Goal: Task Accomplishment & Management: Complete application form

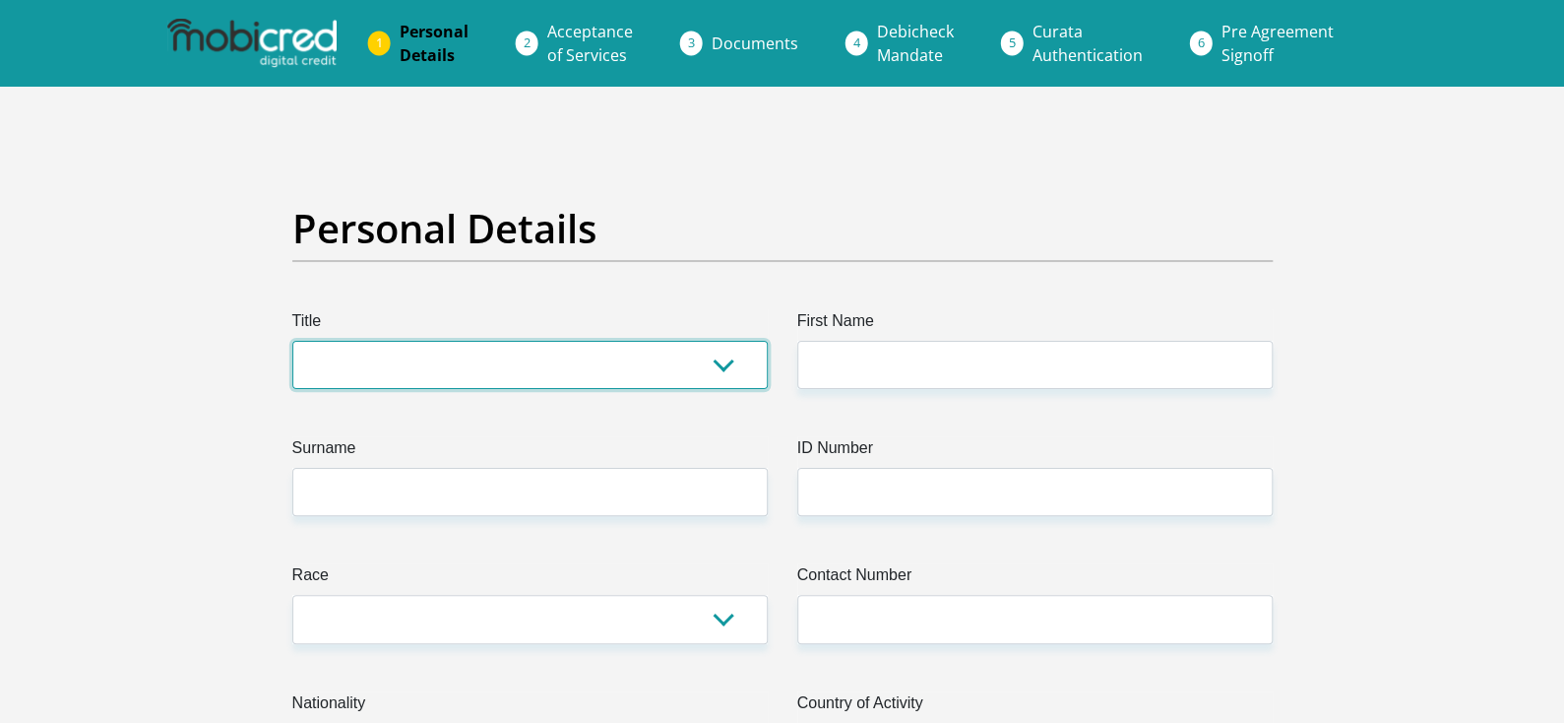
click at [438, 351] on select "Mr Ms Mrs Dr [PERSON_NAME]" at bounding box center [529, 365] width 475 height 48
select select "Ms"
click at [292, 341] on select "Mr Ms Mrs Dr [PERSON_NAME]" at bounding box center [529, 365] width 475 height 48
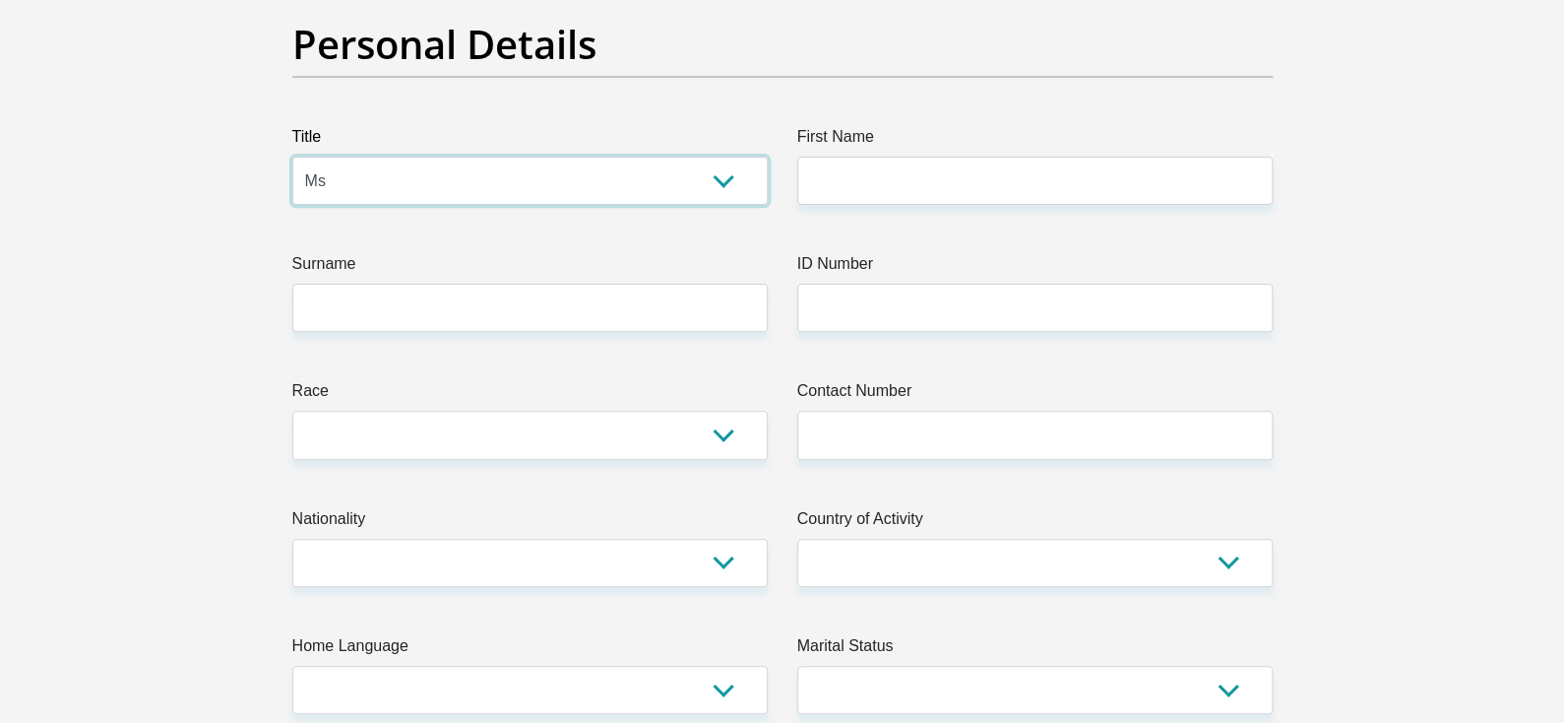
scroll to position [197, 0]
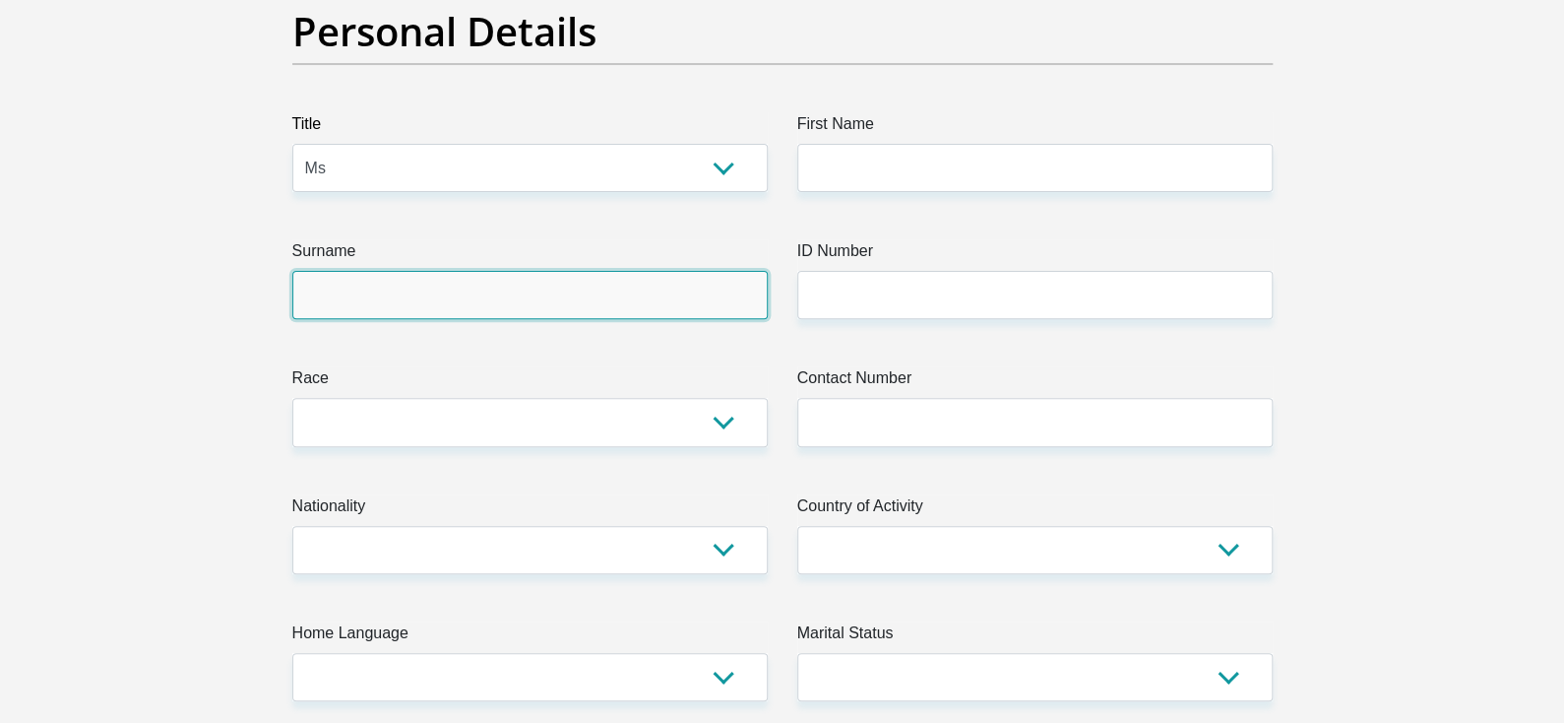
click at [390, 287] on input "Surname" at bounding box center [529, 295] width 475 height 48
type input "[PERSON_NAME]"
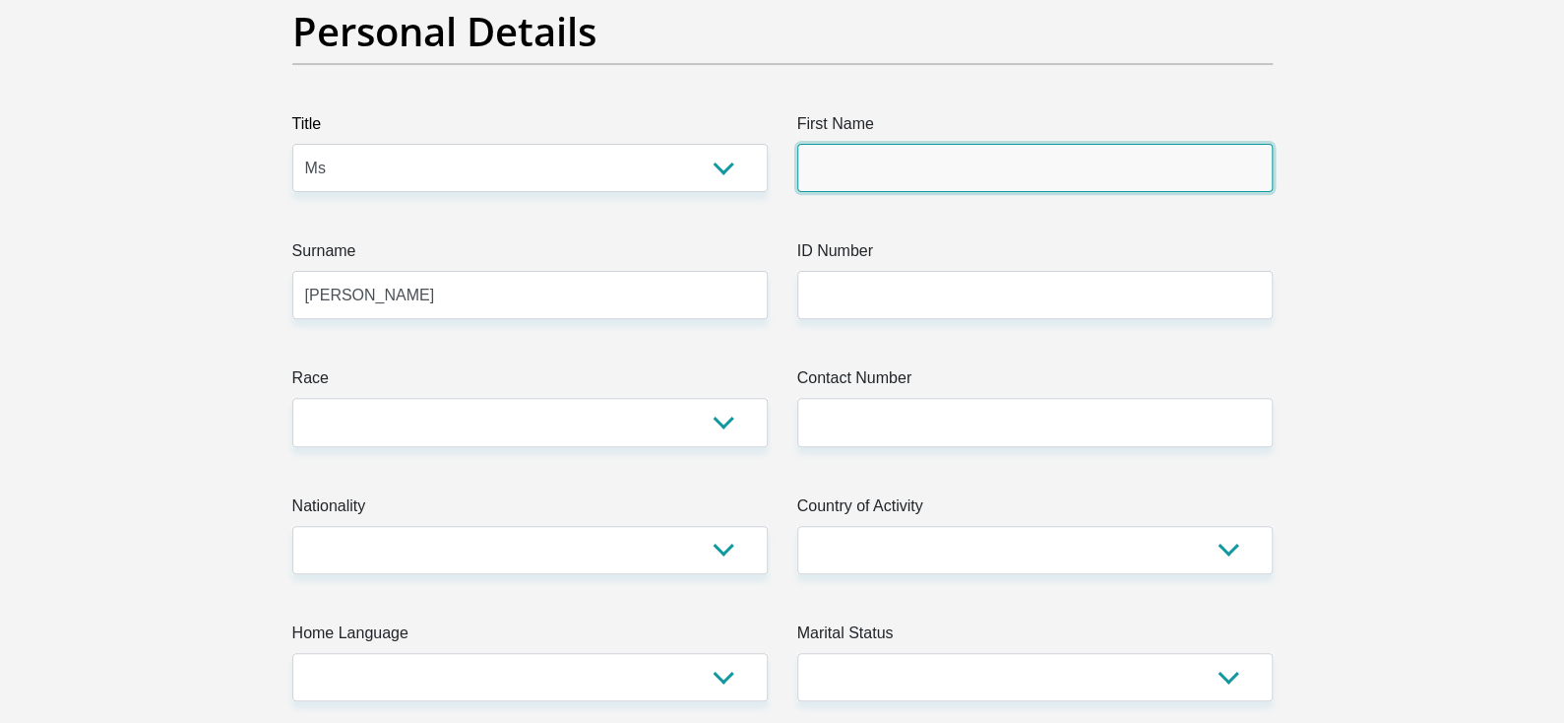
type input "[PERSON_NAME]"
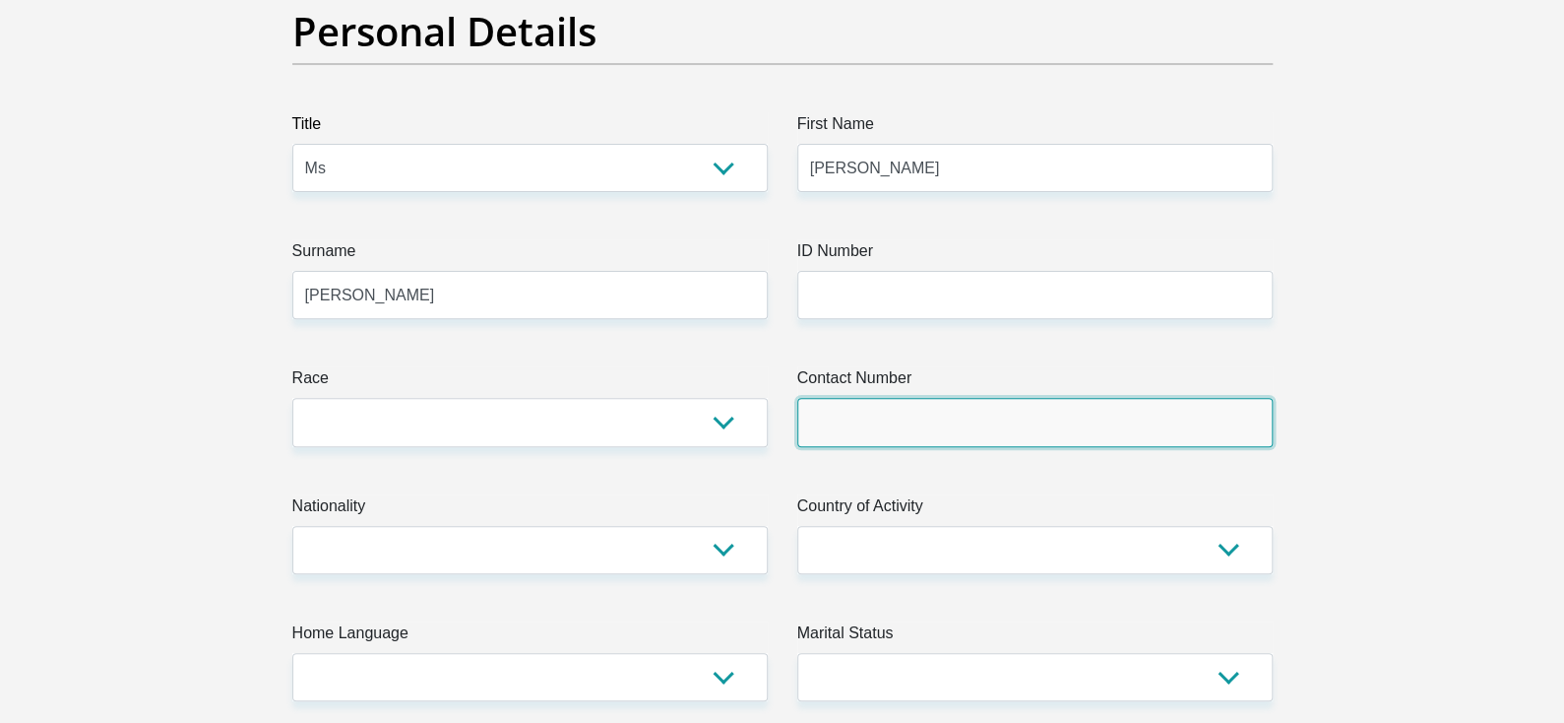
type input "0184691051"
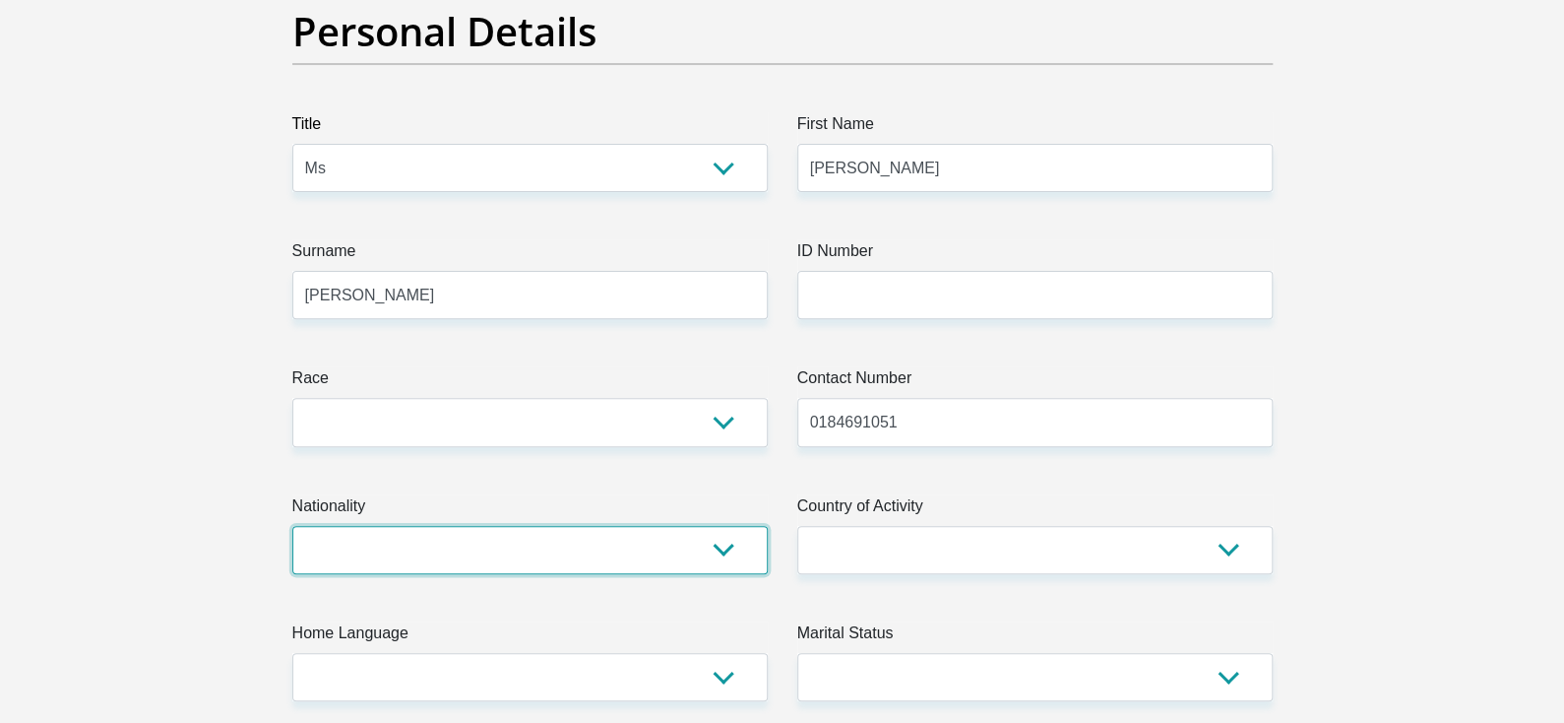
select select "ZAF"
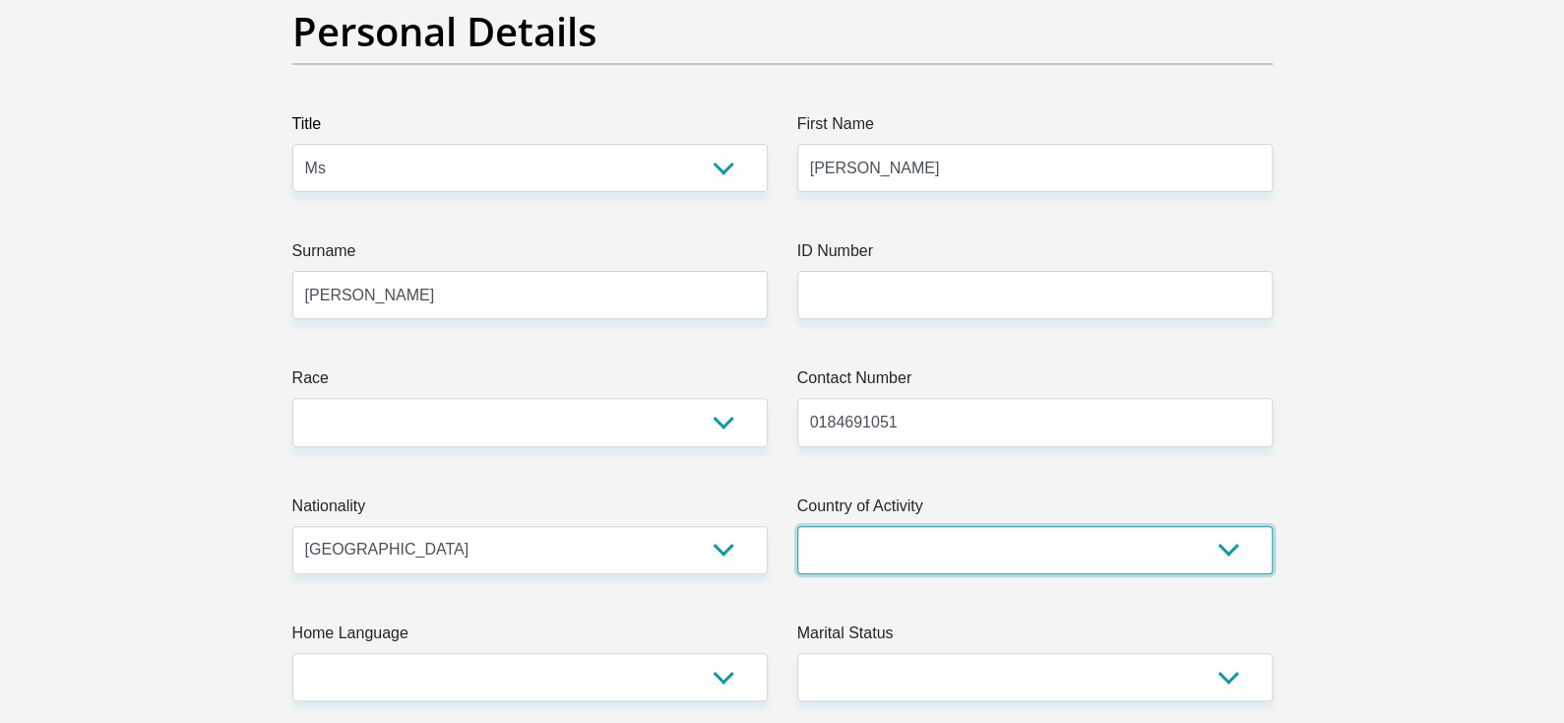
select select "ZAF"
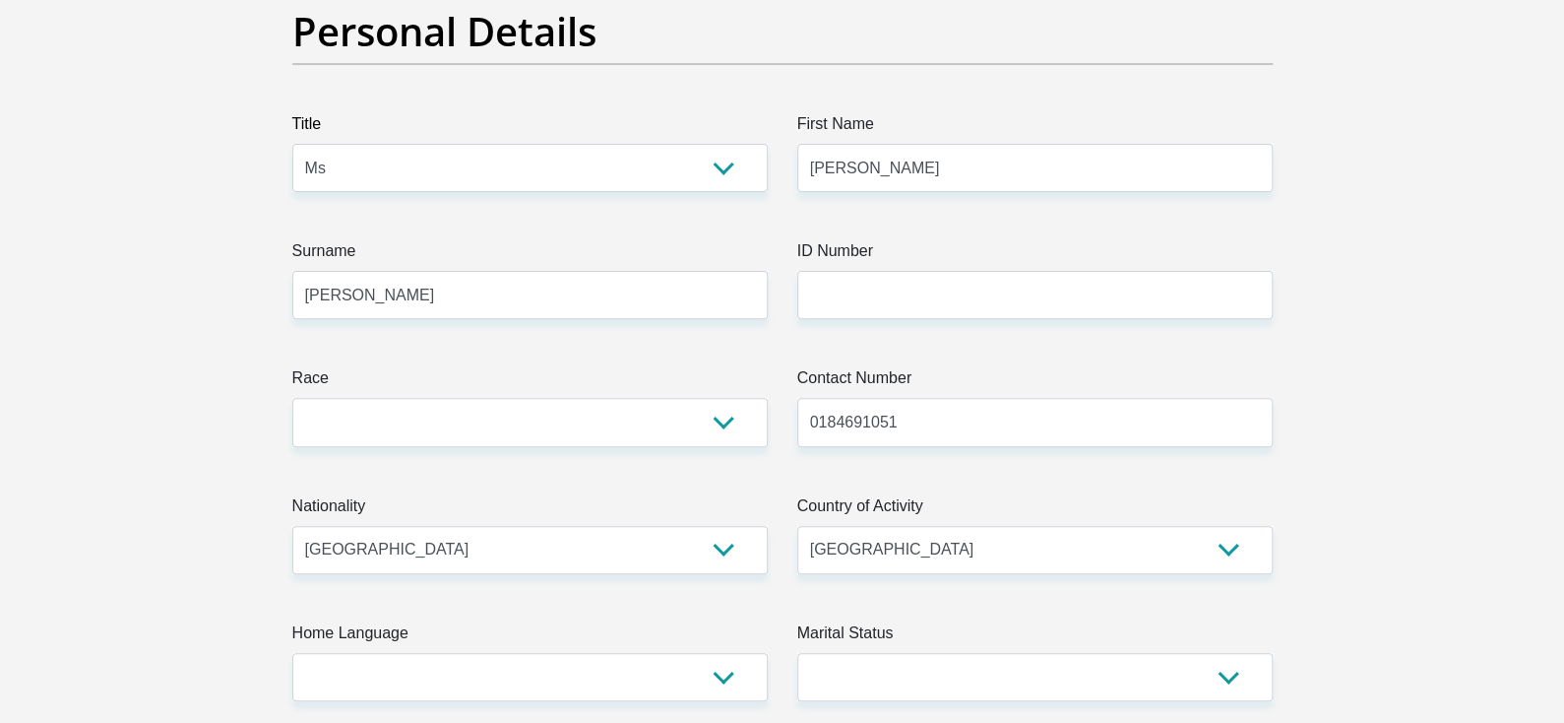
type input "[STREET_ADDRESS][PERSON_NAME]"
type input "KLERKSDORP"
type input "2571"
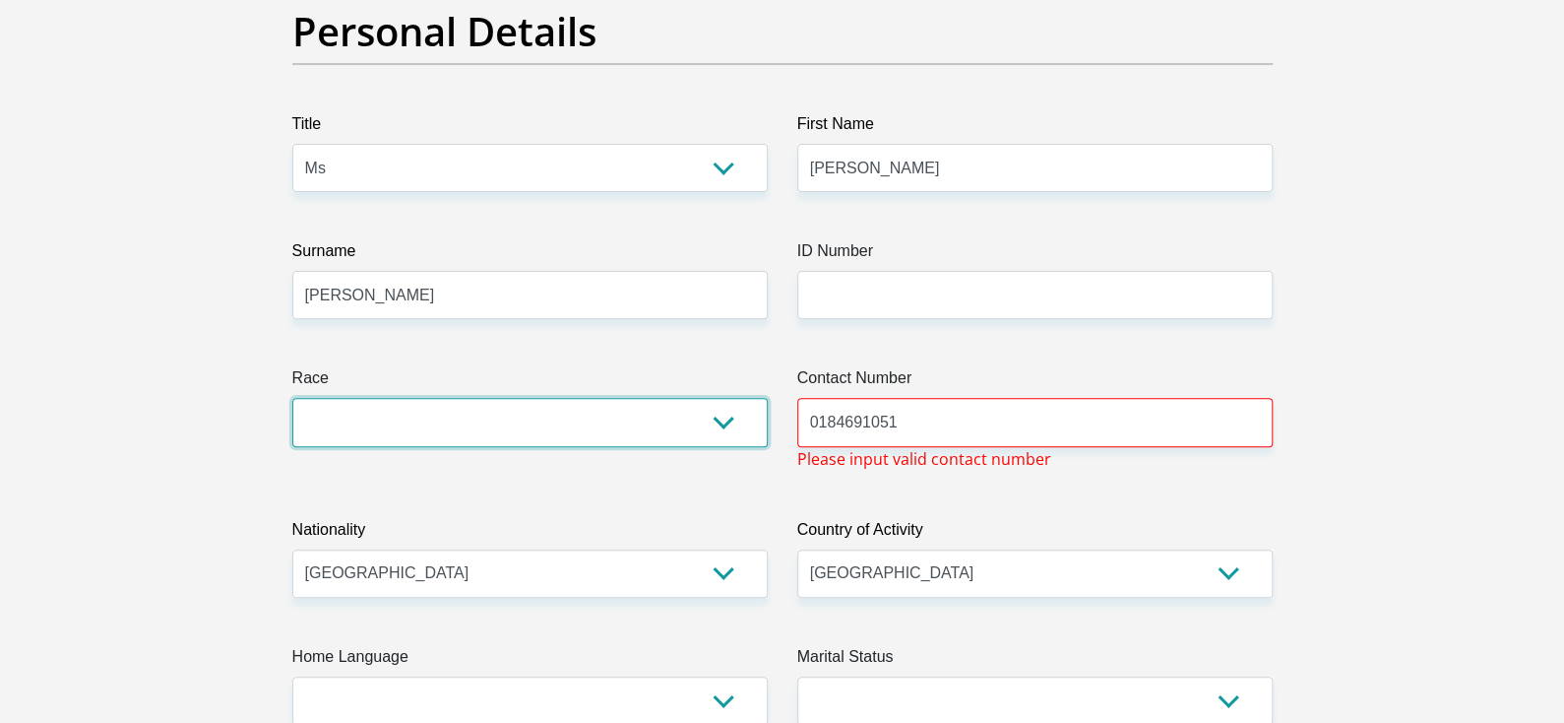
click at [443, 422] on select "Black Coloured Indian White Other" at bounding box center [529, 422] width 475 height 48
select select "4"
click at [292, 398] on select "Black Coloured Indian White Other" at bounding box center [529, 422] width 475 height 48
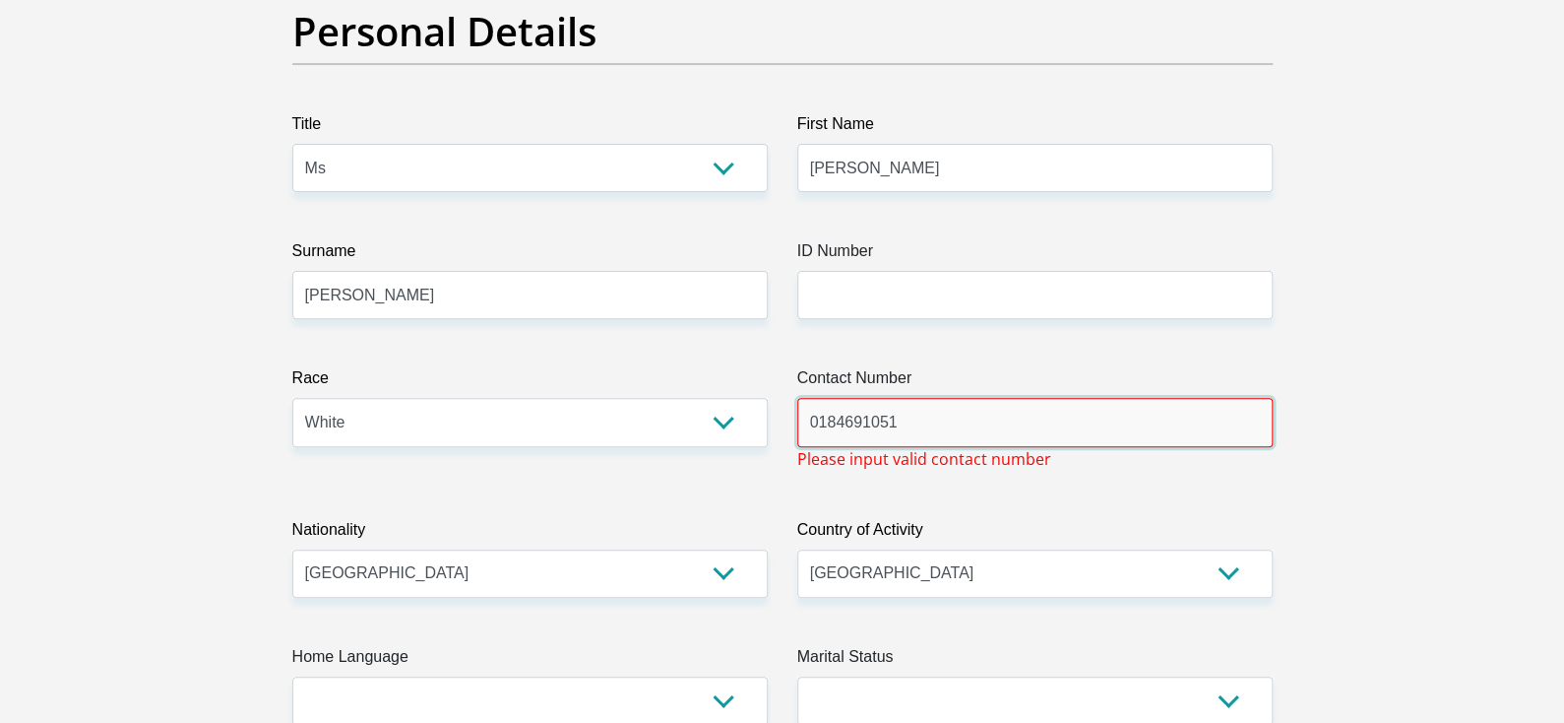
drag, startPoint x: 1000, startPoint y: 419, endPoint x: 377, endPoint y: 425, distance: 623.2
type input "0835345719"
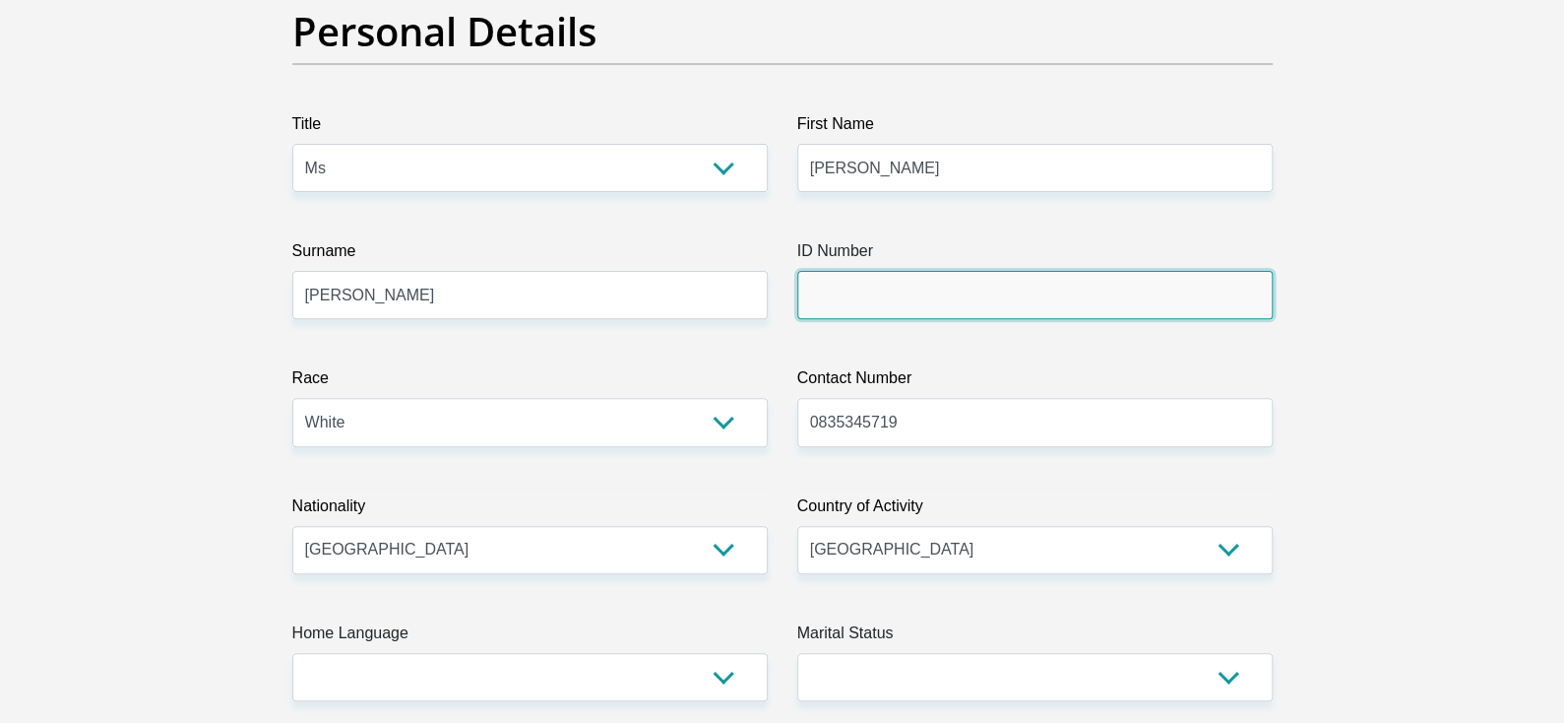
click at [926, 300] on input "ID Number" at bounding box center [1034, 295] width 475 height 48
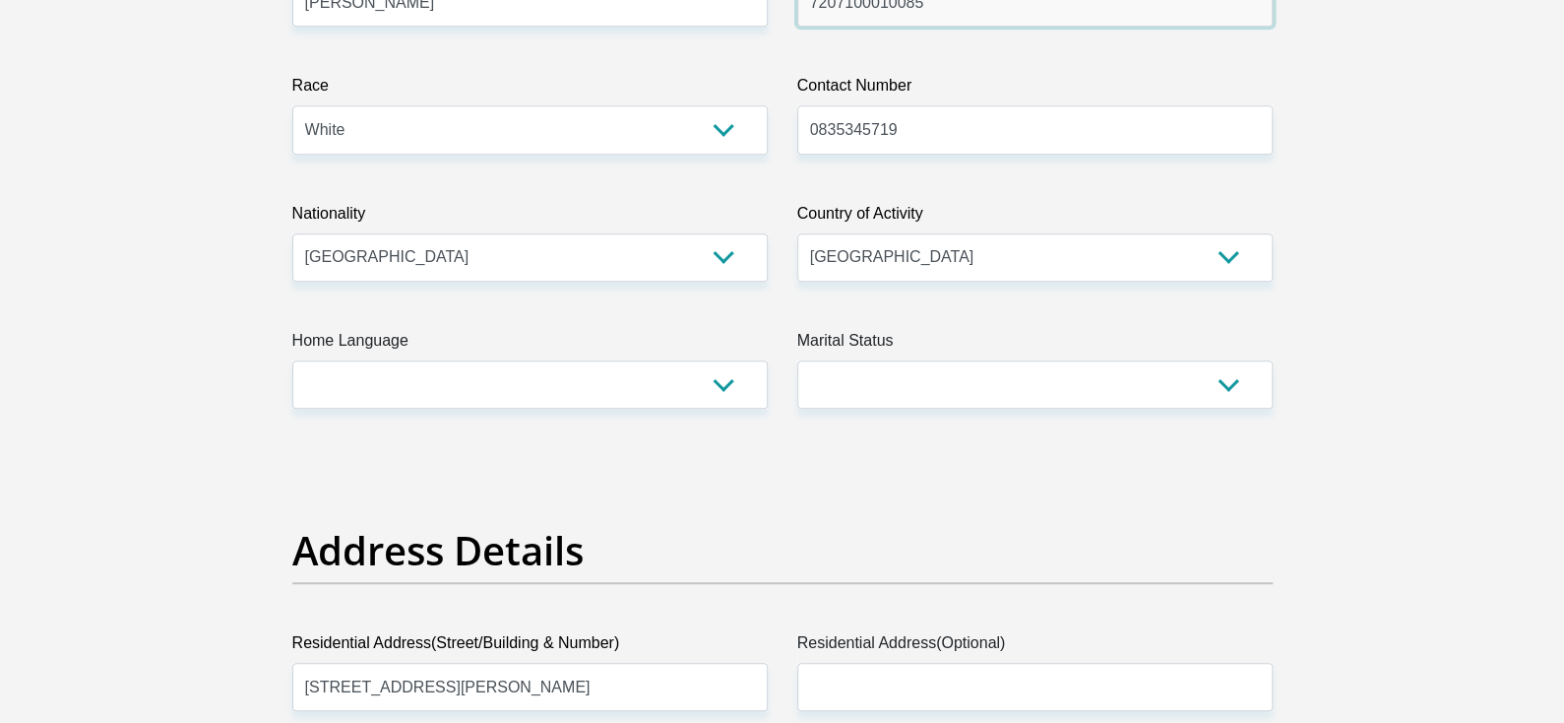
scroll to position [492, 0]
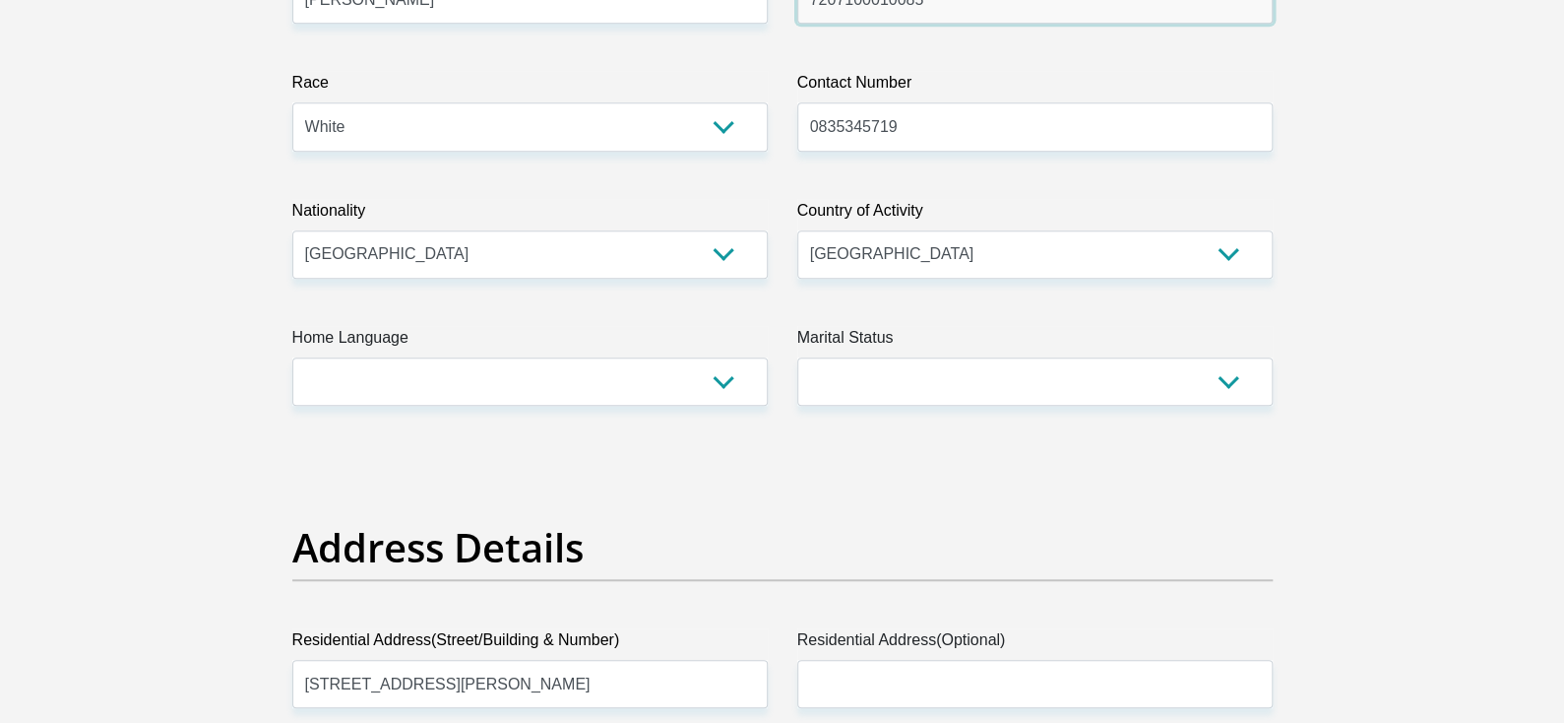
type input "7207100010085"
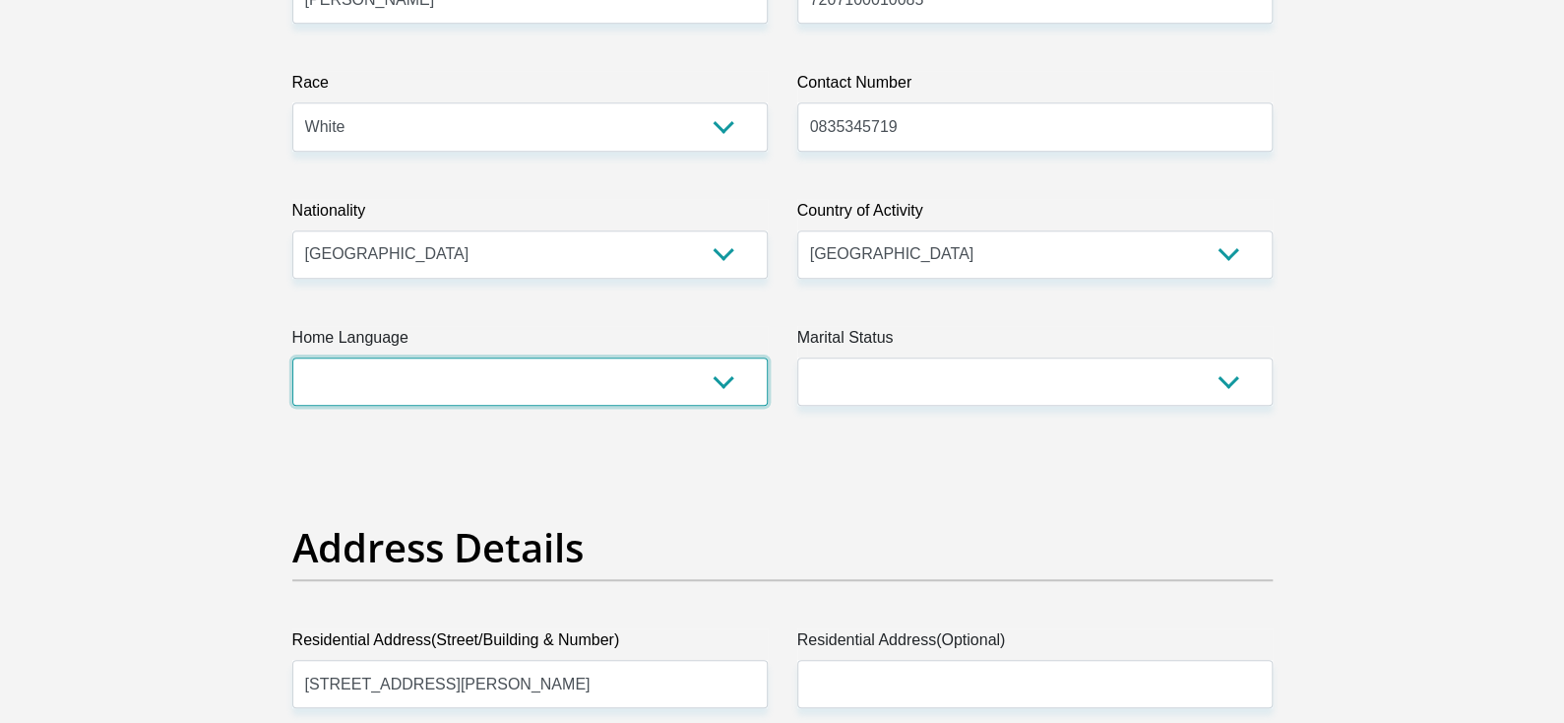
click at [442, 393] on select "Afrikaans English Sepedi South Ndebele Southern Sotho Swati Tsonga Tswana Venda…" at bounding box center [529, 381] width 475 height 48
select select "afr"
click at [292, 357] on select "Afrikaans English Sepedi South Ndebele Southern Sotho Swati Tsonga Tswana Venda…" at bounding box center [529, 381] width 475 height 48
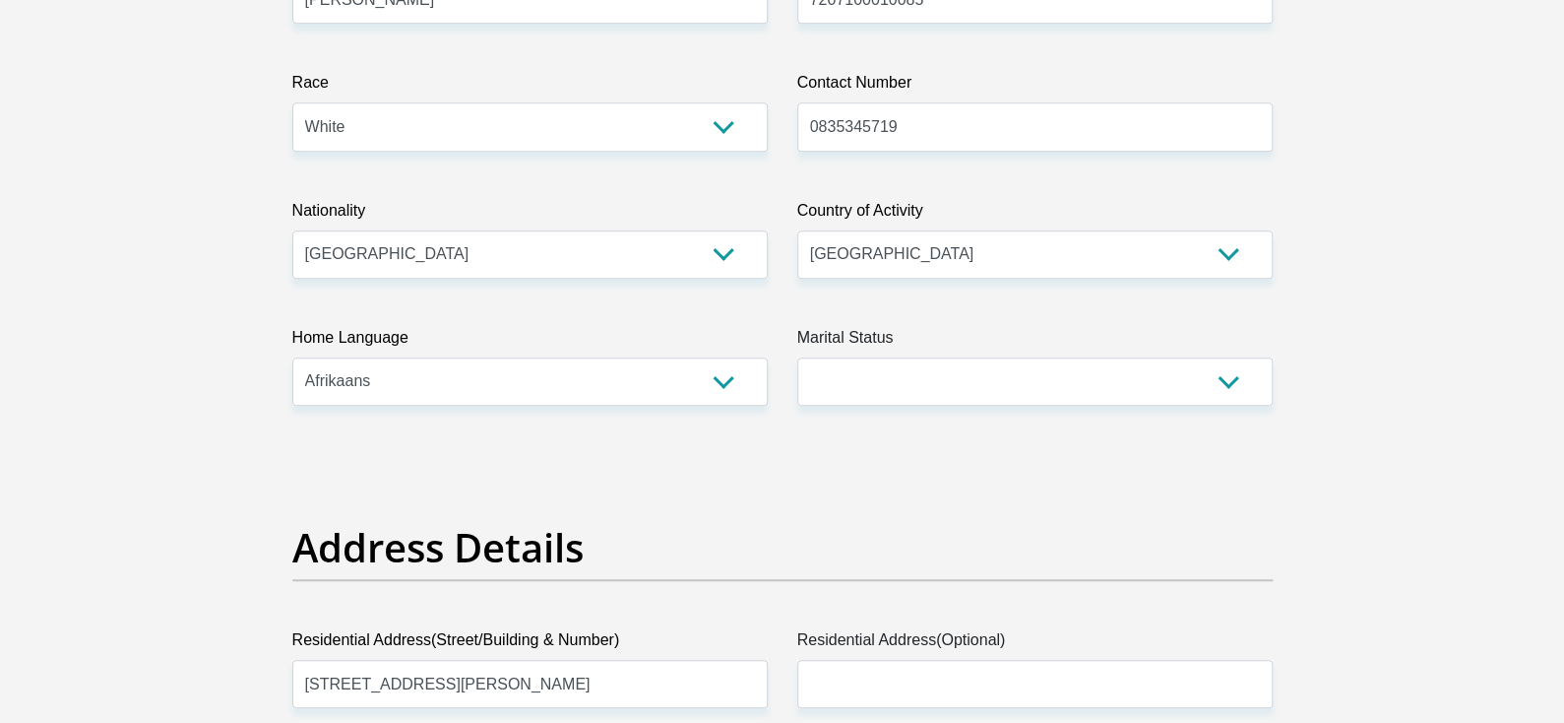
click at [1087, 353] on label "Marital Status" at bounding box center [1034, 342] width 475 height 32
click at [1087, 357] on select "Married ANC Single Divorced Widowed Married COP or Customary Law" at bounding box center [1034, 381] width 475 height 48
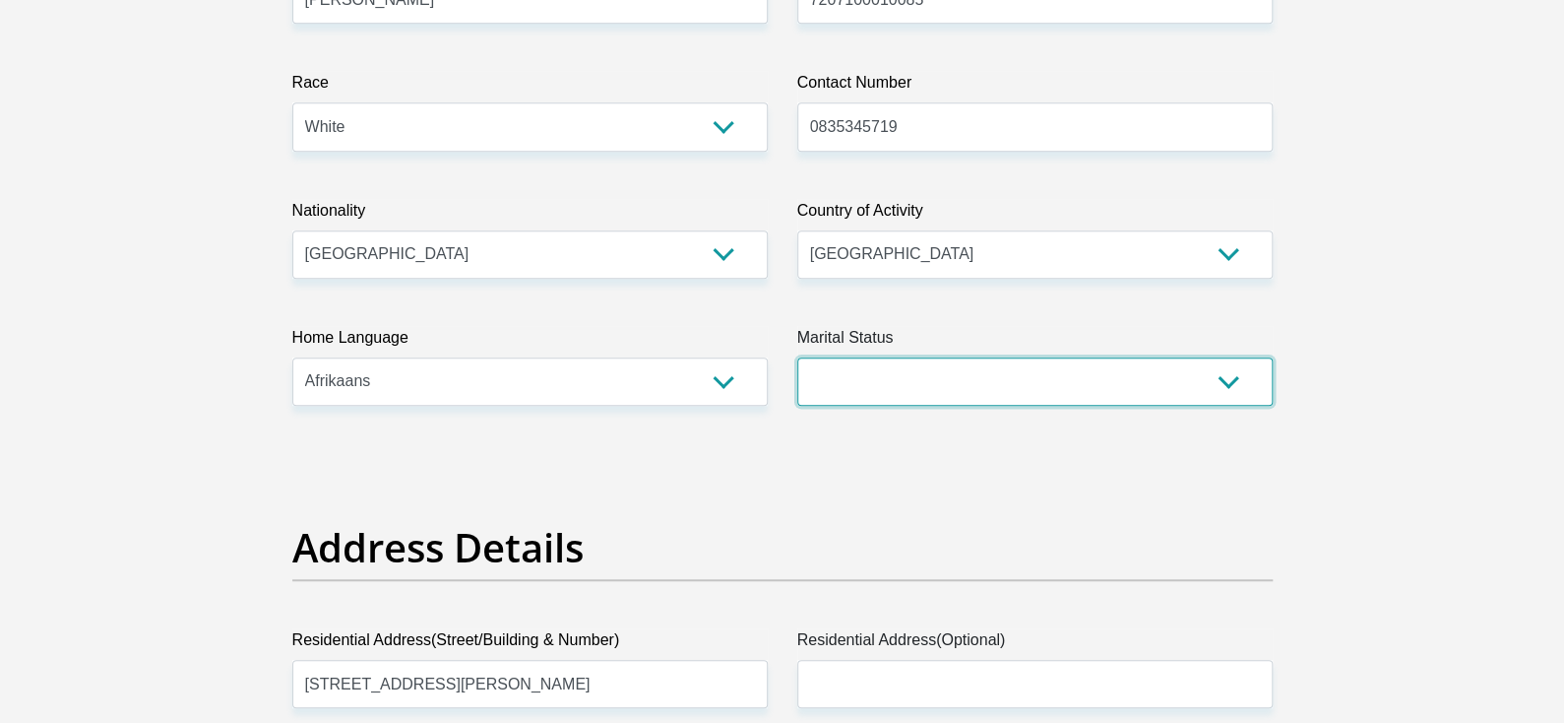
click at [1100, 387] on select "Married ANC Single Divorced Widowed Married COP or Customary Law" at bounding box center [1034, 381] width 475 height 48
select select "2"
click at [797, 357] on select "Married ANC Single Divorced Widowed Married COP or Customary Law" at bounding box center [1034, 381] width 475 height 48
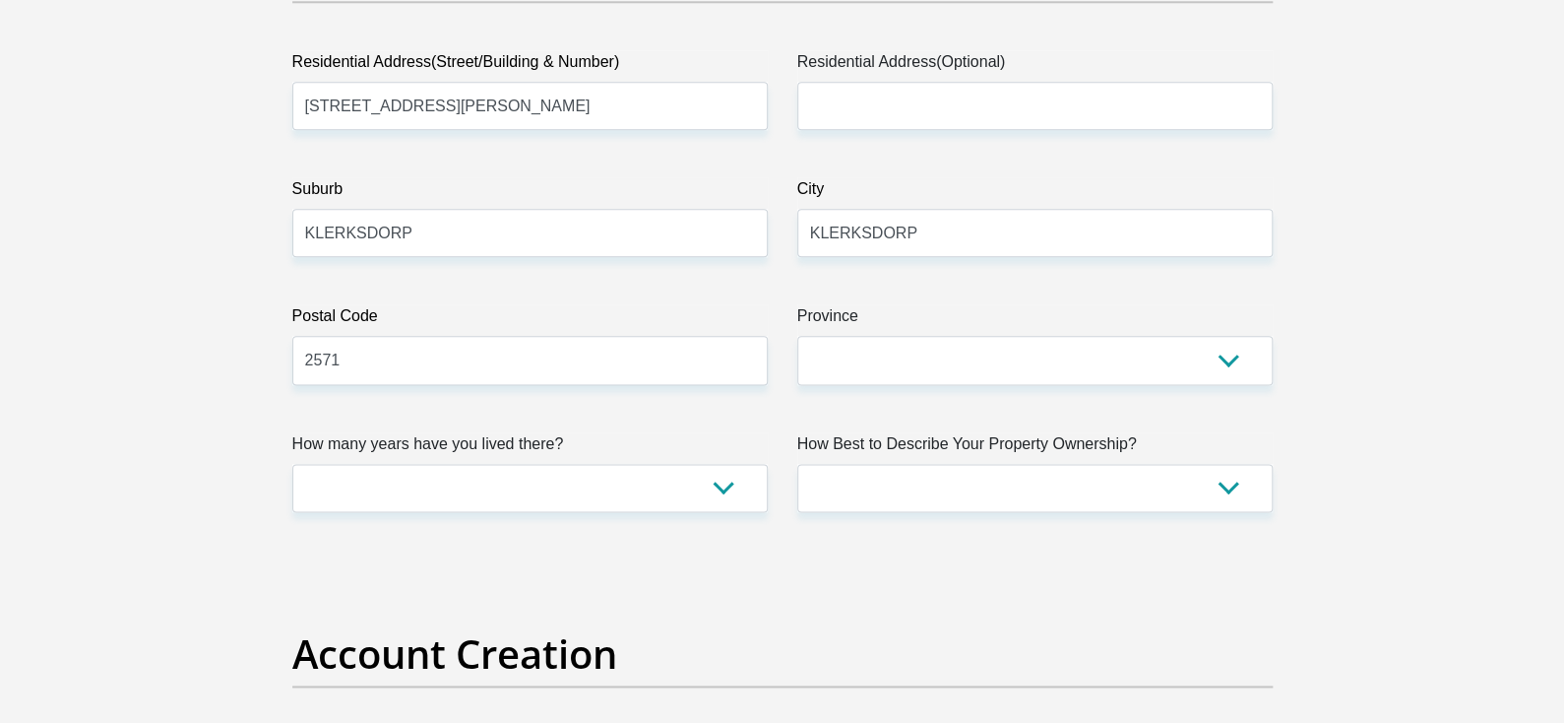
scroll to position [1083, 0]
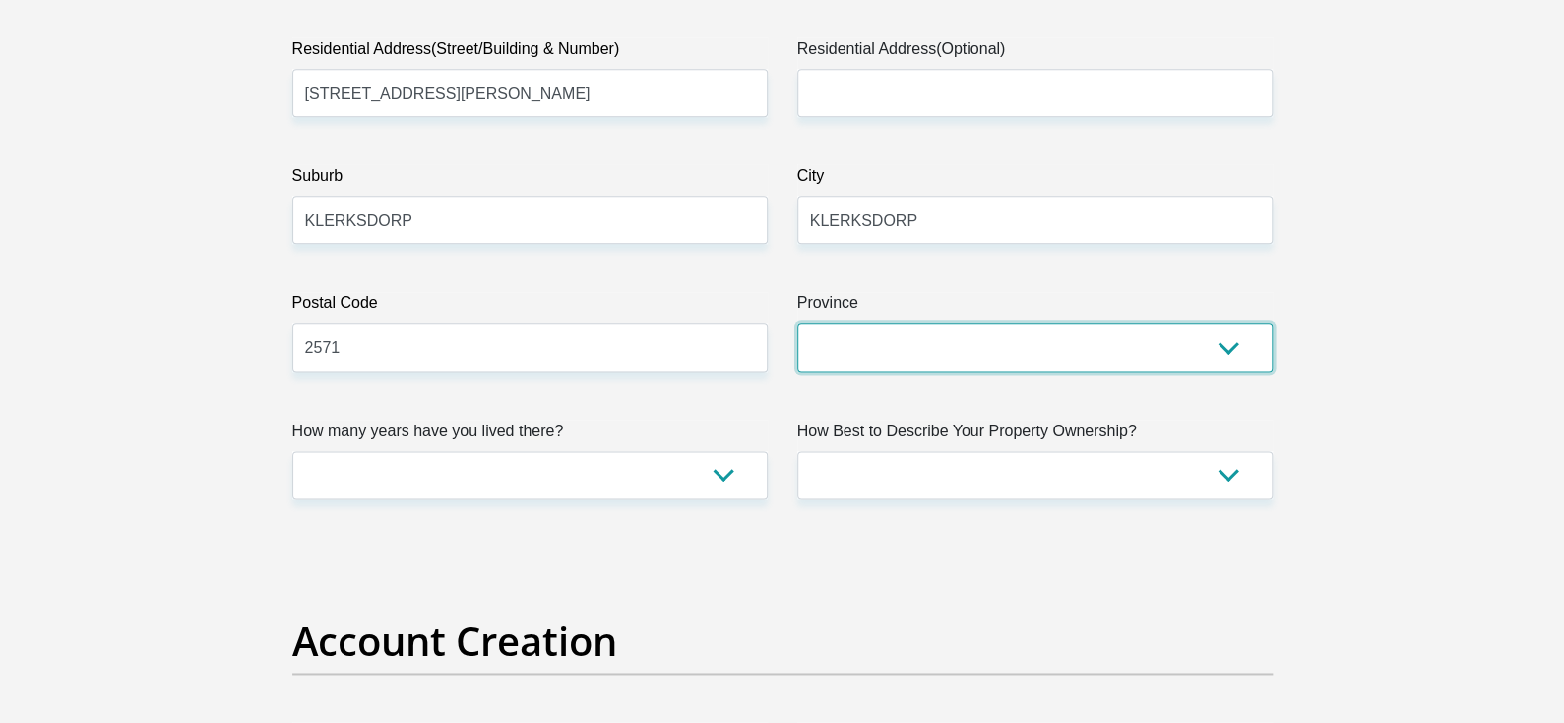
click at [873, 345] on select "Eastern Cape Free State [GEOGRAPHIC_DATA] [GEOGRAPHIC_DATA][DATE] [GEOGRAPHIC_D…" at bounding box center [1034, 347] width 475 height 48
select select "[GEOGRAPHIC_DATA]"
click at [797, 323] on select "Eastern Cape Free State [GEOGRAPHIC_DATA] [GEOGRAPHIC_DATA][DATE] [GEOGRAPHIC_D…" at bounding box center [1034, 347] width 475 height 48
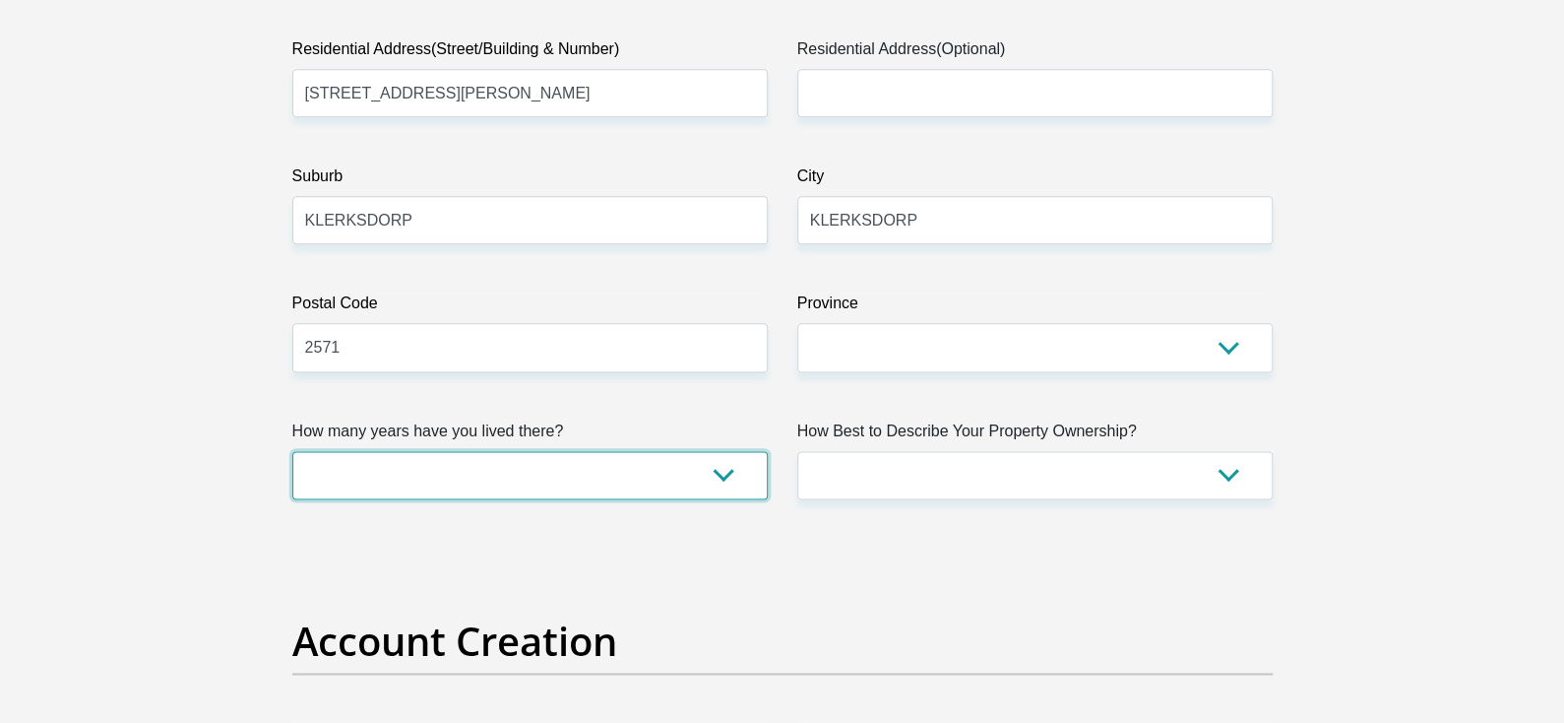
click at [565, 475] on select "less than 1 year 1-3 years 3-5 years 5+ years" at bounding box center [529, 475] width 475 height 48
select select "2"
click at [292, 451] on select "less than 1 year 1-3 years 3-5 years 5+ years" at bounding box center [529, 475] width 475 height 48
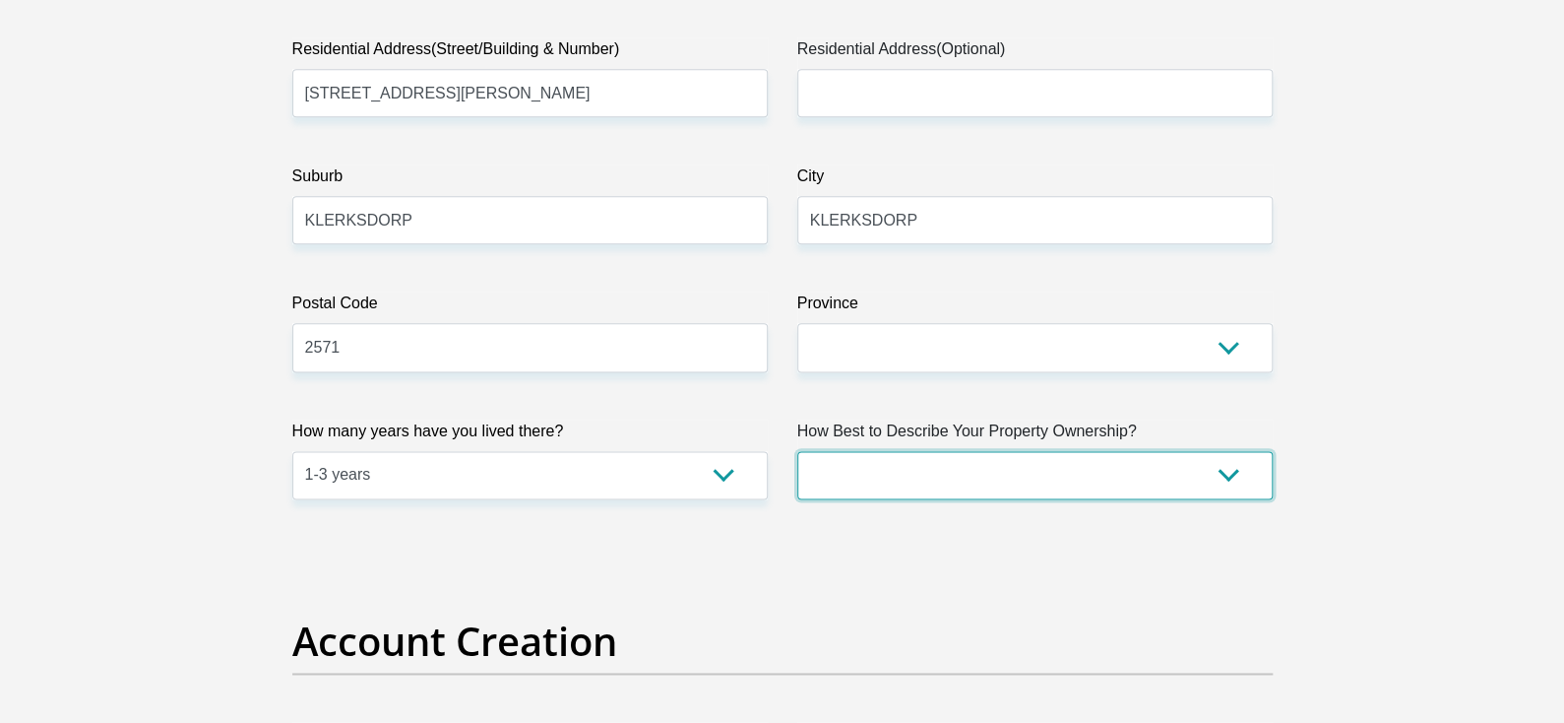
click at [1000, 470] on select "Owned Rented Family Owned Company Dwelling" at bounding box center [1034, 475] width 475 height 48
select select "Rented"
click at [797, 451] on select "Owned Rented Family Owned Company Dwelling" at bounding box center [1034, 475] width 475 height 48
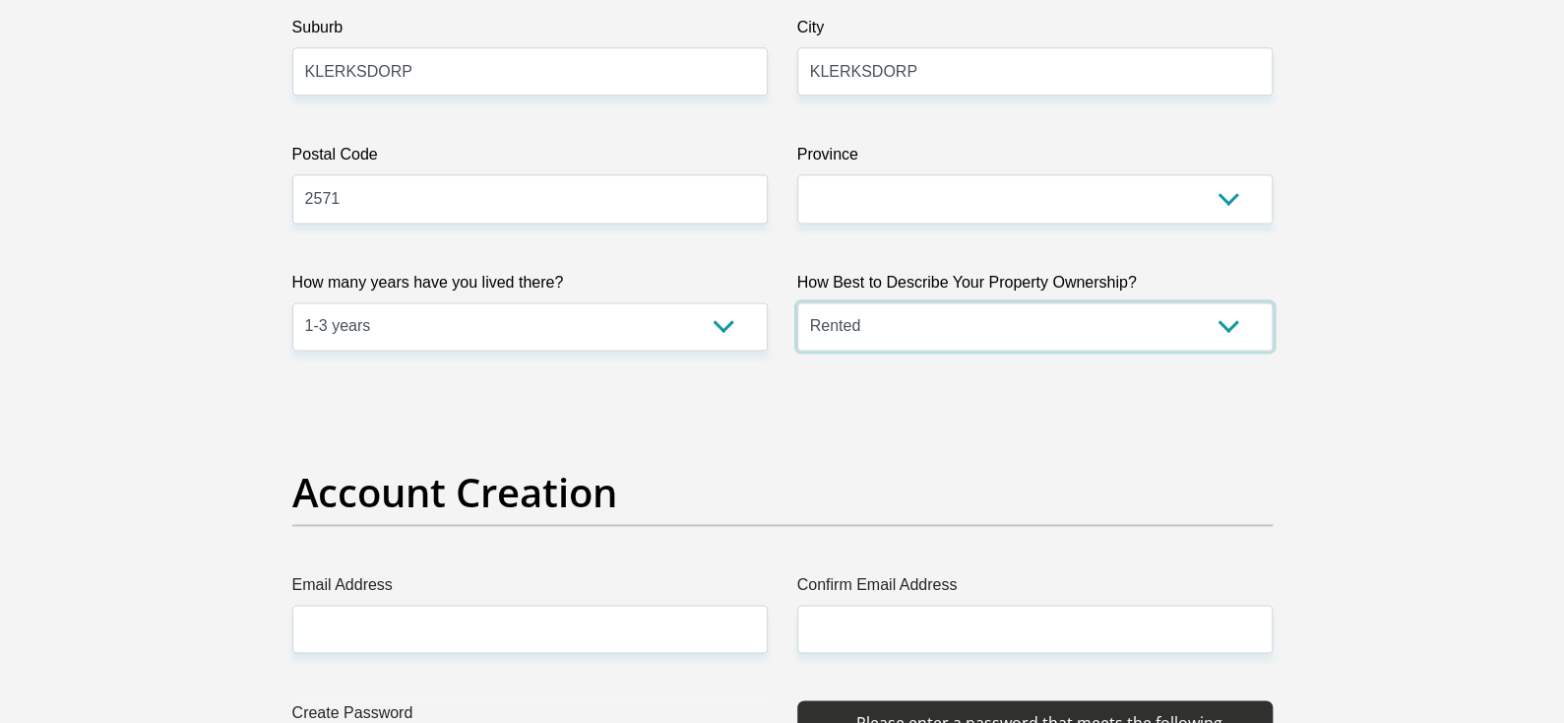
scroll to position [1377, 0]
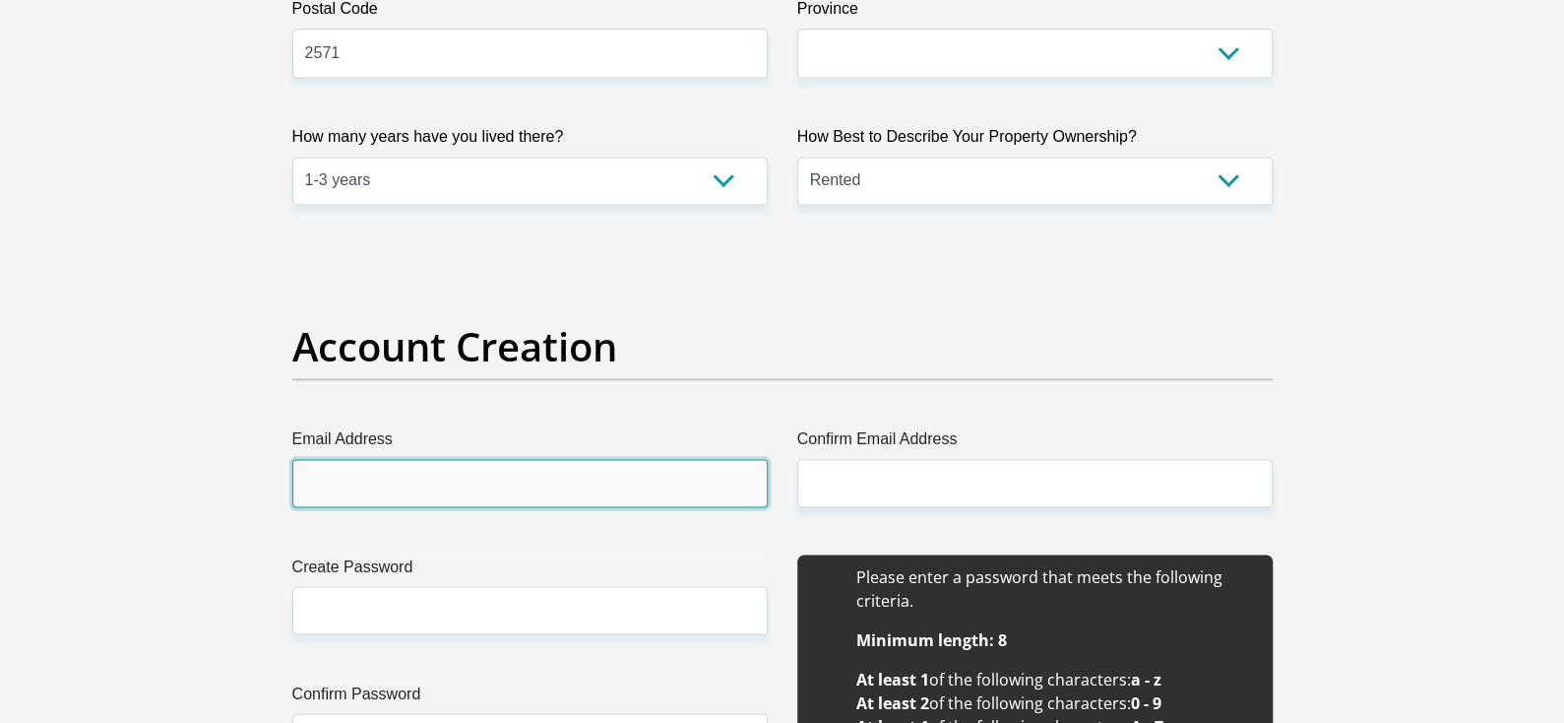
click at [444, 486] on input "Email Address" at bounding box center [529, 483] width 475 height 48
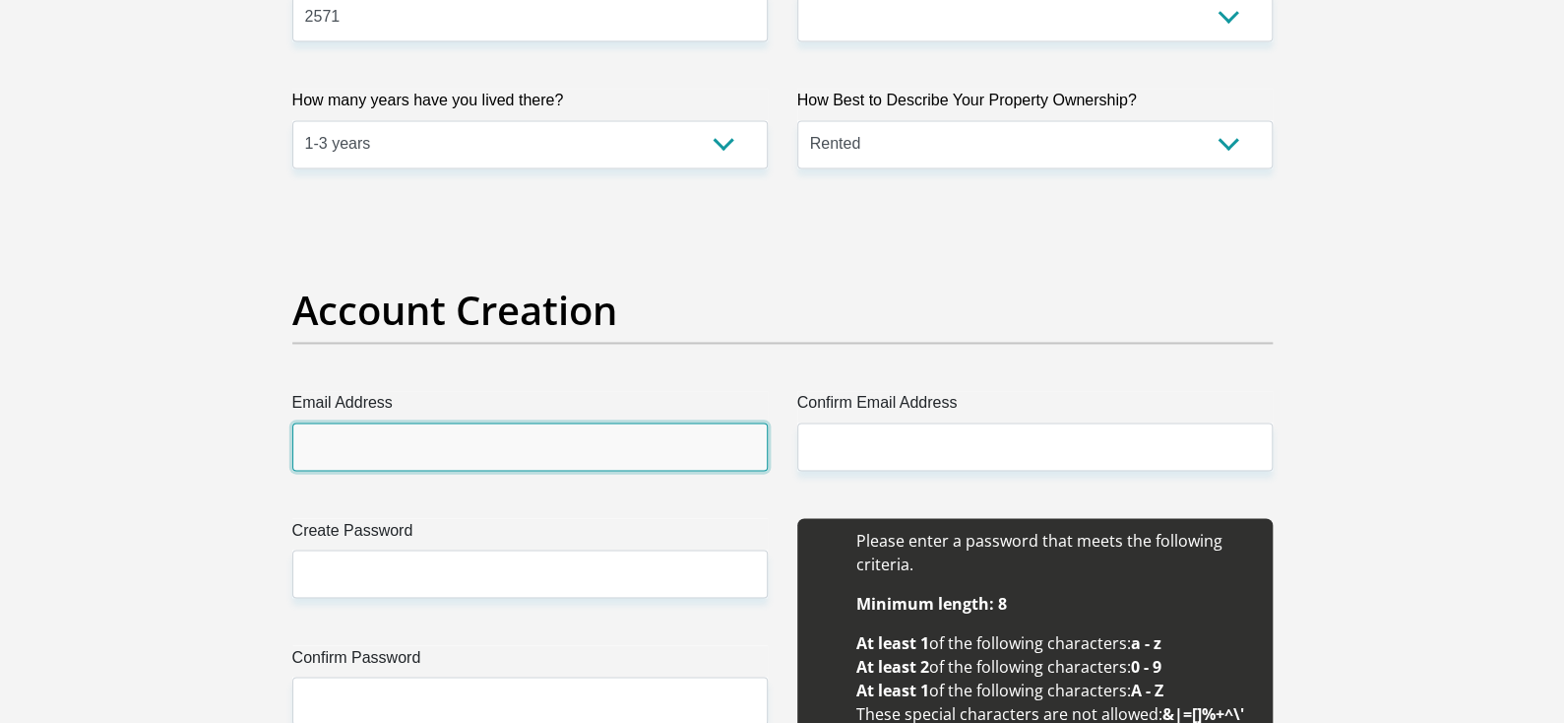
scroll to position [1477, 0]
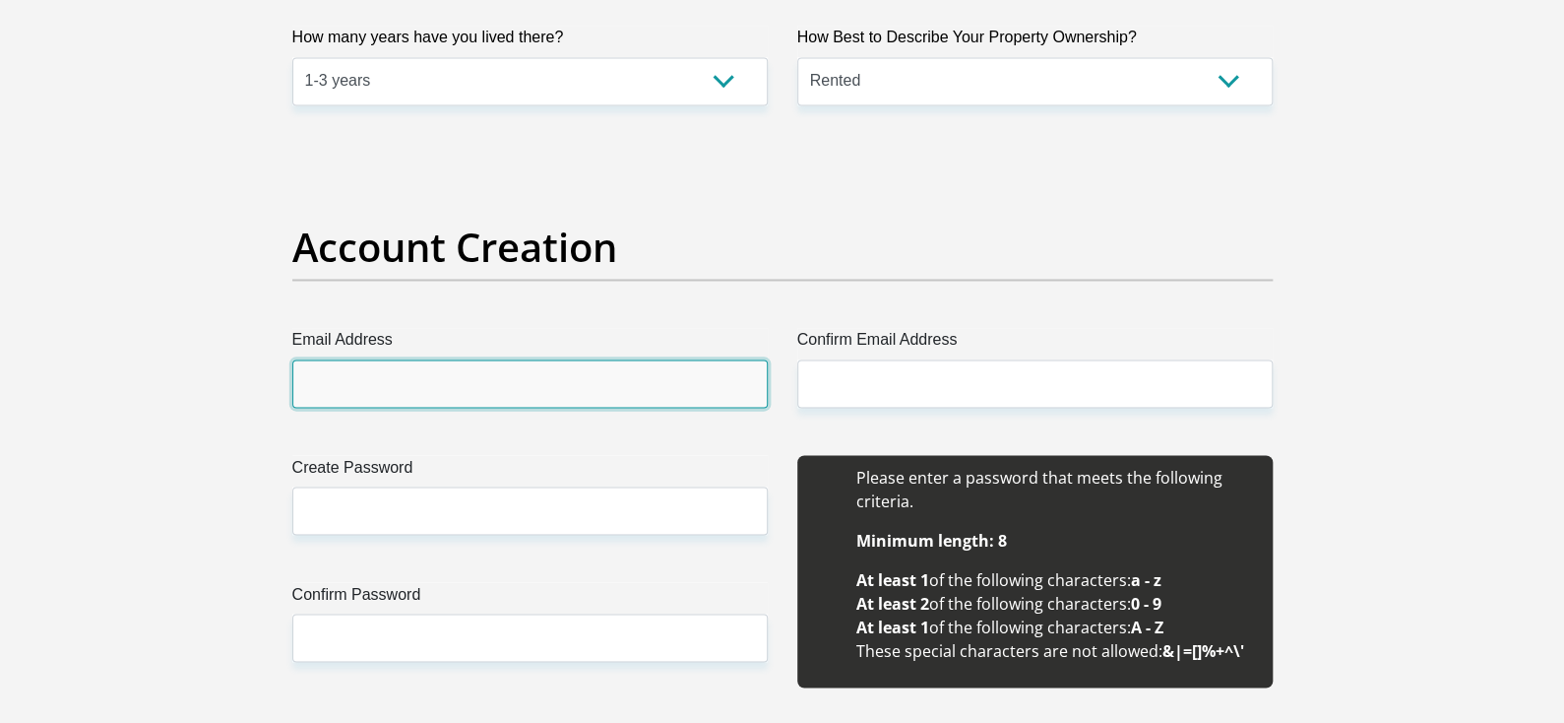
click at [462, 403] on input "Email Address" at bounding box center [529, 383] width 475 height 48
type input "[EMAIL_ADDRESS][PERSON_NAME][DOMAIN_NAME]"
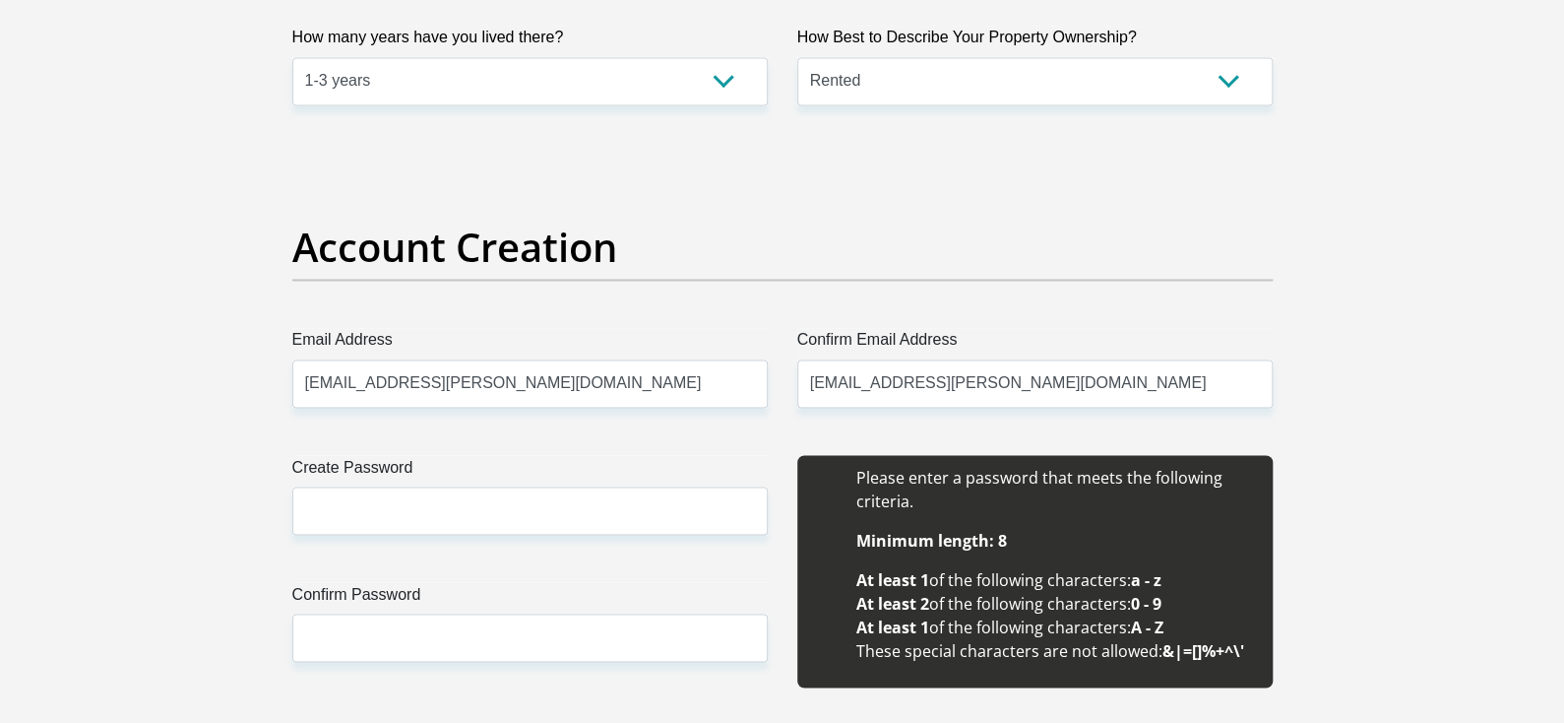
type input "[PERSON_NAME]"
type input "0184691051"
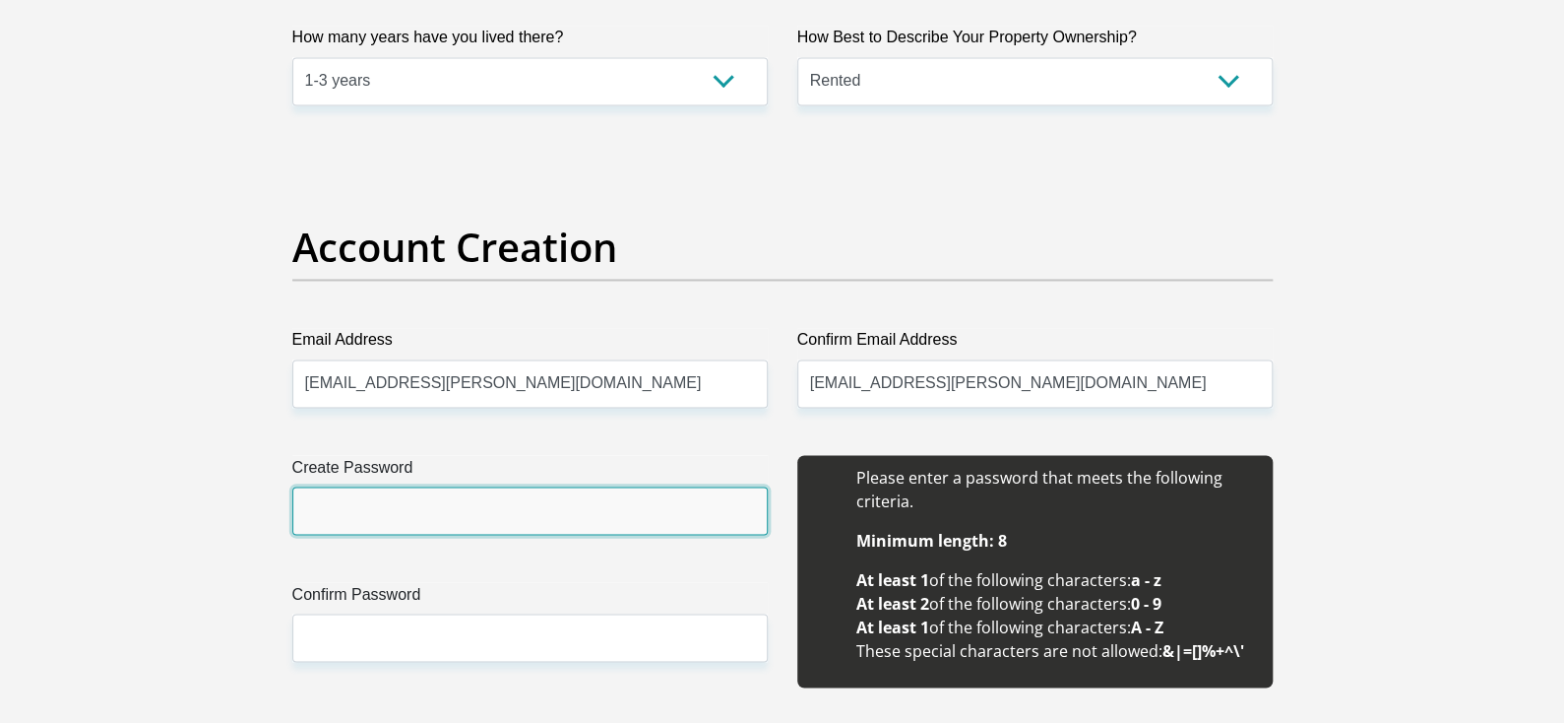
click at [485, 501] on input "Create Password" at bounding box center [529, 510] width 475 height 48
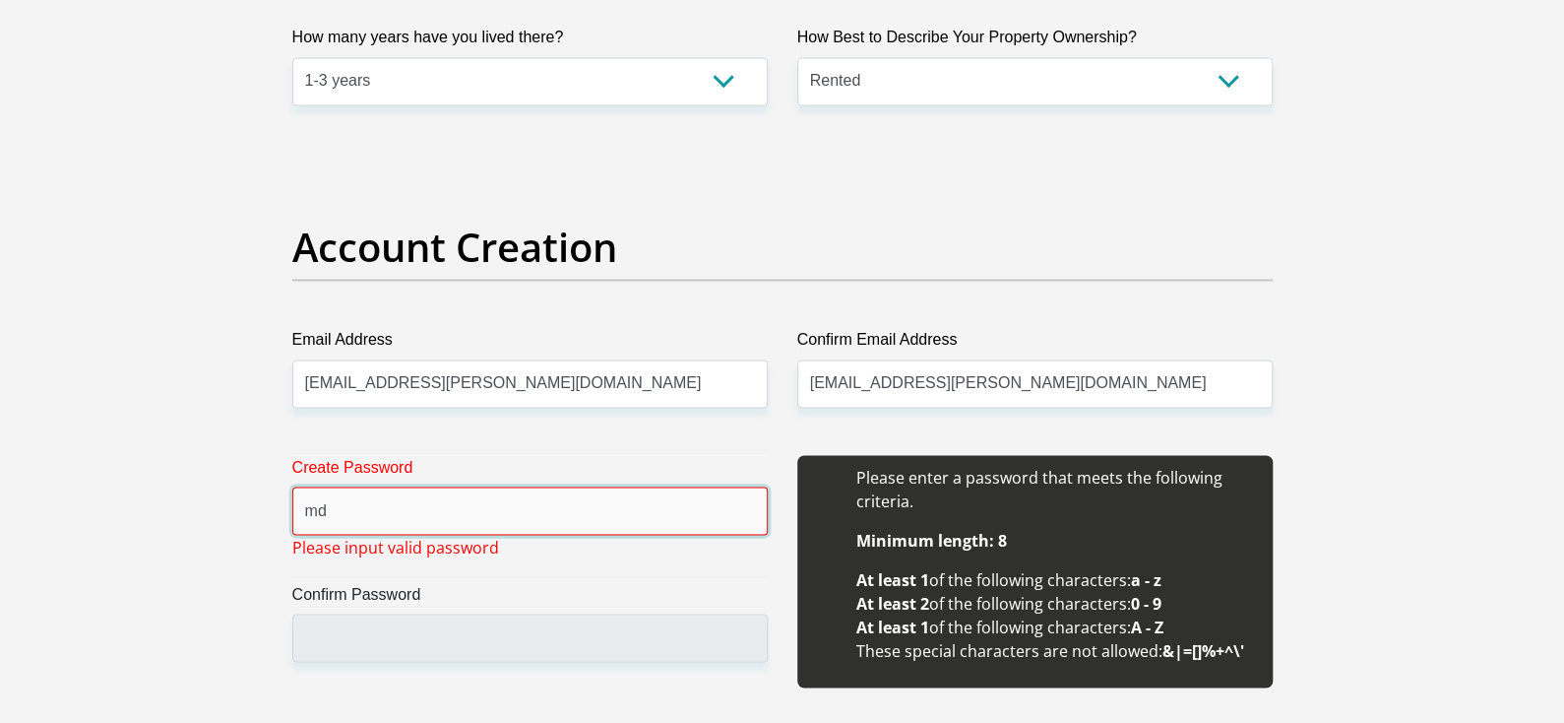
type input "m"
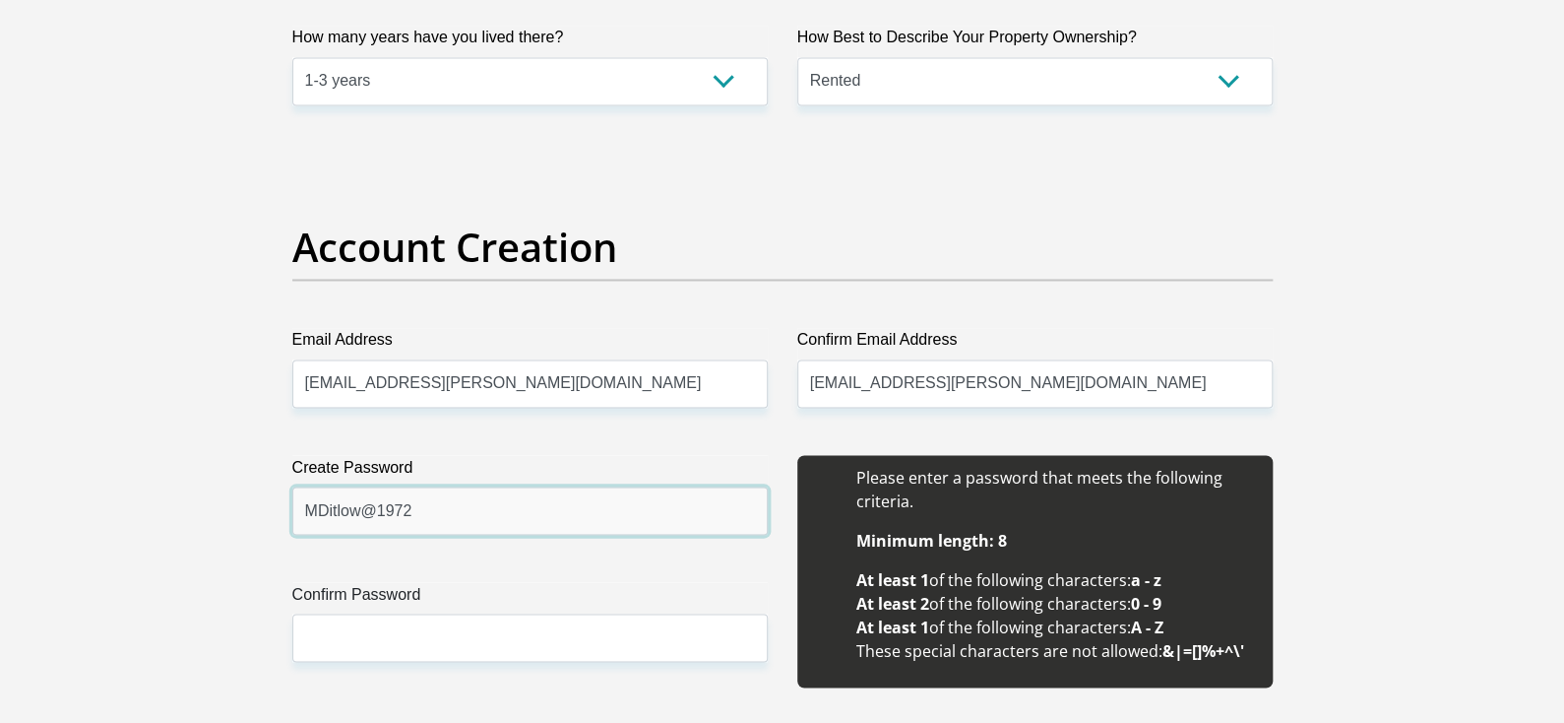
type input "MDitlow@1972"
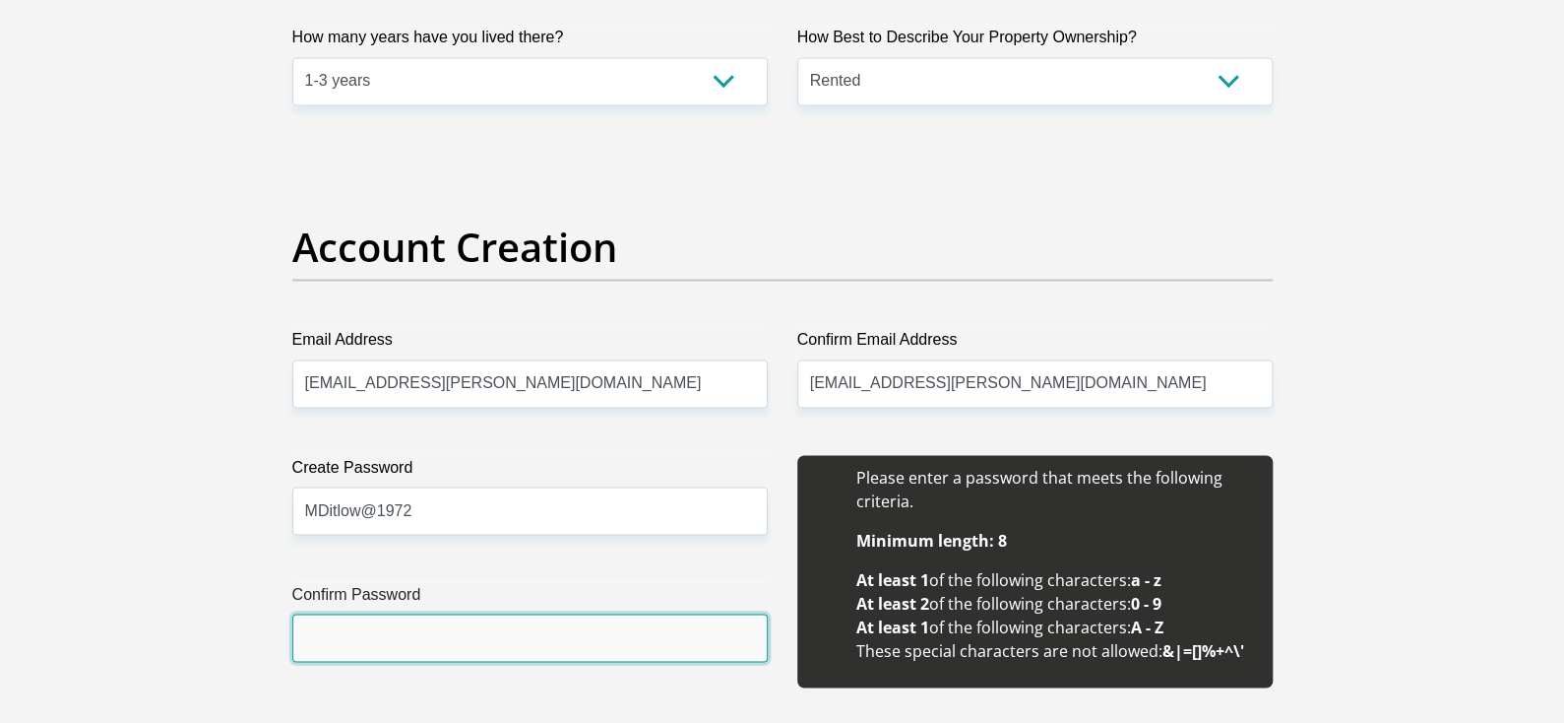
click at [442, 642] on input "Confirm Password" at bounding box center [529, 637] width 475 height 48
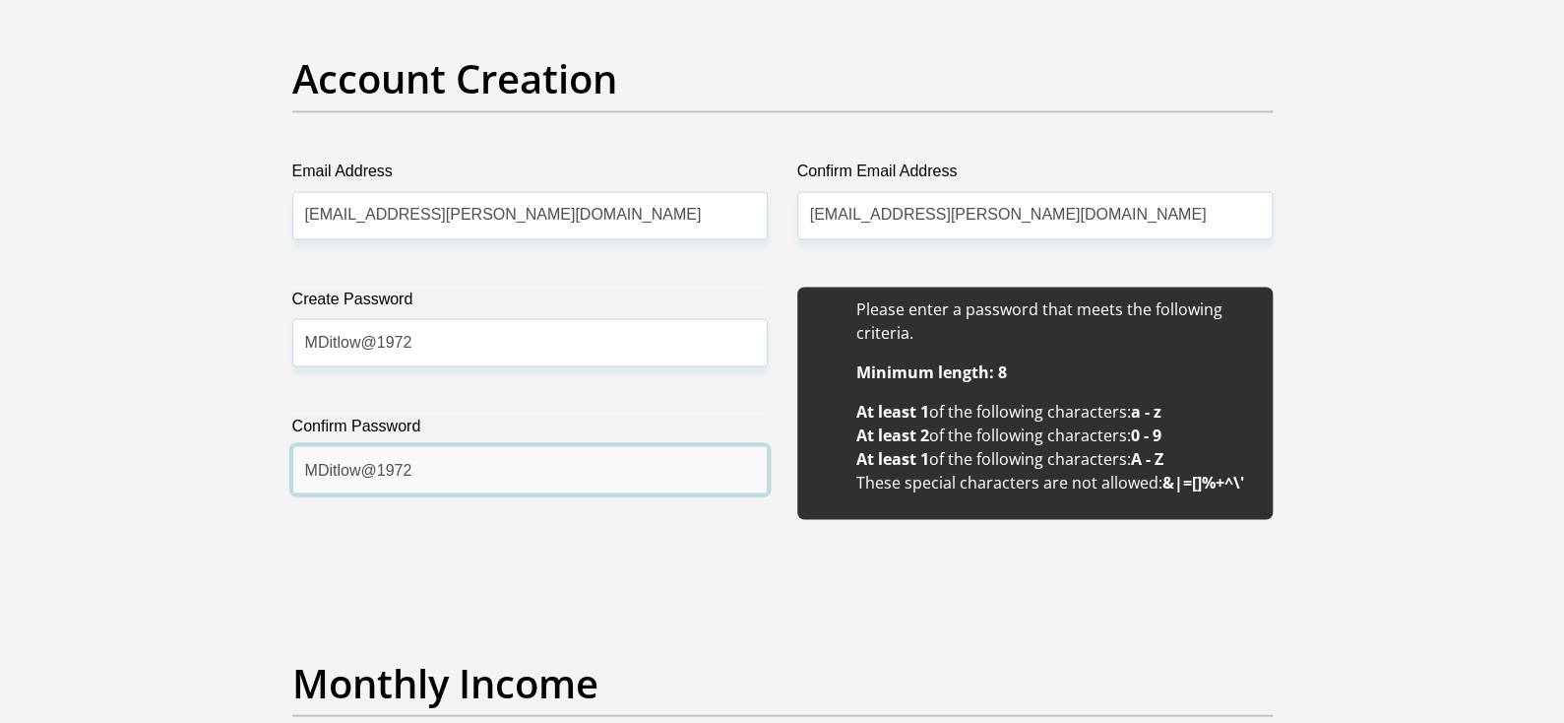
scroll to position [1870, 0]
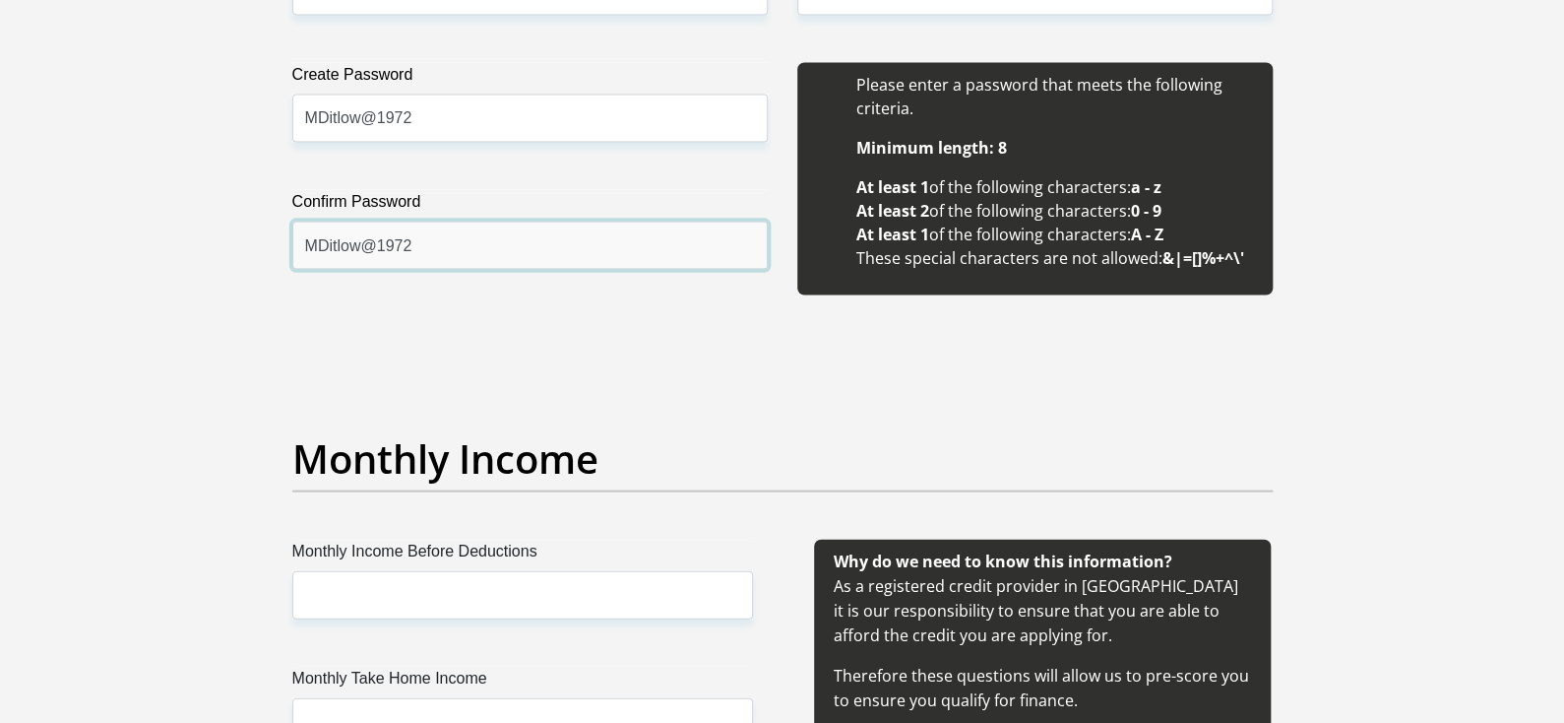
type input "MDitlow@1972"
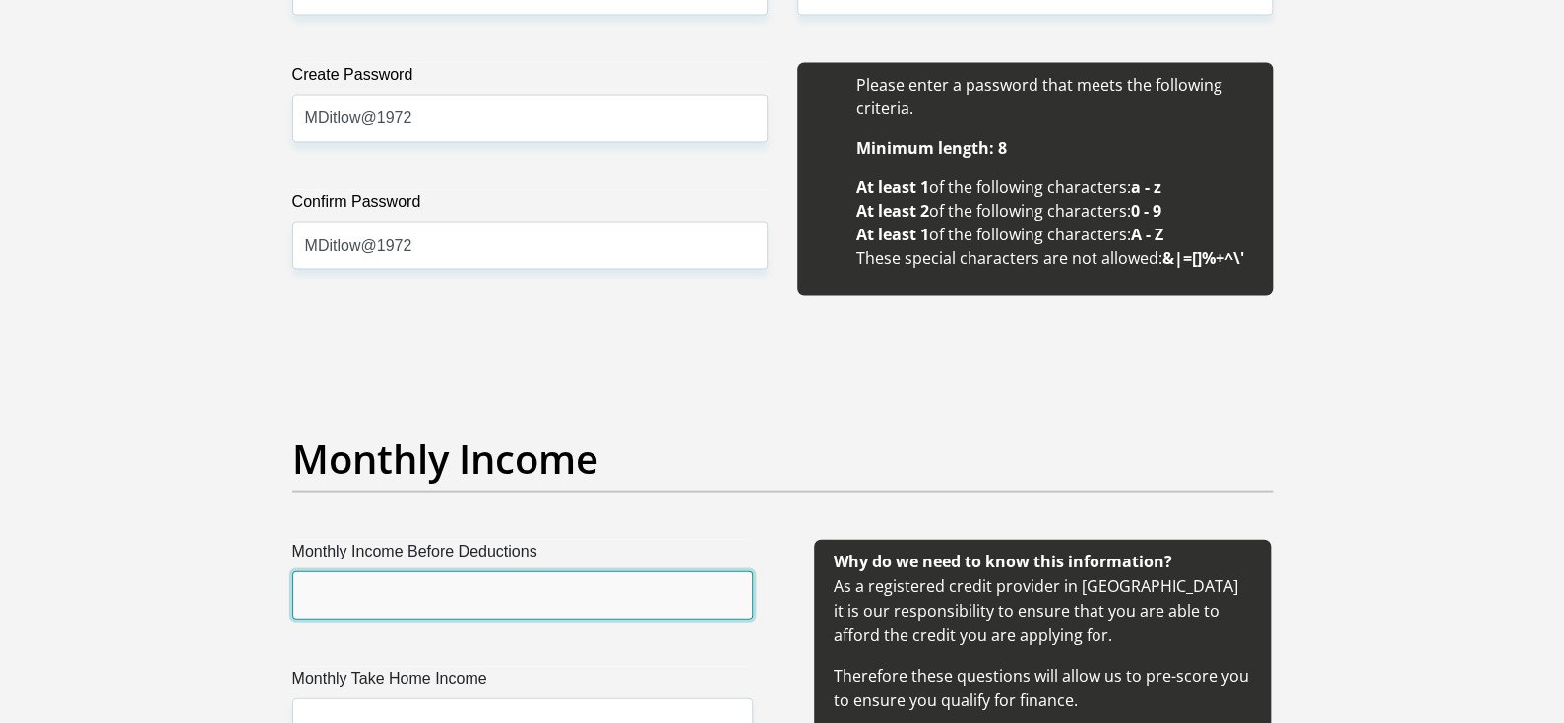
click at [495, 592] on input "Monthly Income Before Deductions" at bounding box center [522, 594] width 461 height 48
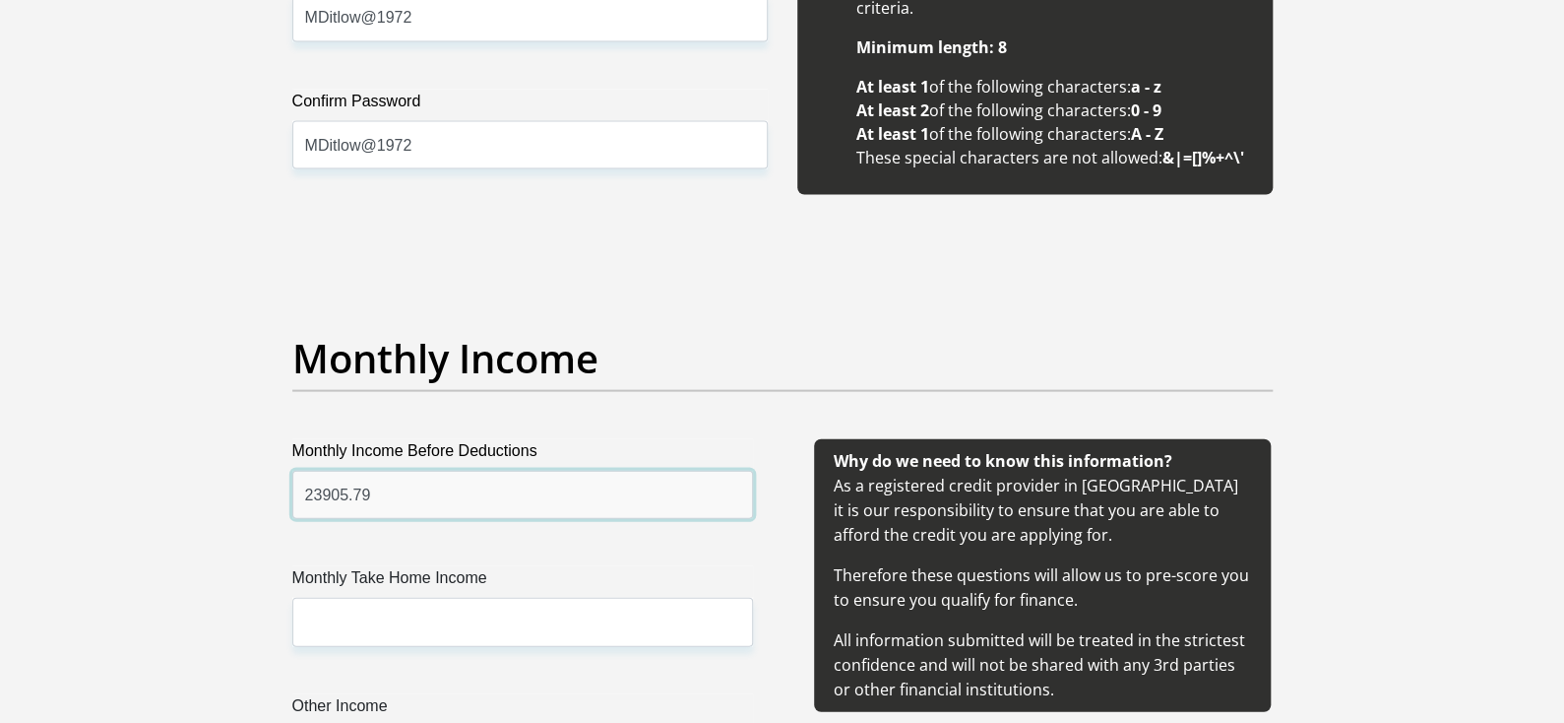
type input "23905.79"
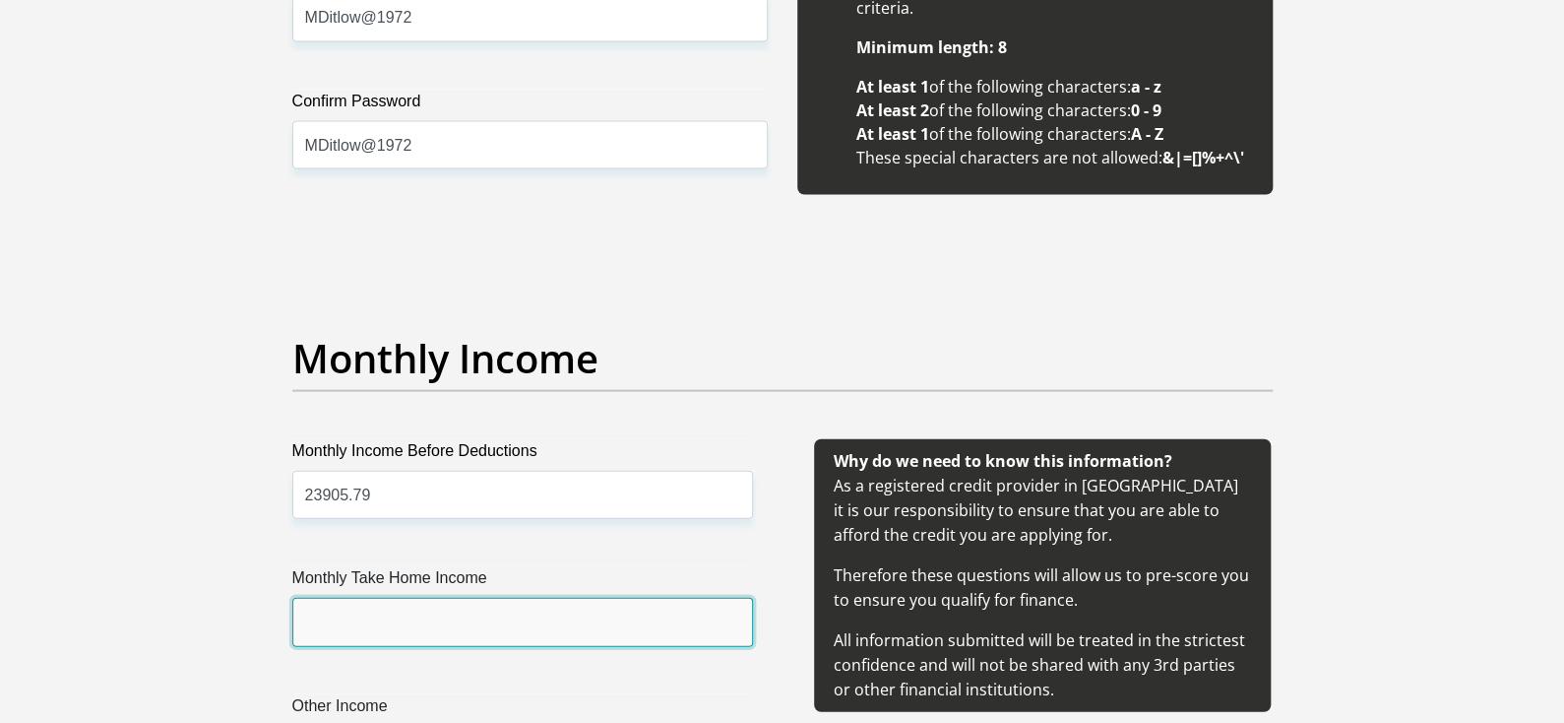
click at [500, 626] on input "Monthly Take Home Income" at bounding box center [522, 622] width 461 height 48
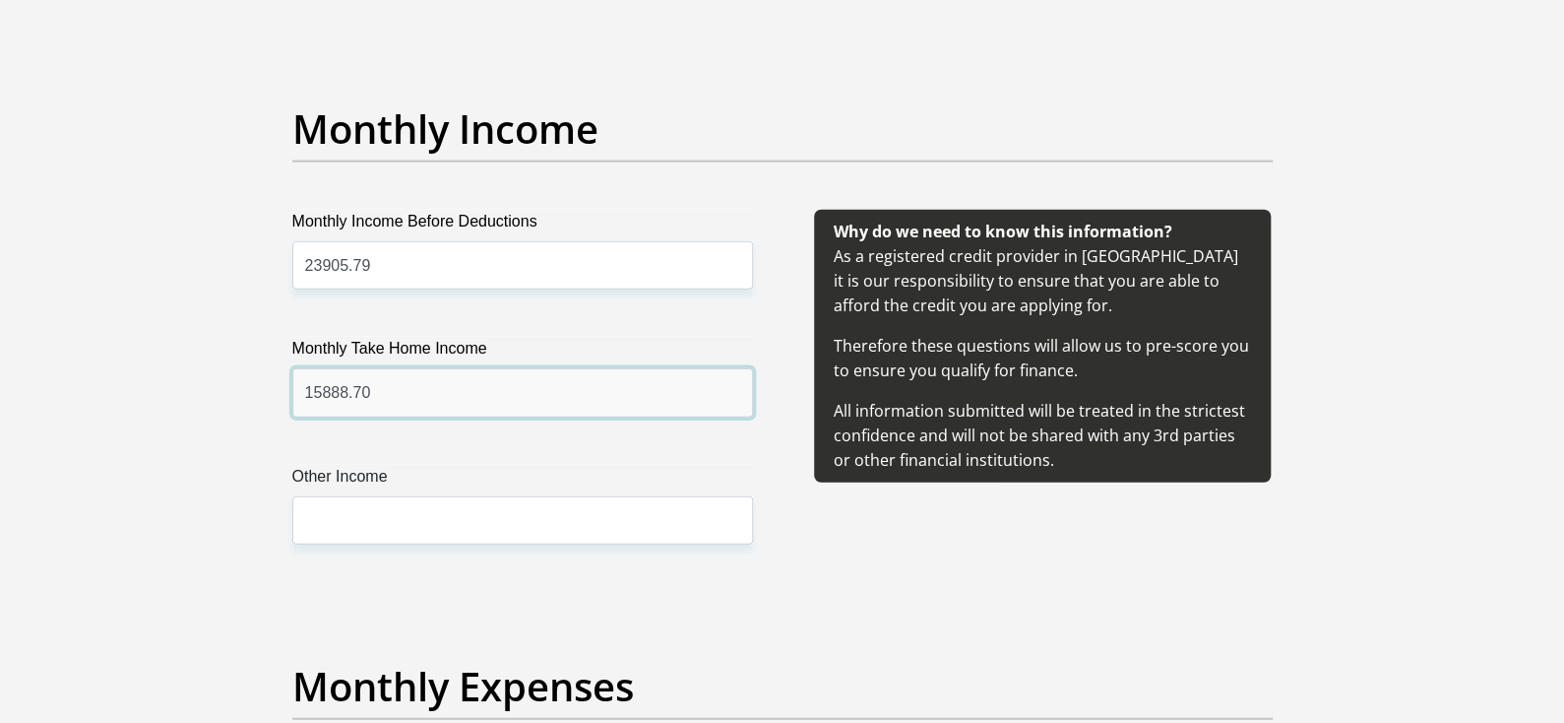
scroll to position [2263, 0]
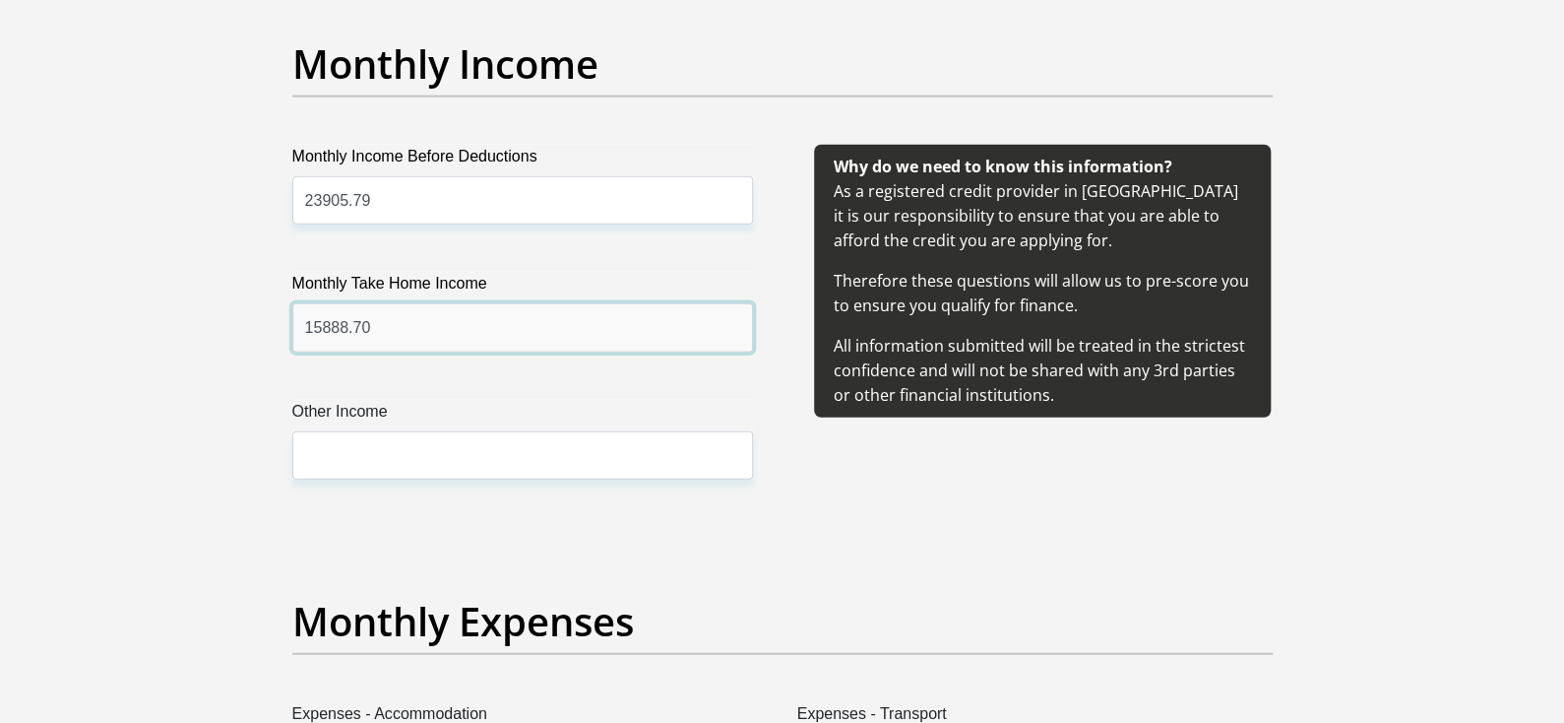
type input "15888.70"
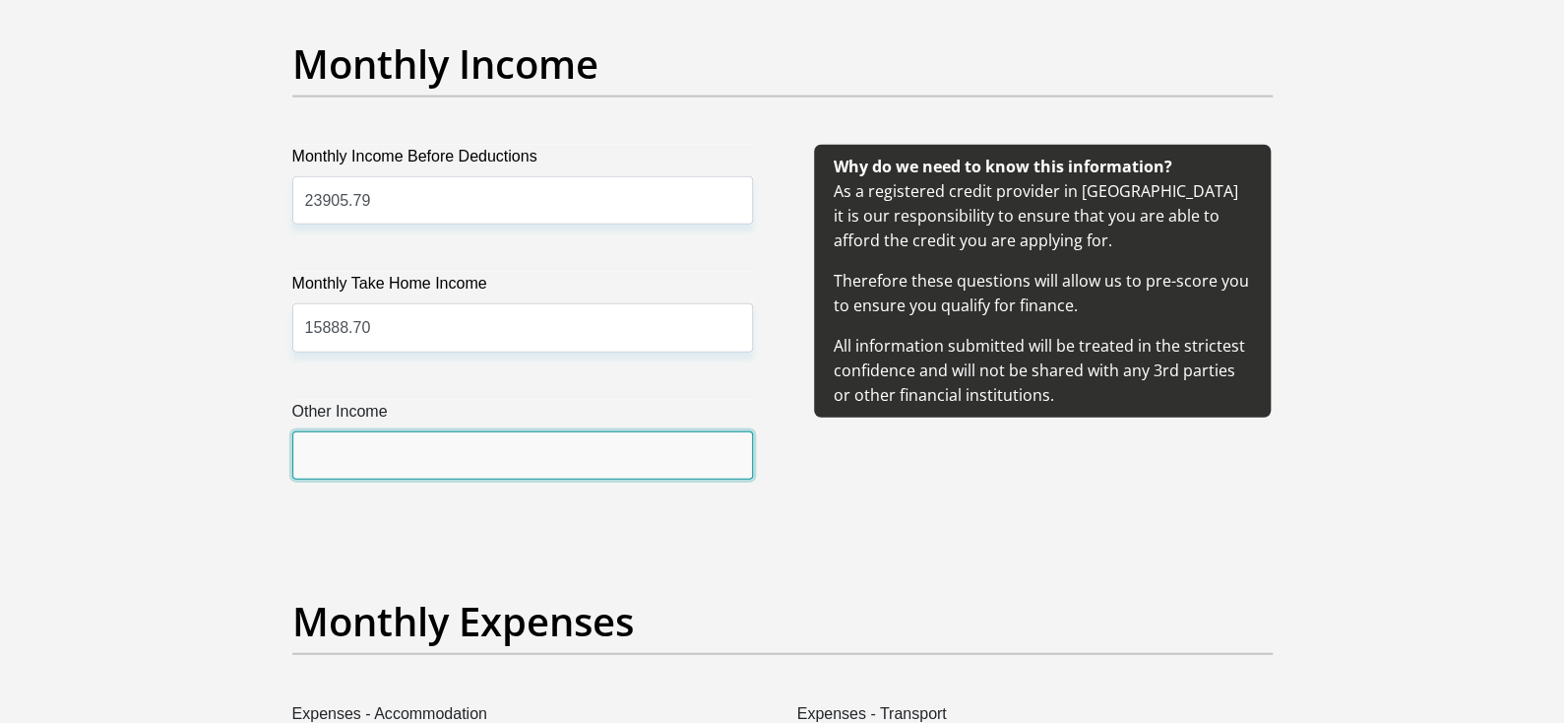
click at [416, 452] on input "Other Income" at bounding box center [522, 455] width 461 height 48
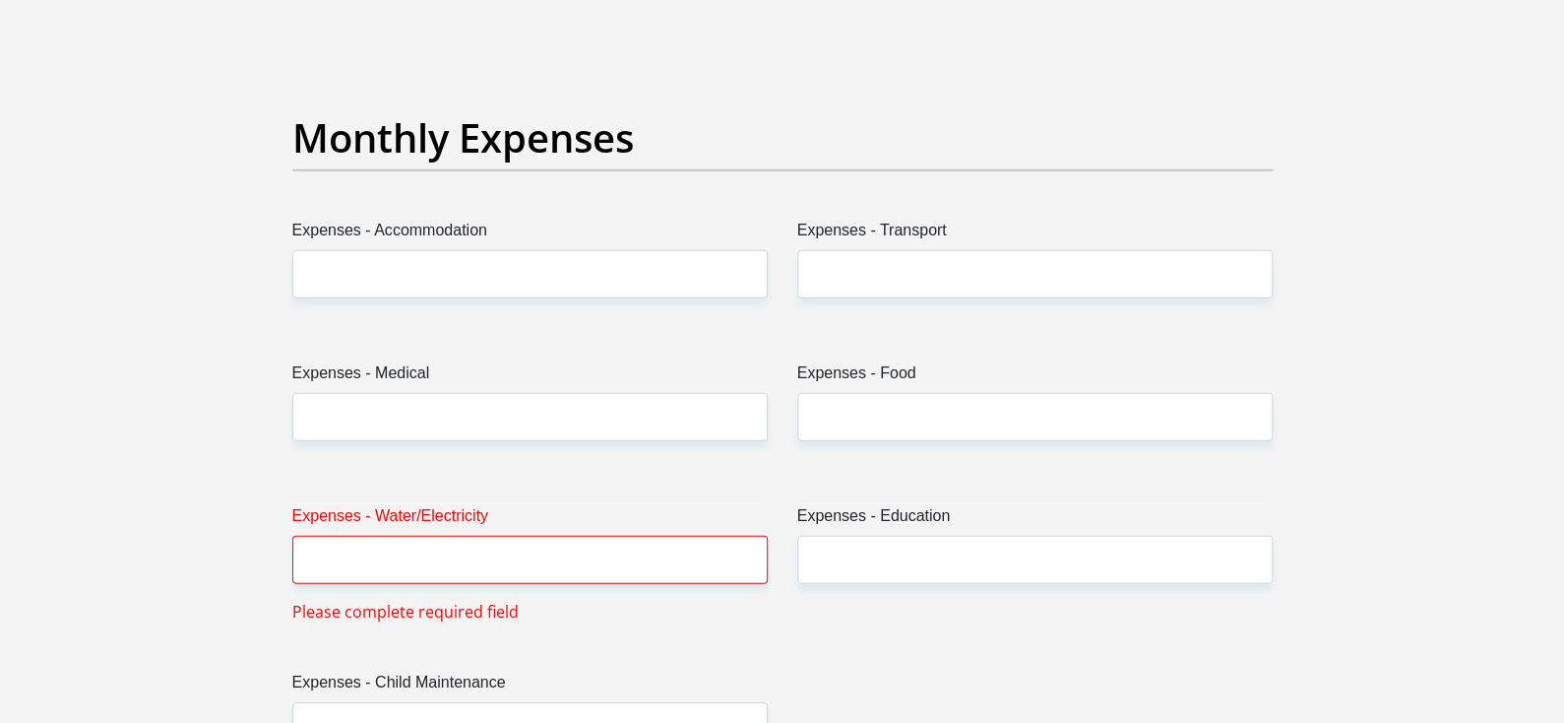
scroll to position [2756, 0]
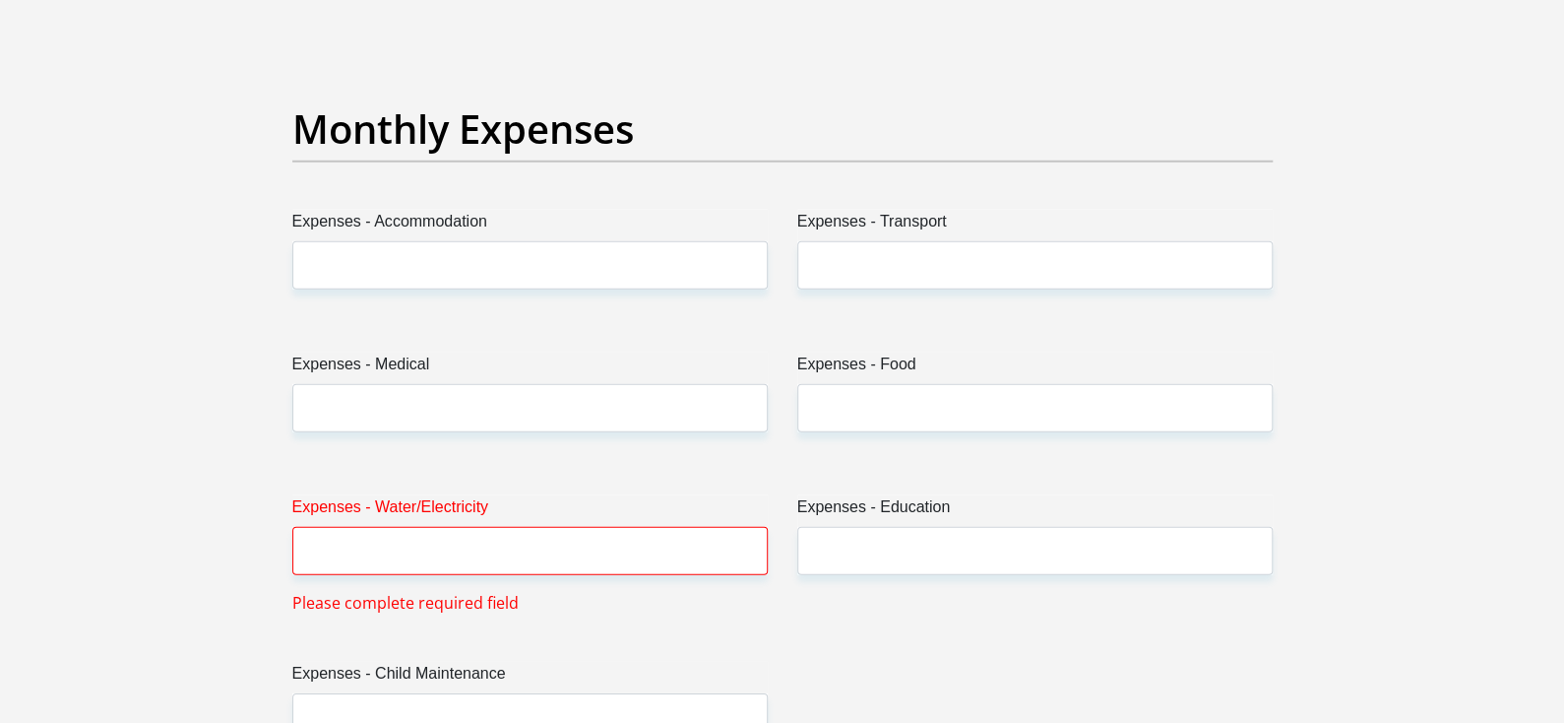
type input "4000"
click at [462, 287] on div "Expenses - Accommodation" at bounding box center [530, 257] width 505 height 95
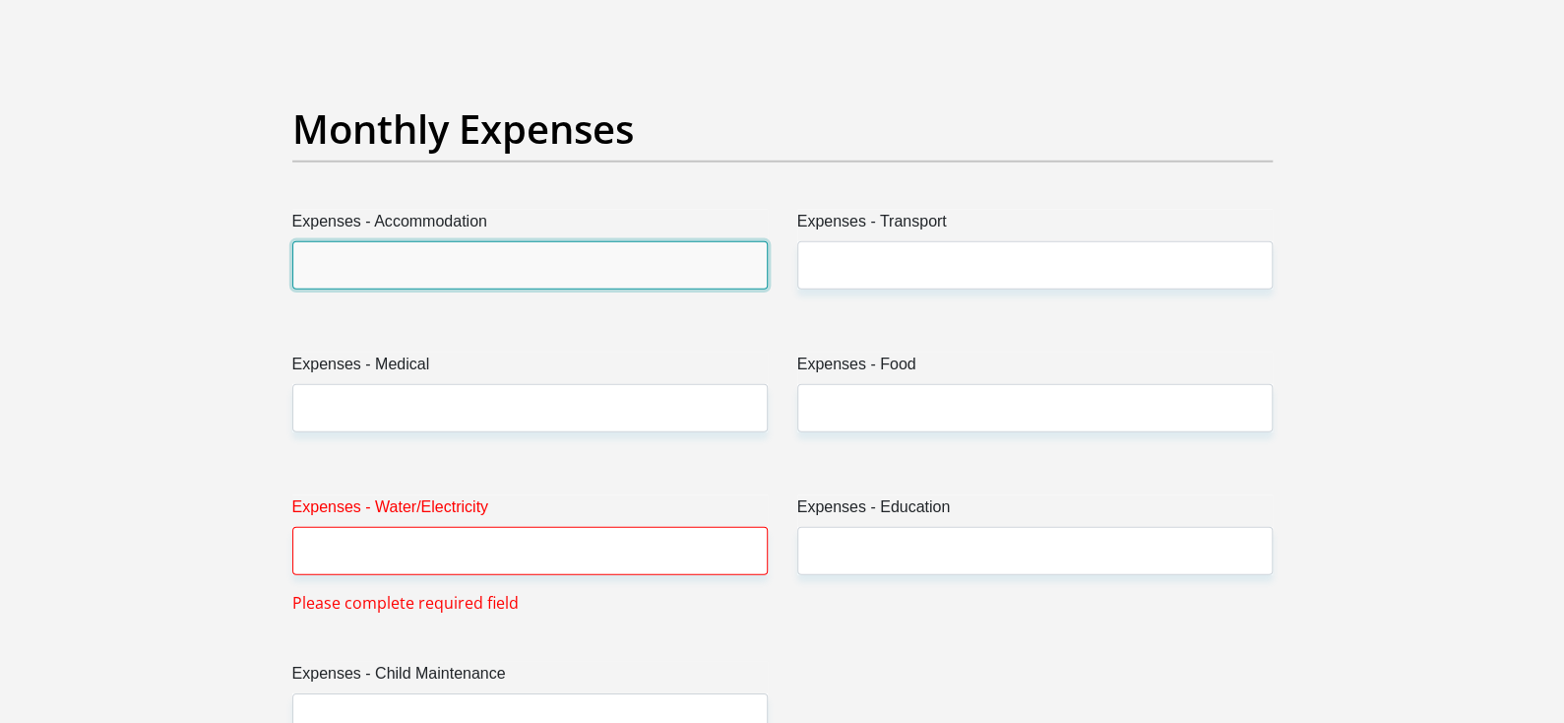
click at [488, 265] on input "Expenses - Accommodation" at bounding box center [529, 265] width 475 height 48
type input "1000"
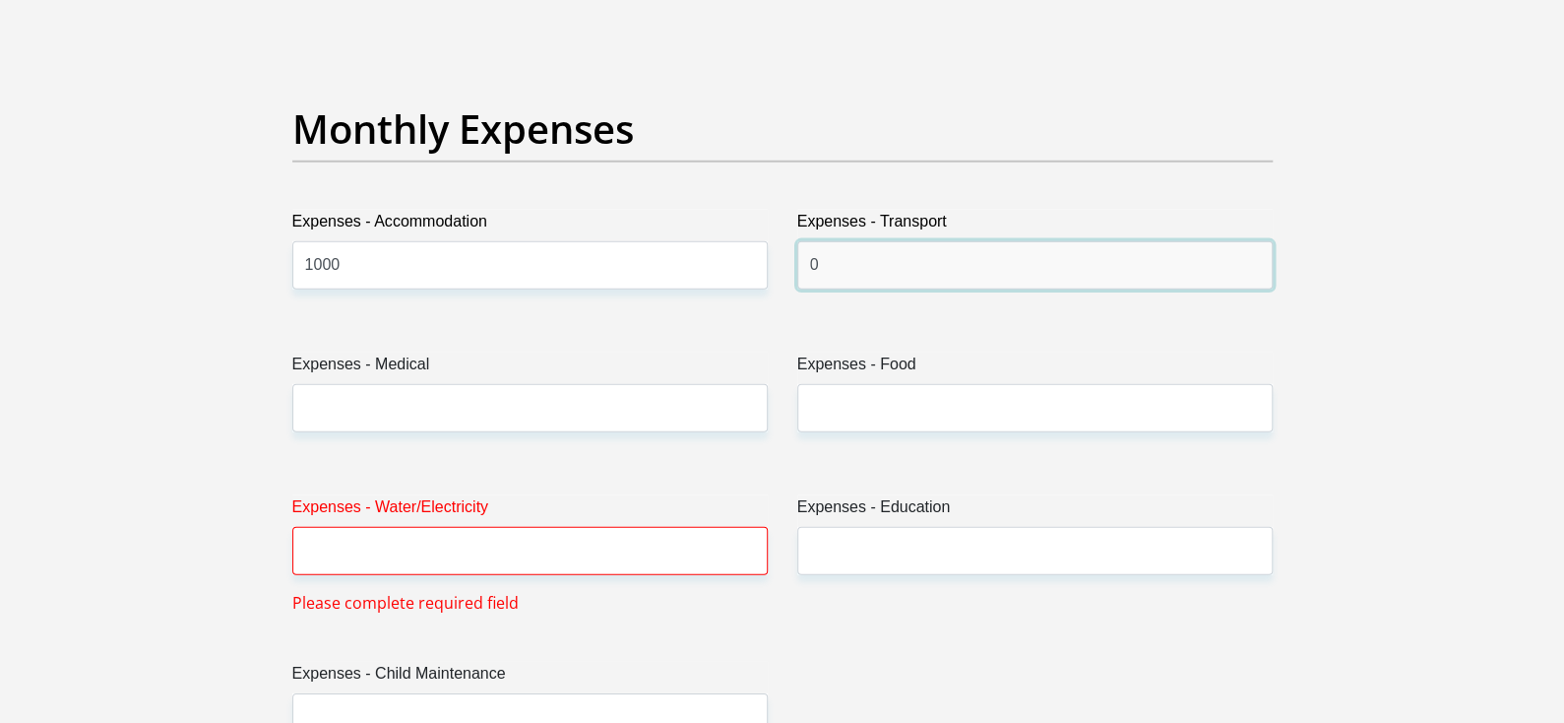
type input "0"
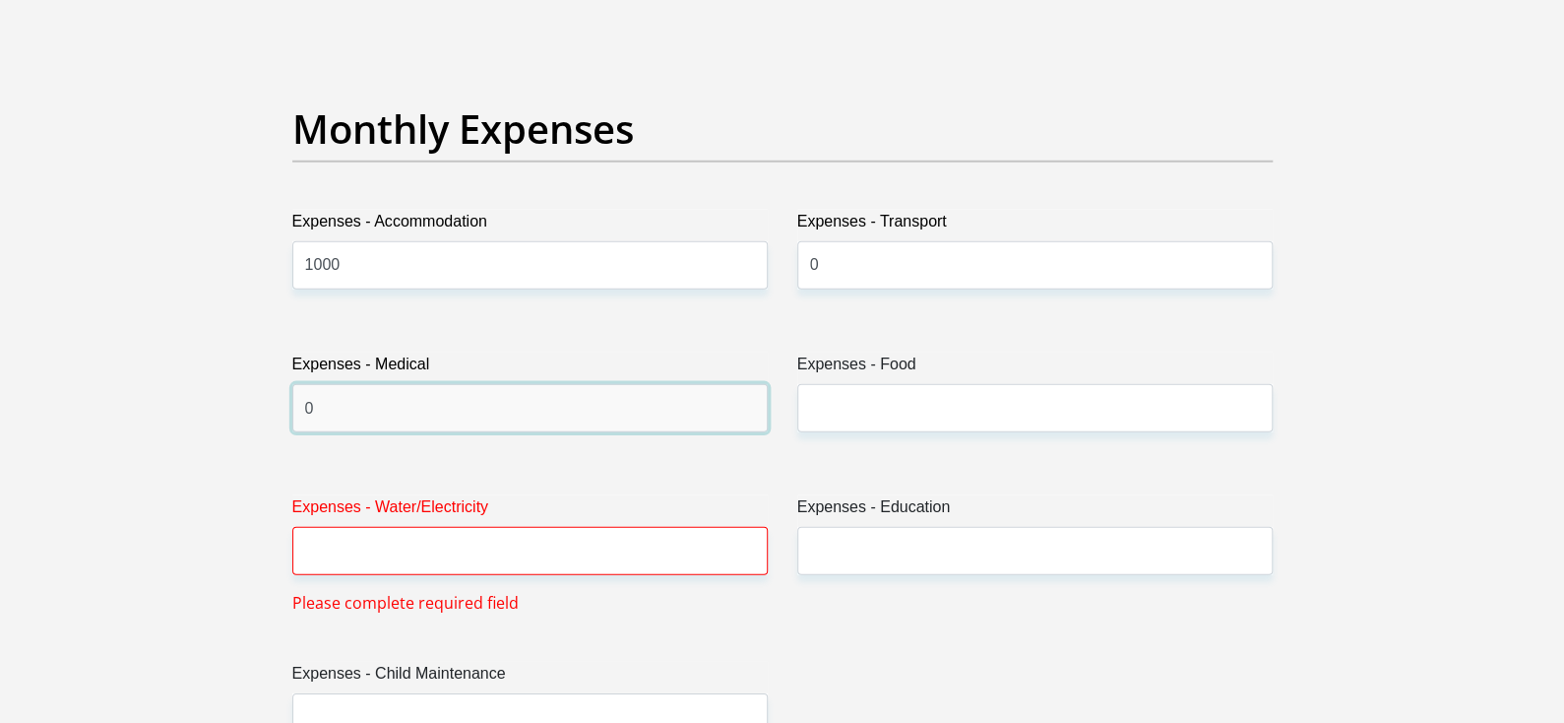
type input "0"
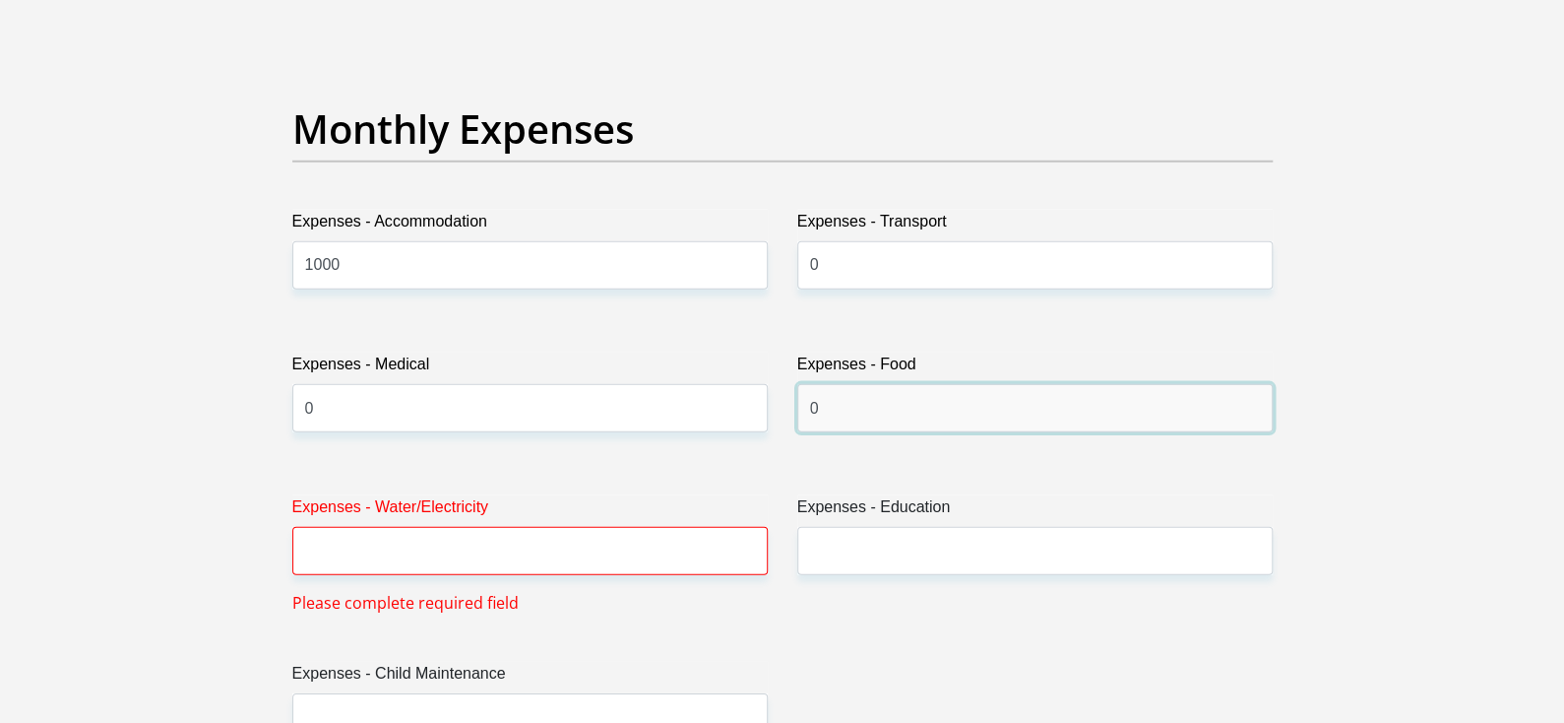
type input "0"
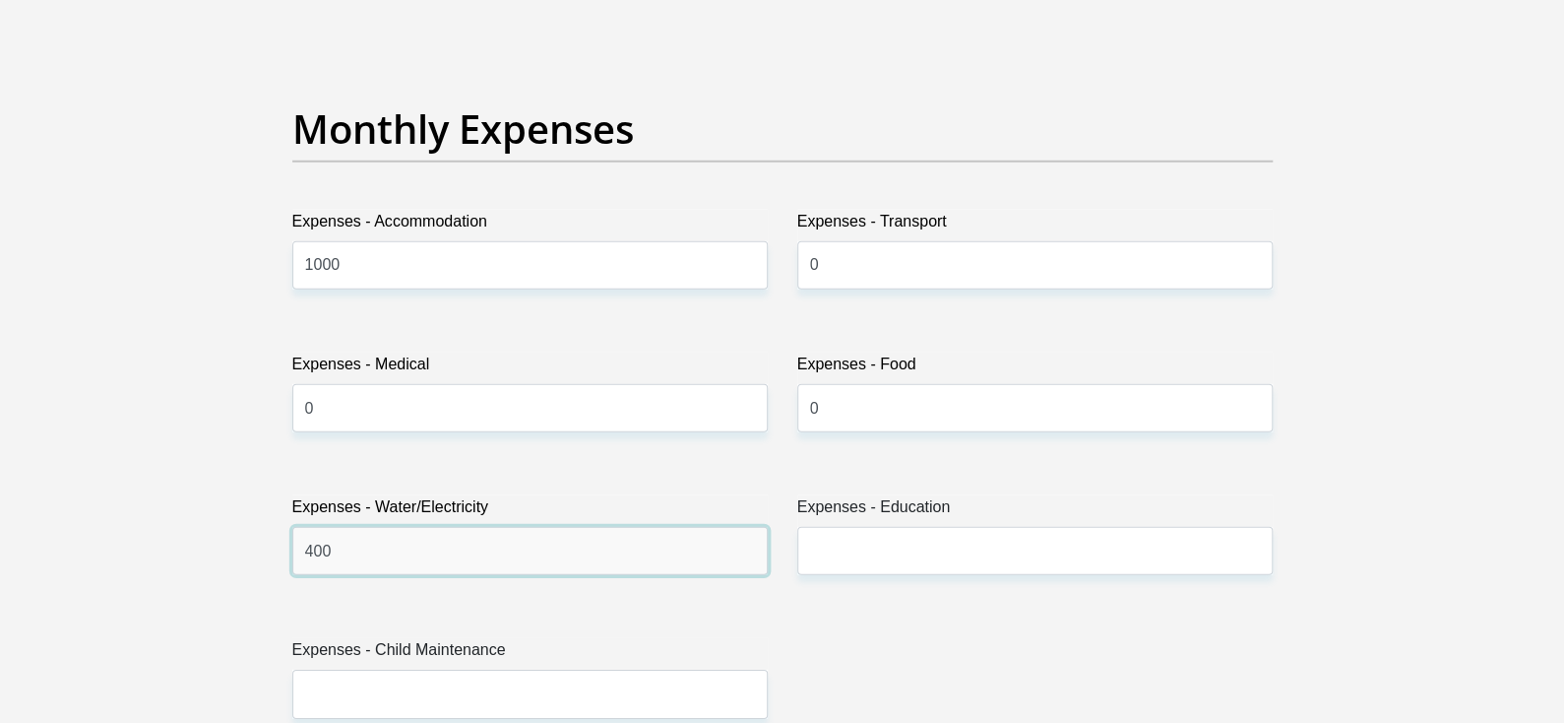
type input "400"
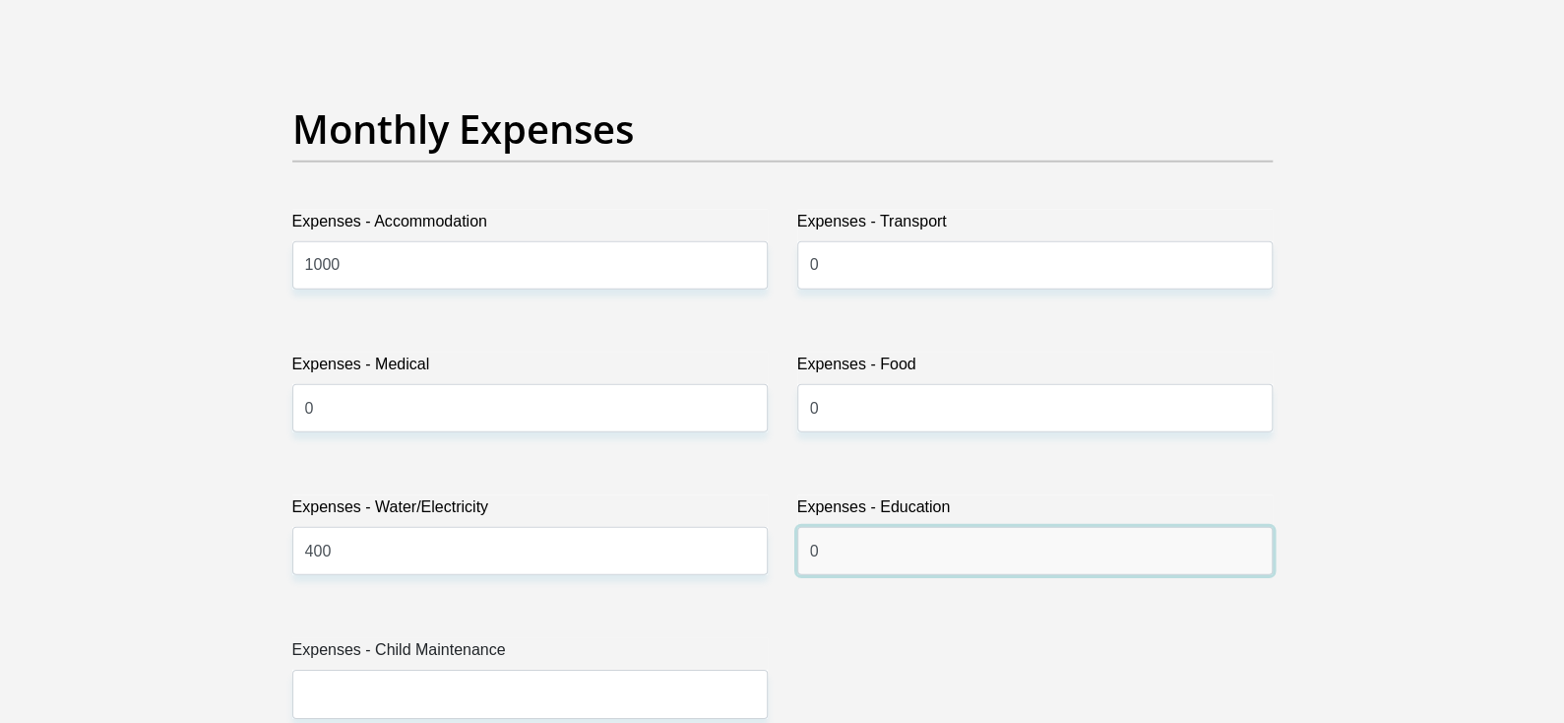
type input "0"
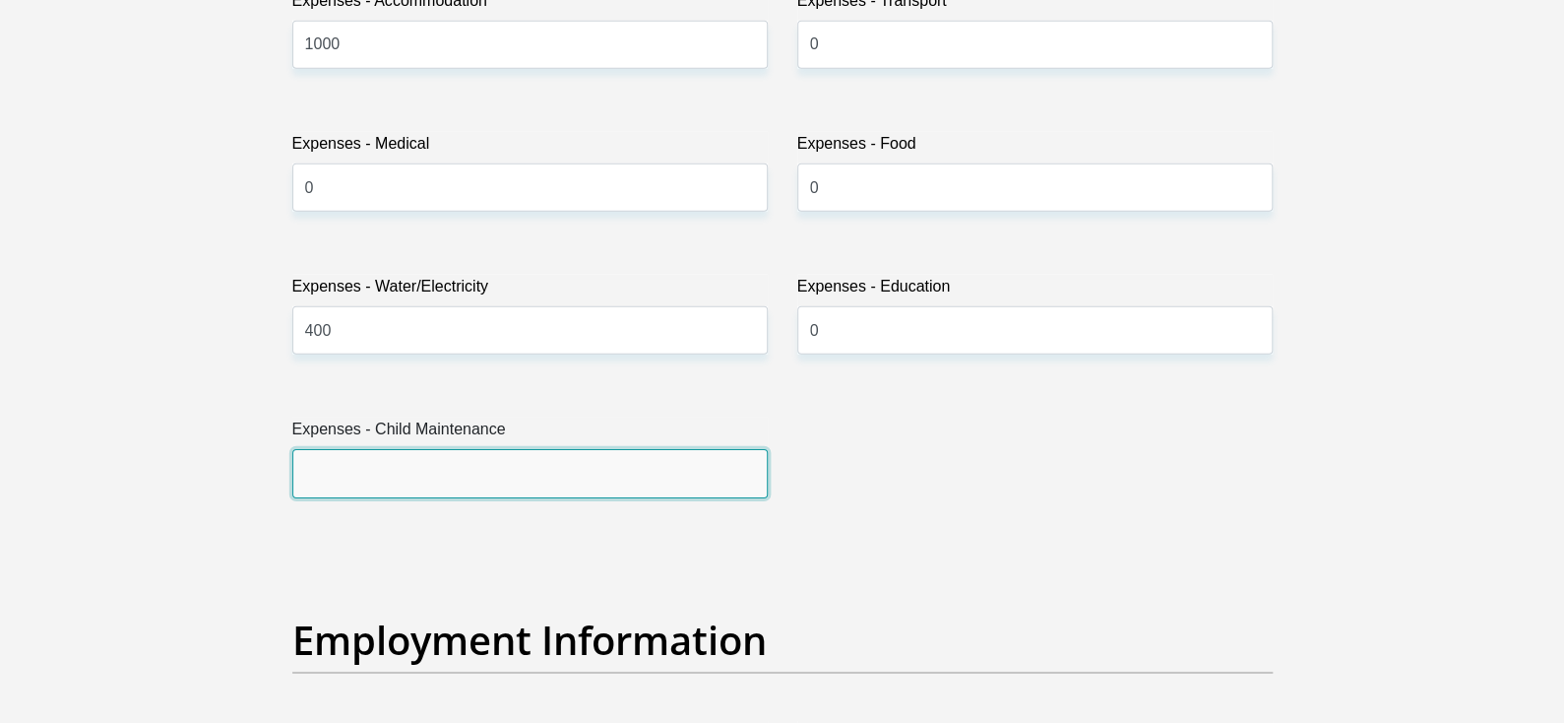
scroll to position [3149, 0]
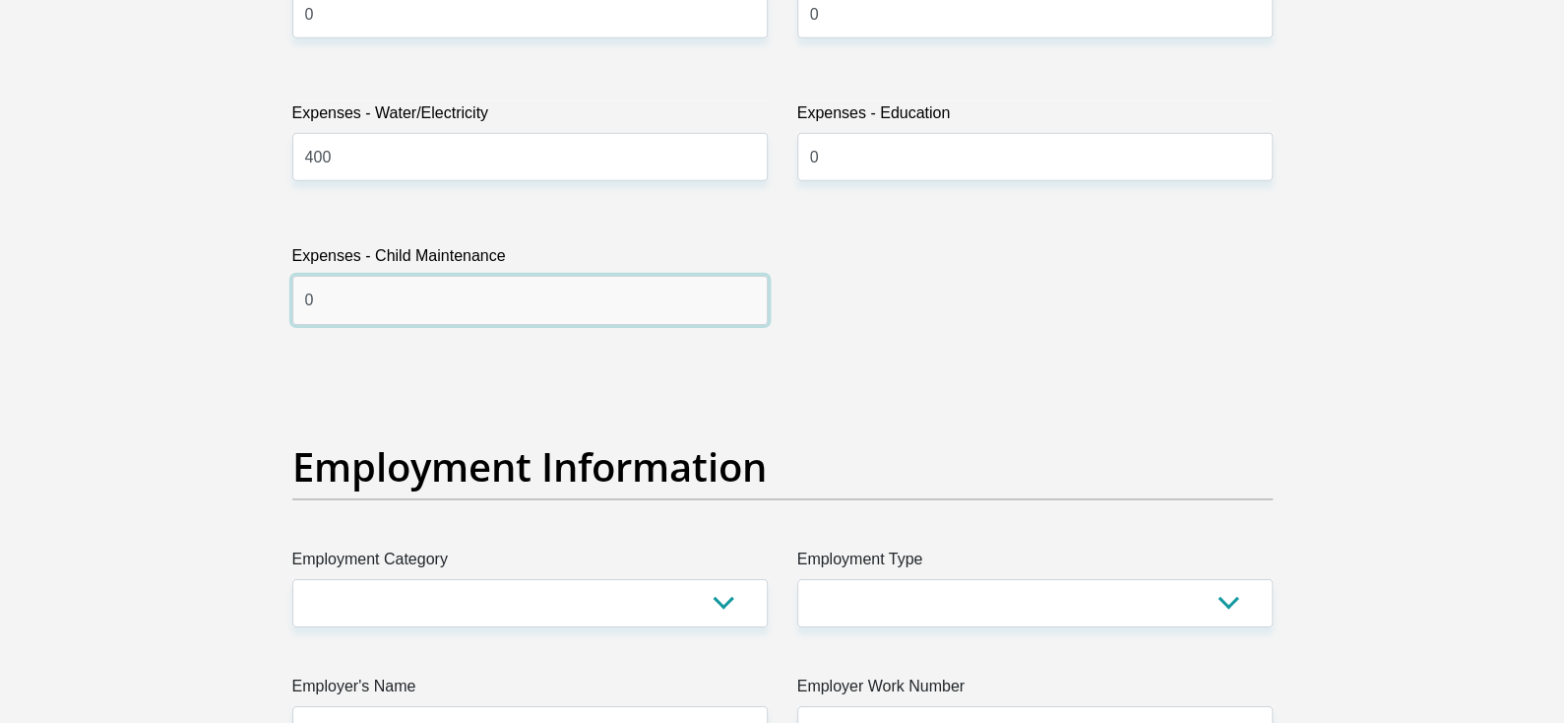
type input "0"
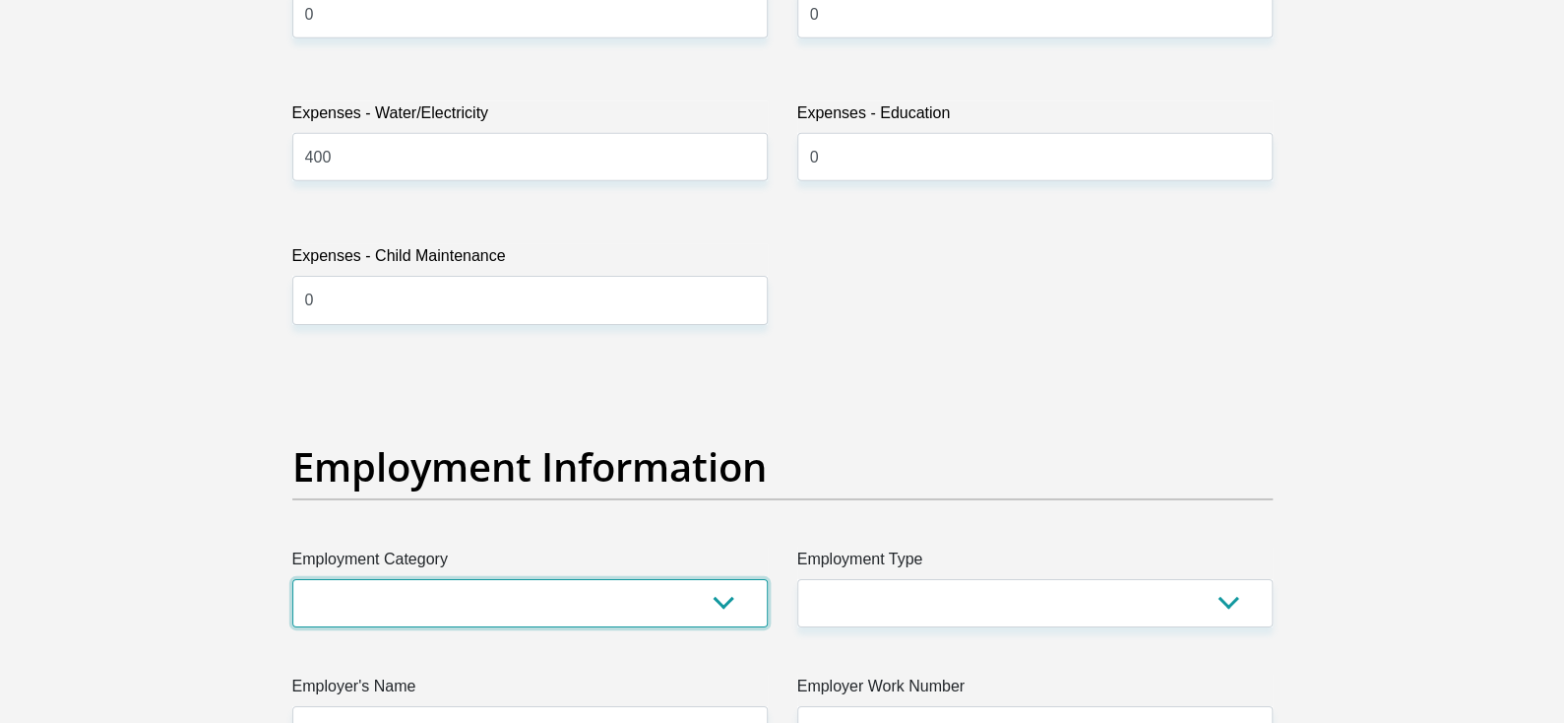
click at [479, 612] on select "AGRICULTURE ALCOHOL & TOBACCO CONSTRUCTION MATERIALS METALLURGY EQUIPMENT FOR R…" at bounding box center [529, 603] width 475 height 48
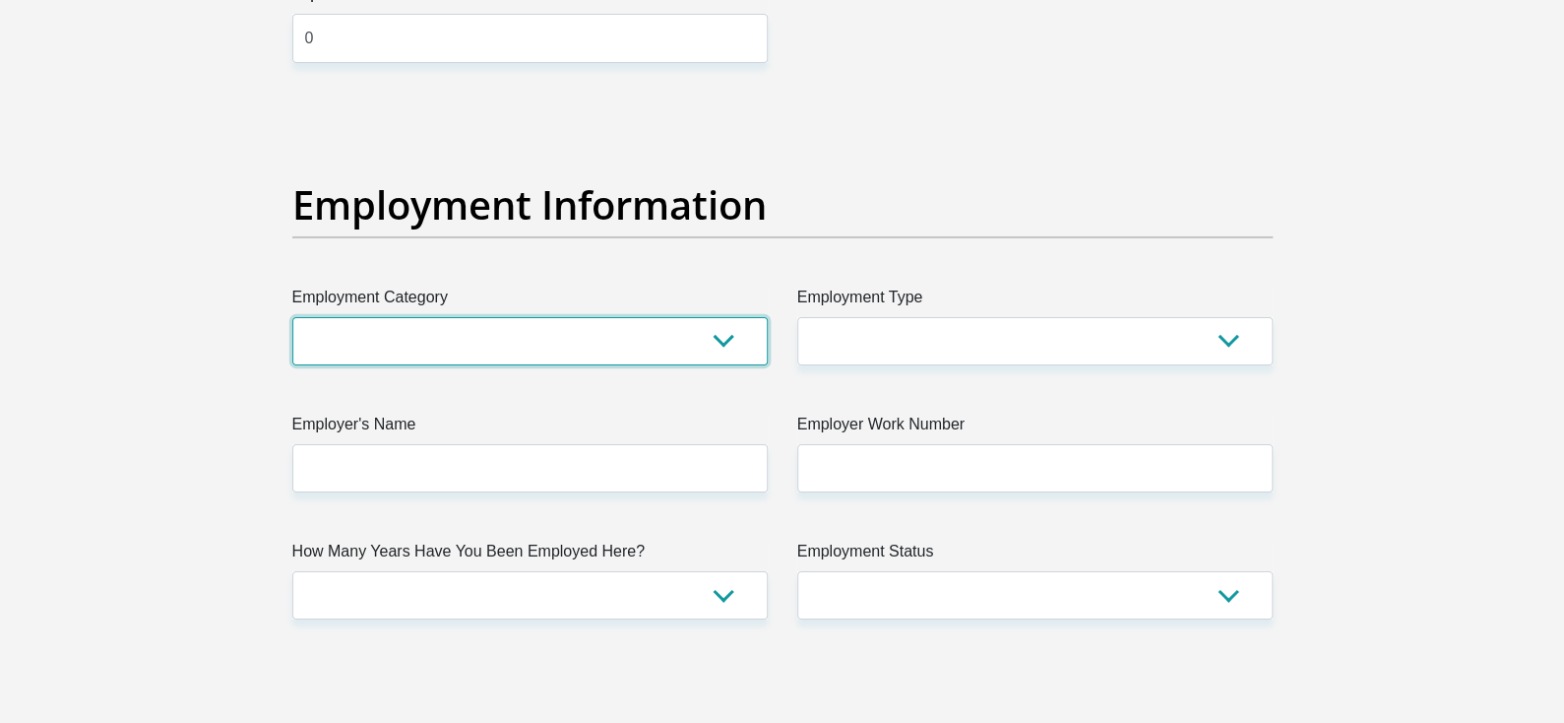
scroll to position [3347, 0]
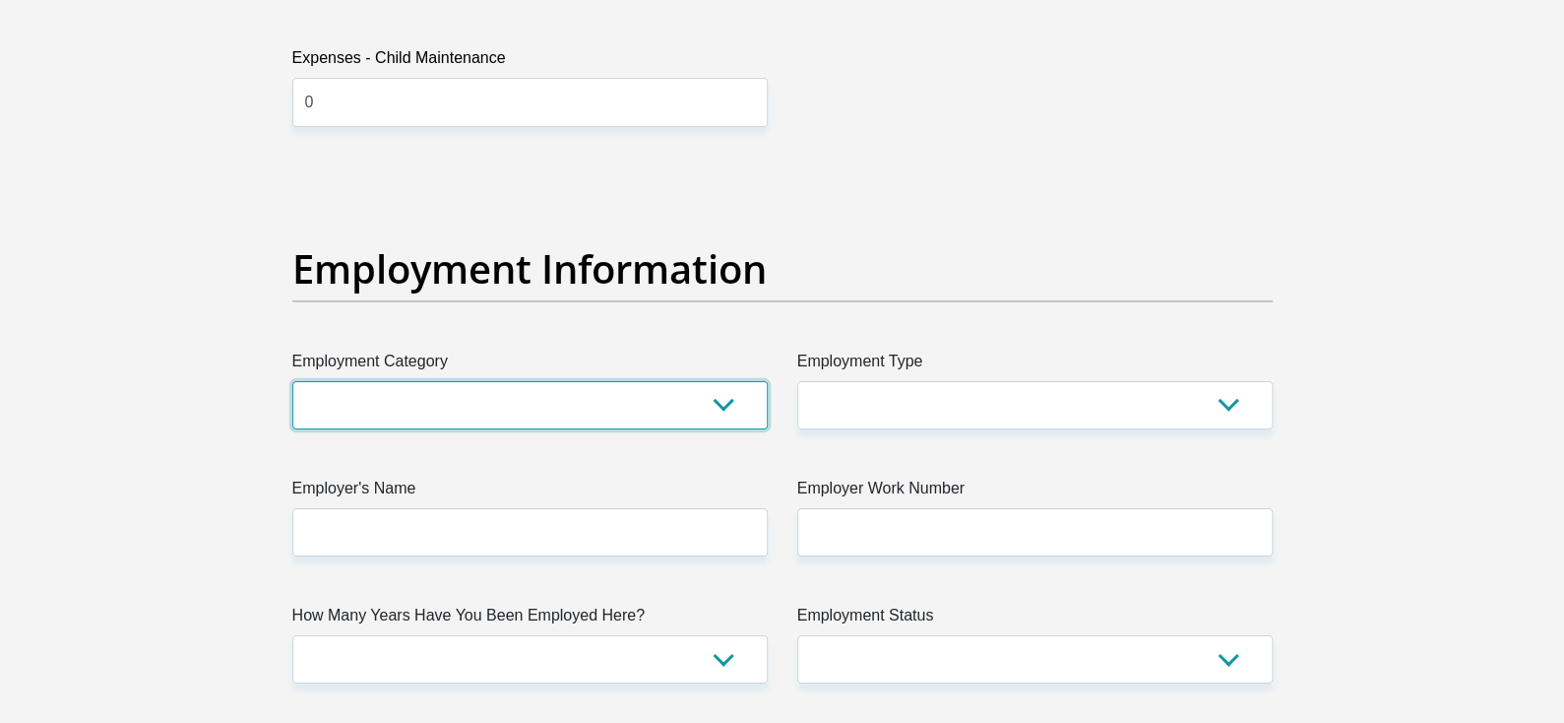
click at [481, 405] on select "AGRICULTURE ALCOHOL & TOBACCO CONSTRUCTION MATERIALS METALLURGY EQUIPMENT FOR R…" at bounding box center [529, 405] width 475 height 48
select select "54"
click at [292, 381] on select "AGRICULTURE ALCOHOL & TOBACCO CONSTRUCTION MATERIALS METALLURGY EQUIPMENT FOR R…" at bounding box center [529, 405] width 475 height 48
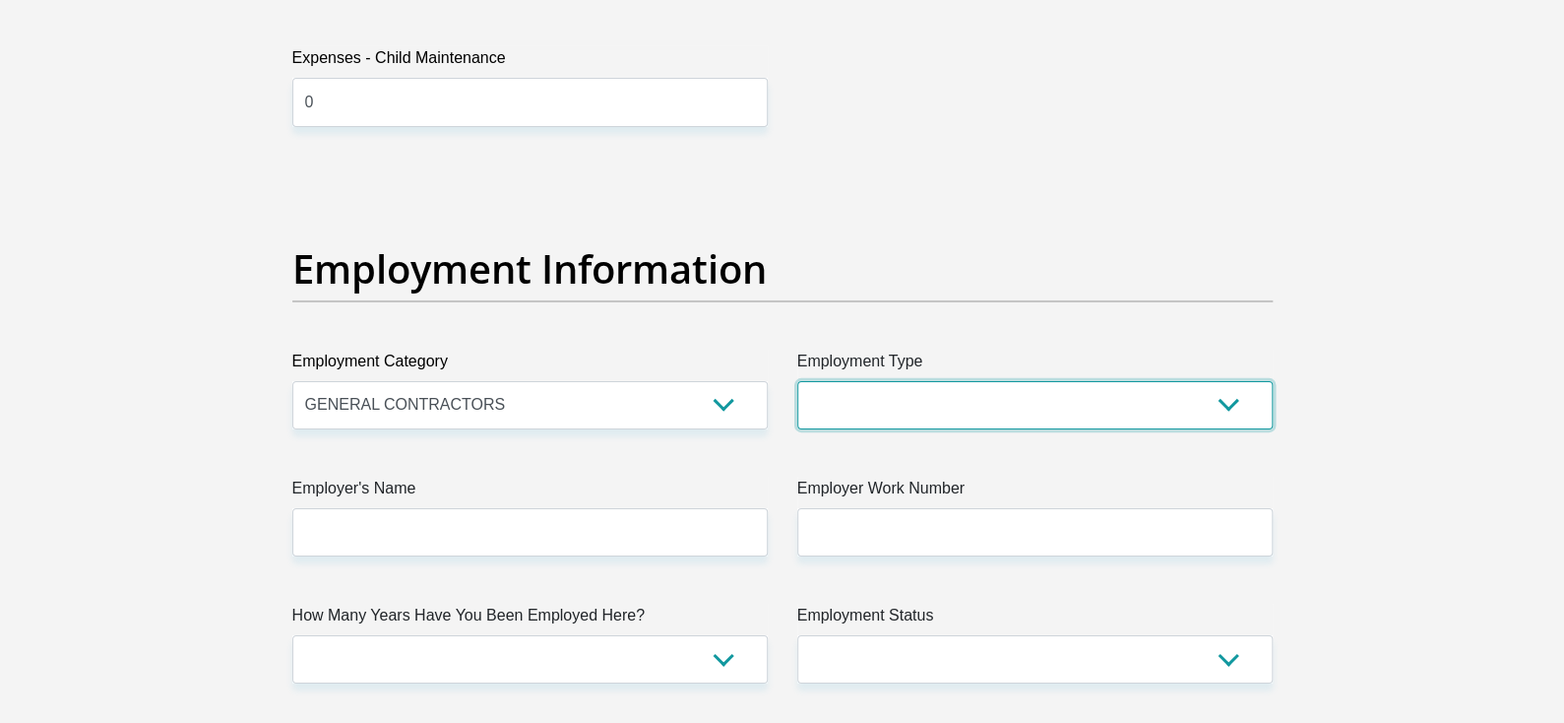
click at [970, 409] on select "College/Lecturer Craft Seller Creative Driver Executive Farmer Forces - Non Com…" at bounding box center [1034, 405] width 475 height 48
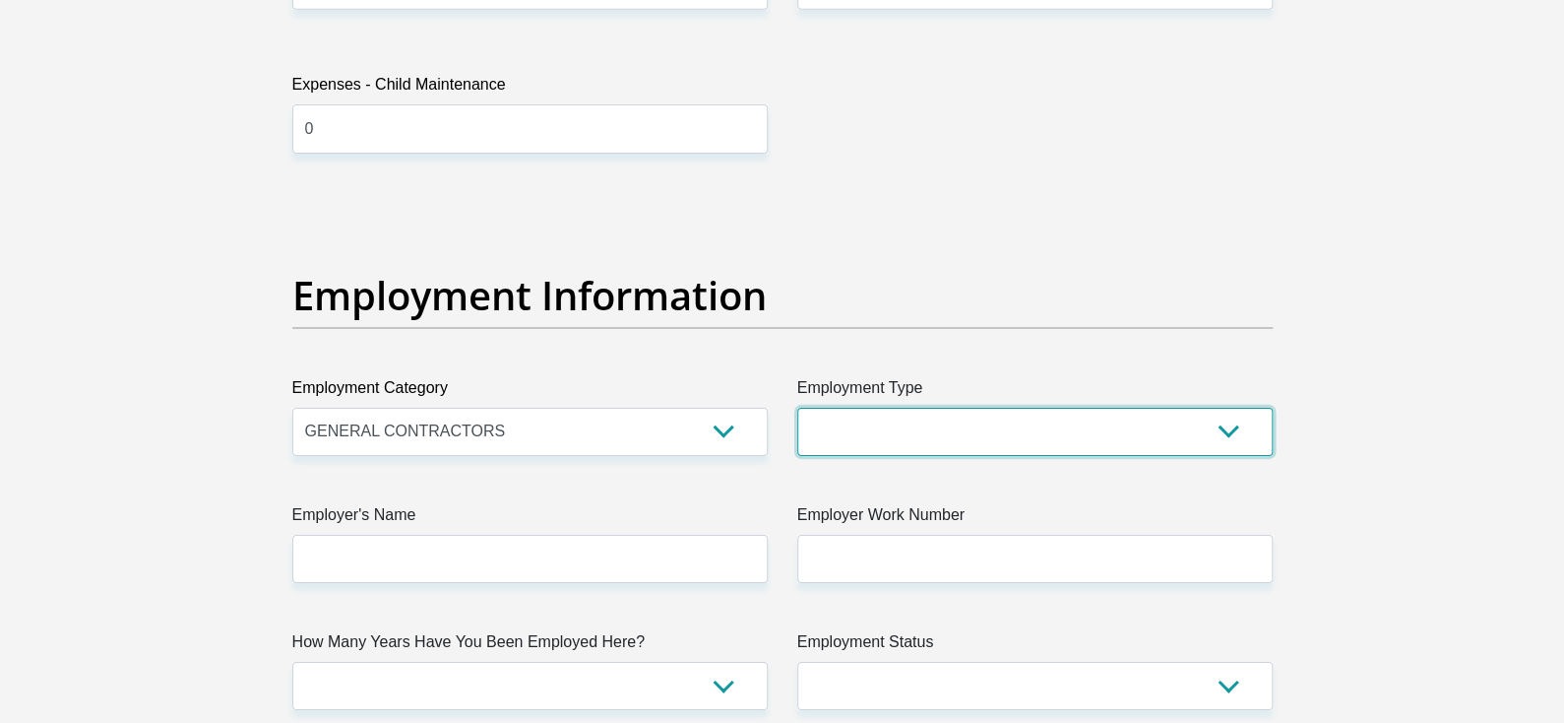
scroll to position [3149, 0]
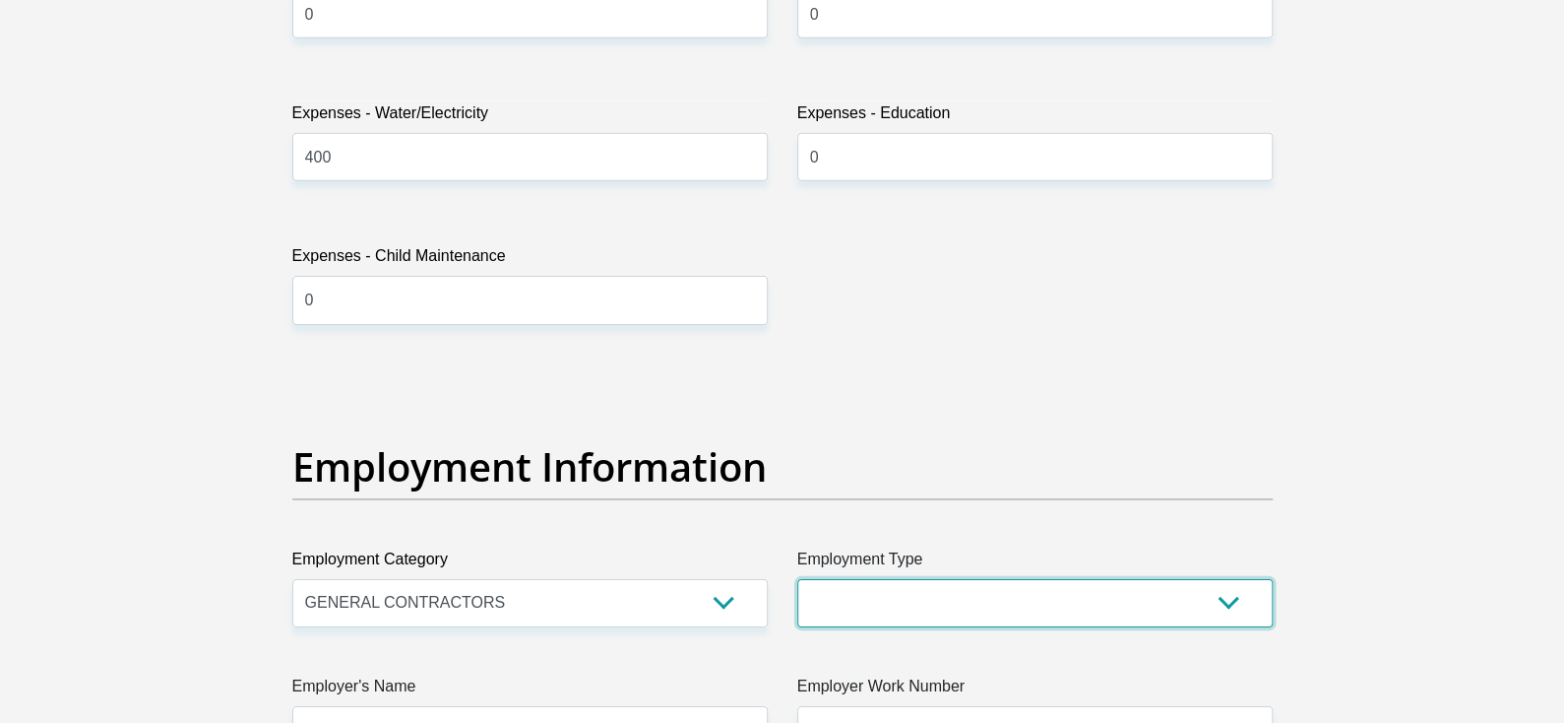
click at [876, 588] on select "College/Lecturer Craft Seller Creative Driver Executive Farmer Forces - Non Com…" at bounding box center [1034, 603] width 475 height 48
select select "Manager"
click at [797, 579] on select "College/Lecturer Craft Seller Creative Driver Executive Farmer Forces - Non Com…" at bounding box center [1034, 603] width 475 height 48
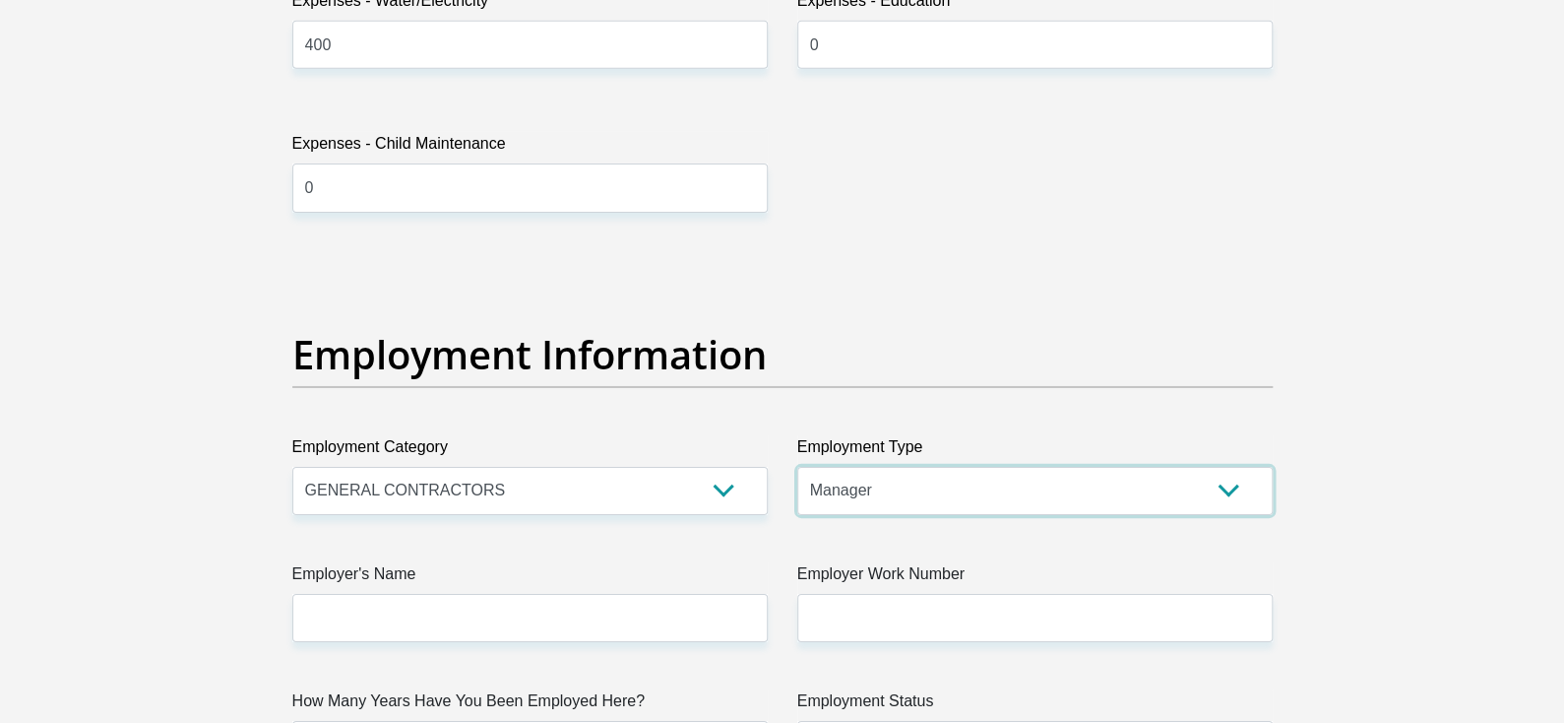
scroll to position [3544, 0]
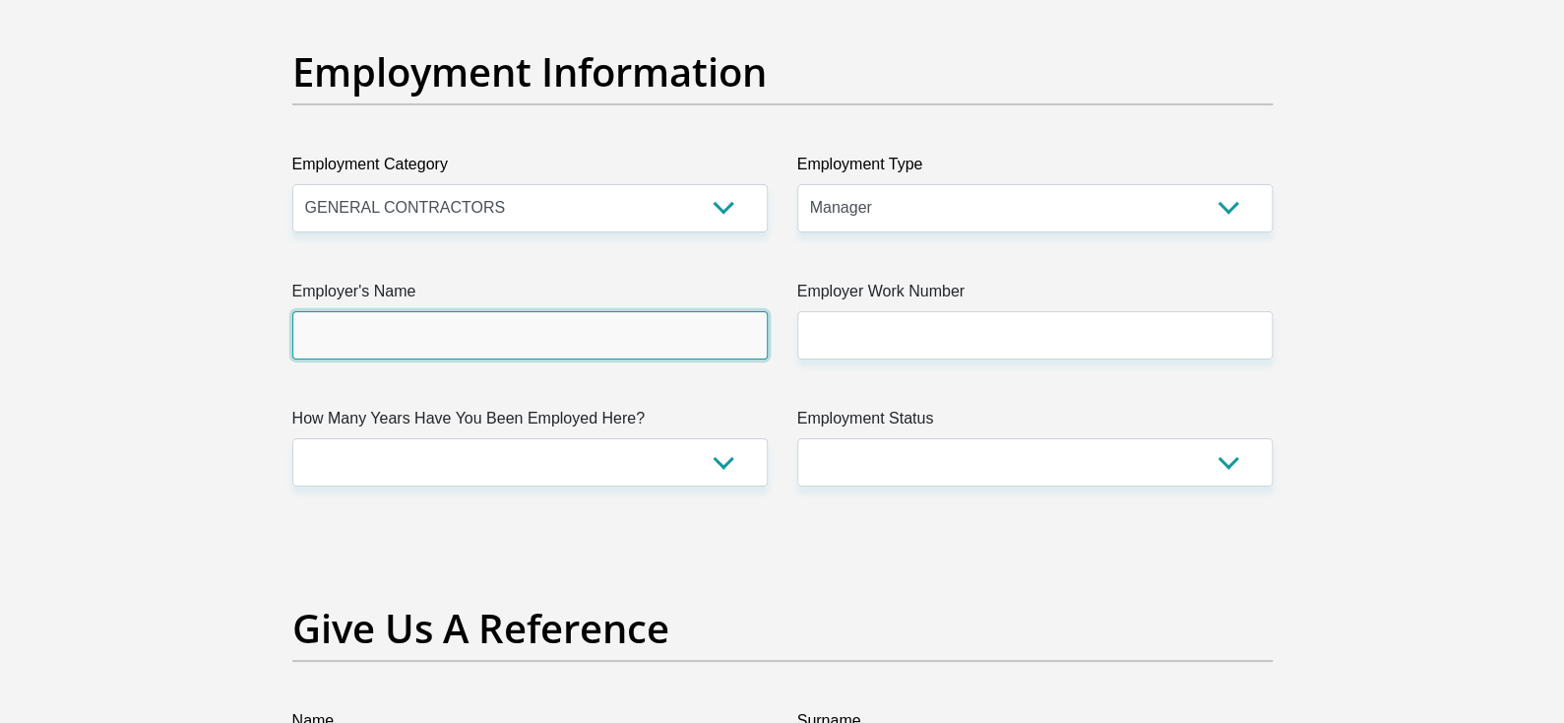
click at [416, 339] on input "Employer's Name" at bounding box center [529, 335] width 475 height 48
type input "b"
type input "BatesMiningSpecialists"
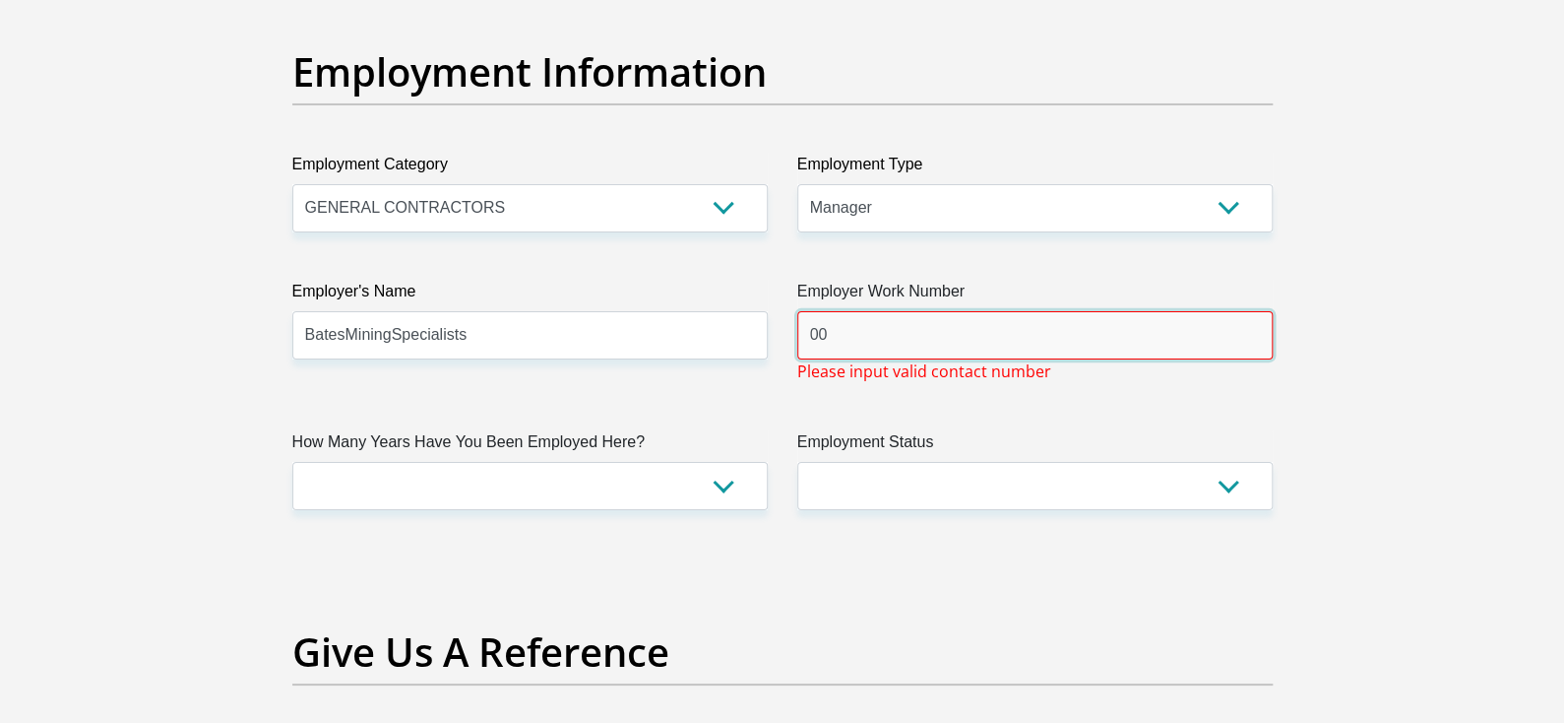
type input "0"
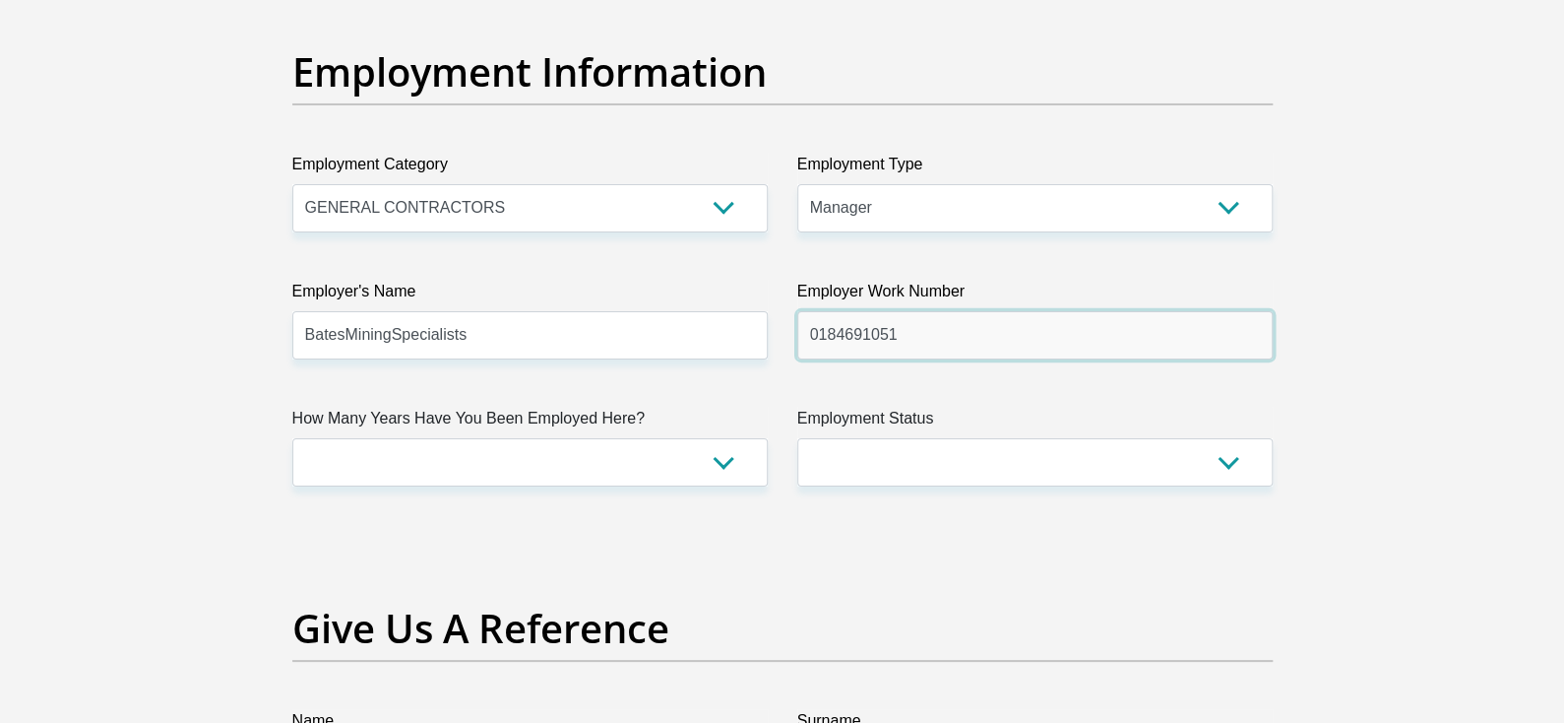
type input "0184691051"
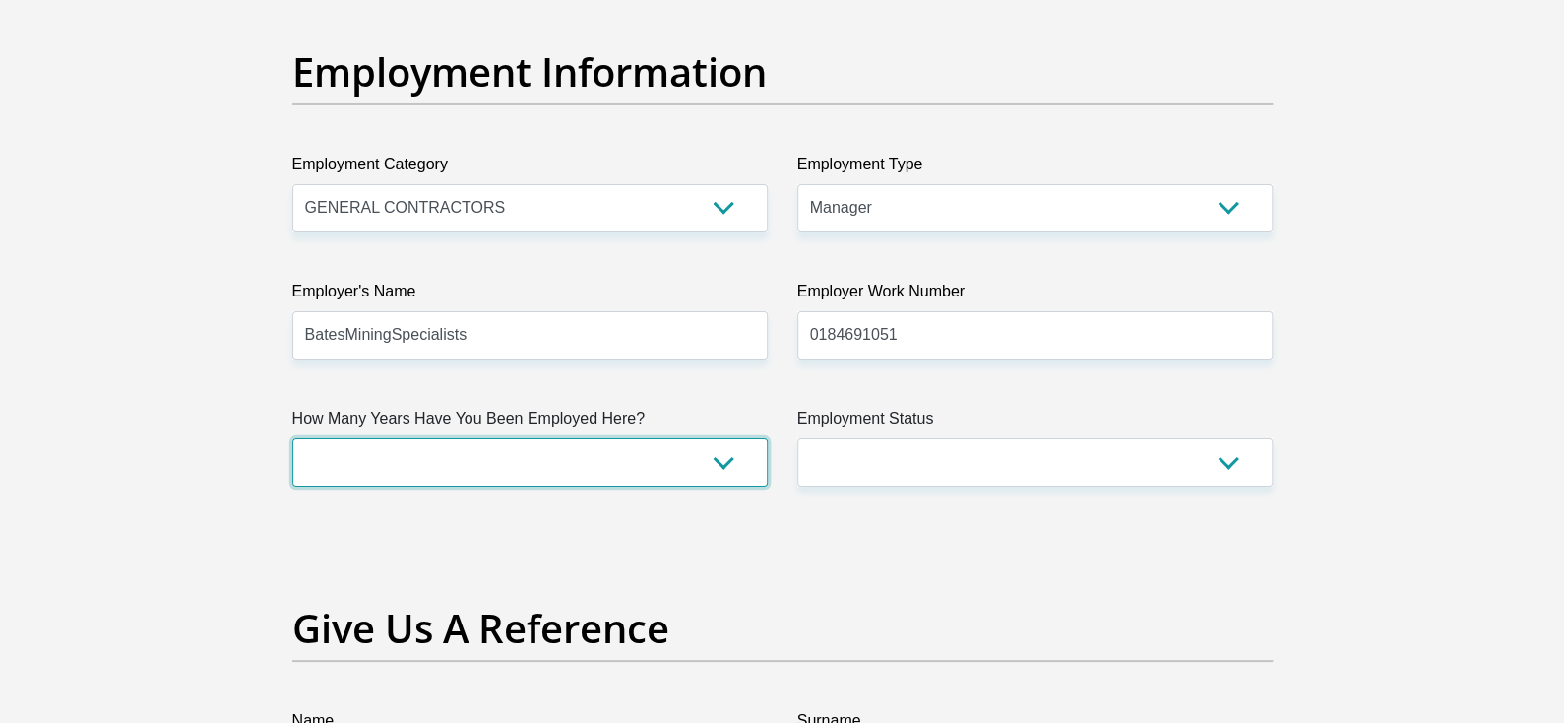
click at [559, 463] on select "less than 1 year 1-3 years 3-5 years 5+ years" at bounding box center [529, 462] width 475 height 48
select select "60"
click at [292, 438] on select "less than 1 year 1-3 years 3-5 years 5+ years" at bounding box center [529, 462] width 475 height 48
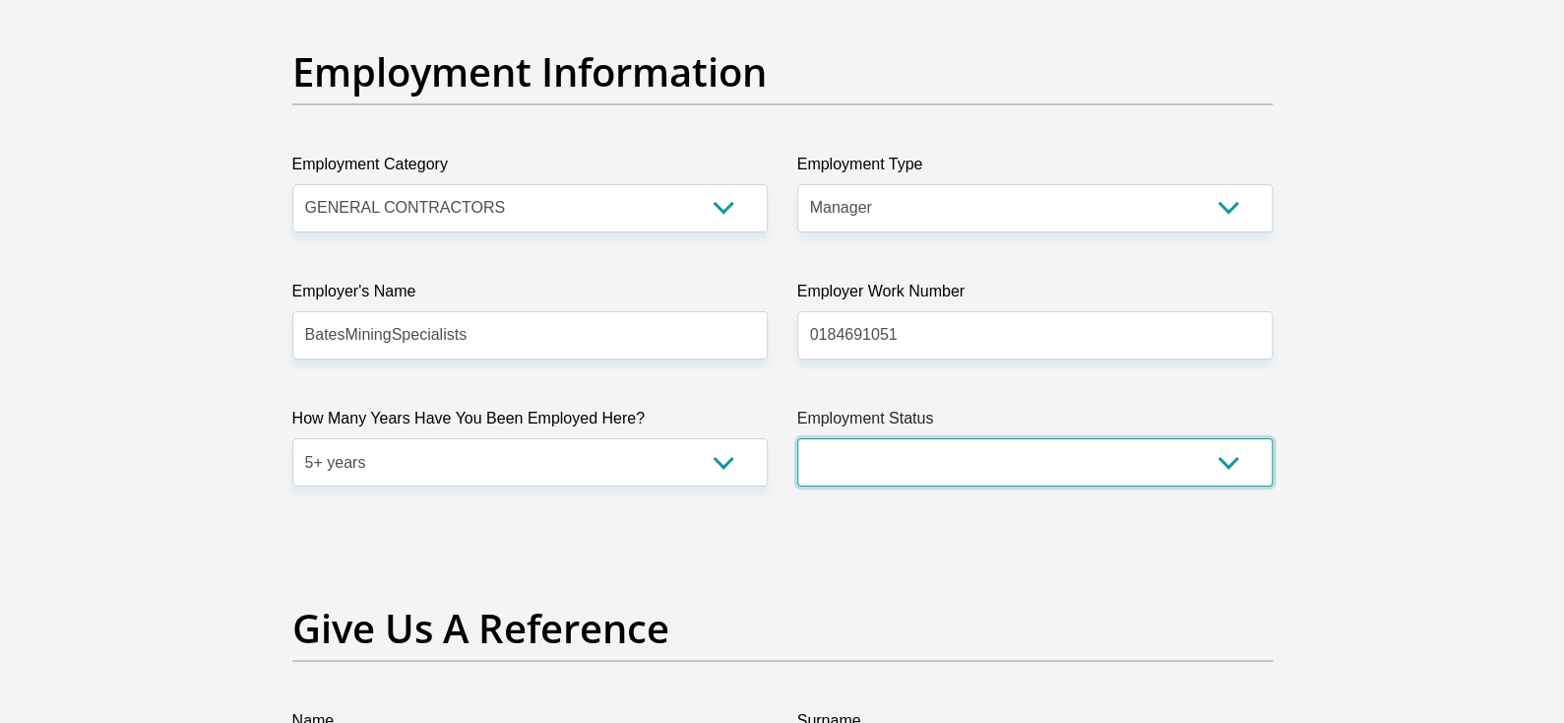
click at [927, 448] on select "Permanent/Full-time Part-time/Casual [DEMOGRAPHIC_DATA] Worker Self-Employed Ho…" at bounding box center [1034, 462] width 475 height 48
select select "1"
click at [797, 438] on select "Permanent/Full-time Part-time/Casual [DEMOGRAPHIC_DATA] Worker Self-Employed Ho…" at bounding box center [1034, 462] width 475 height 48
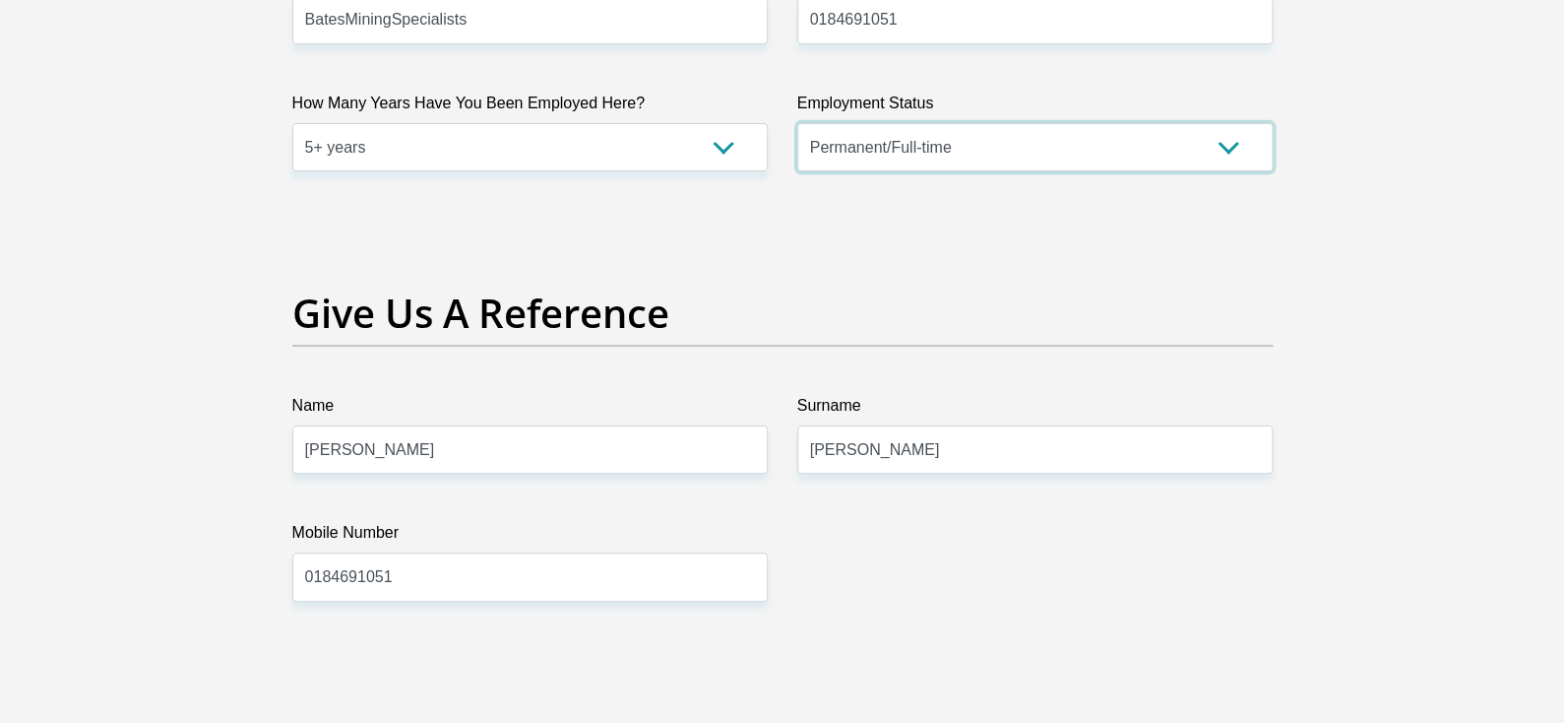
scroll to position [3938, 0]
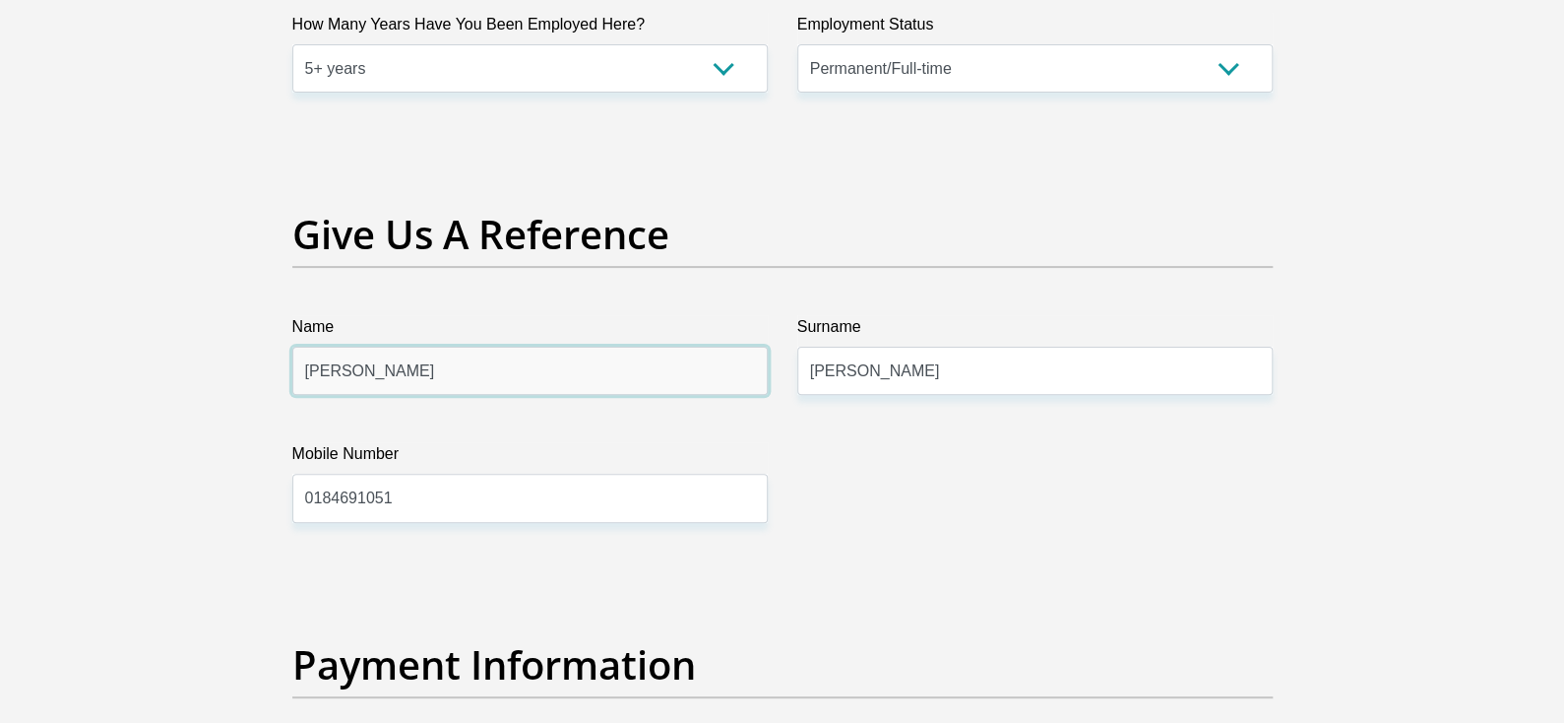
drag, startPoint x: 473, startPoint y: 373, endPoint x: 0, endPoint y: 371, distance: 472.6
type input "d"
type input "[PERSON_NAME]"
type input "HAVENGA"
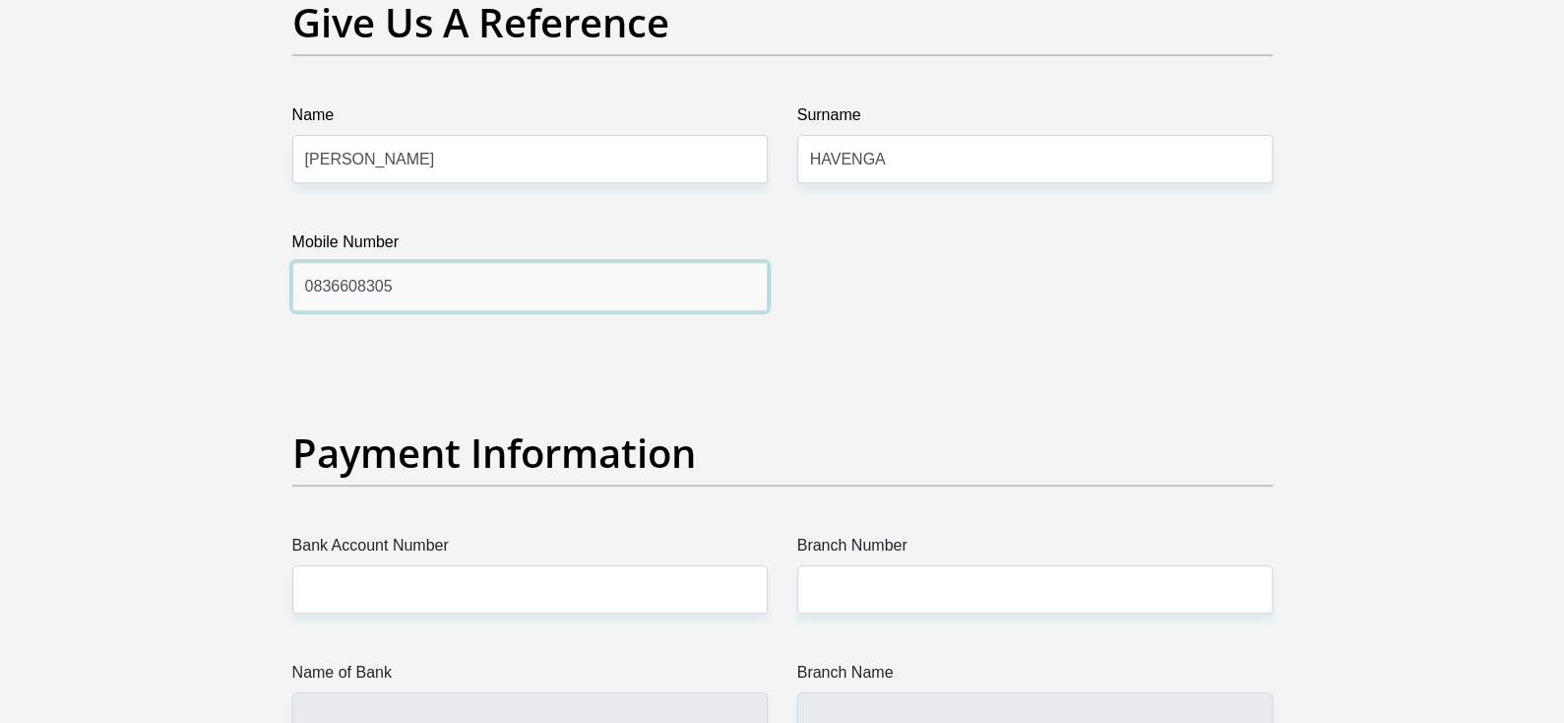
scroll to position [4332, 0]
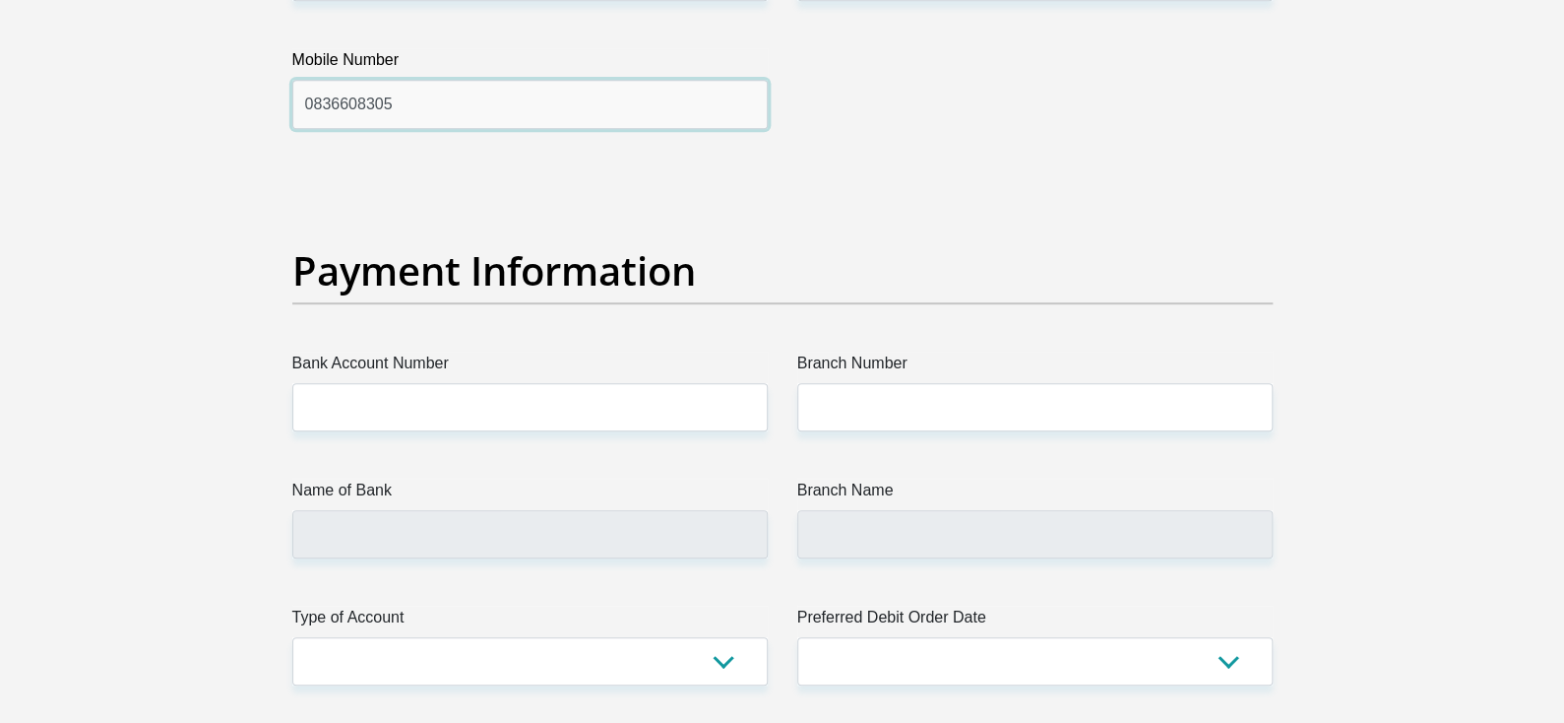
type input "0836608305"
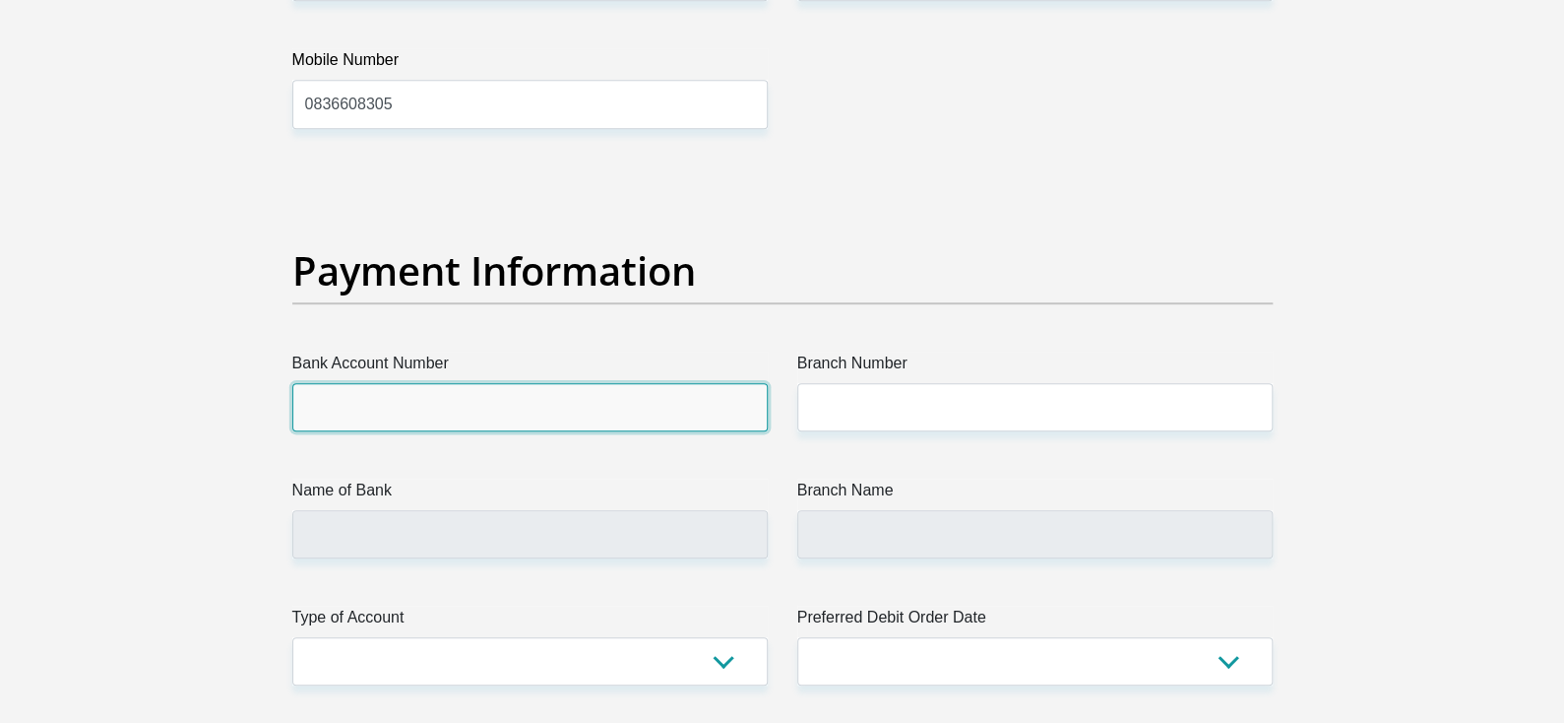
click at [559, 384] on input "Bank Account Number" at bounding box center [529, 407] width 475 height 48
type input "FNB"
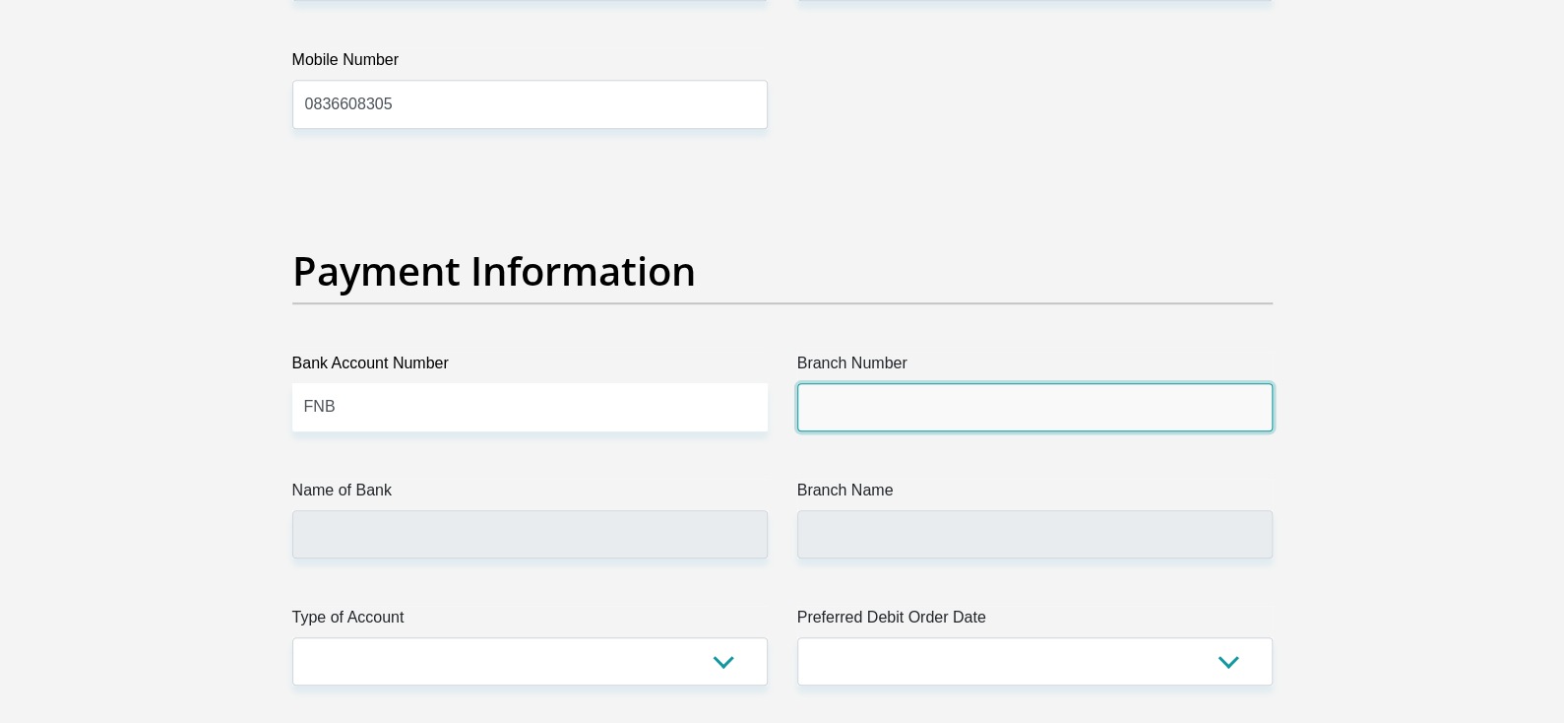
click at [914, 400] on input "Branch Number" at bounding box center [1034, 407] width 475 height 48
click at [844, 389] on input "Branch Number" at bounding box center [1034, 407] width 475 height 48
type input "250655"
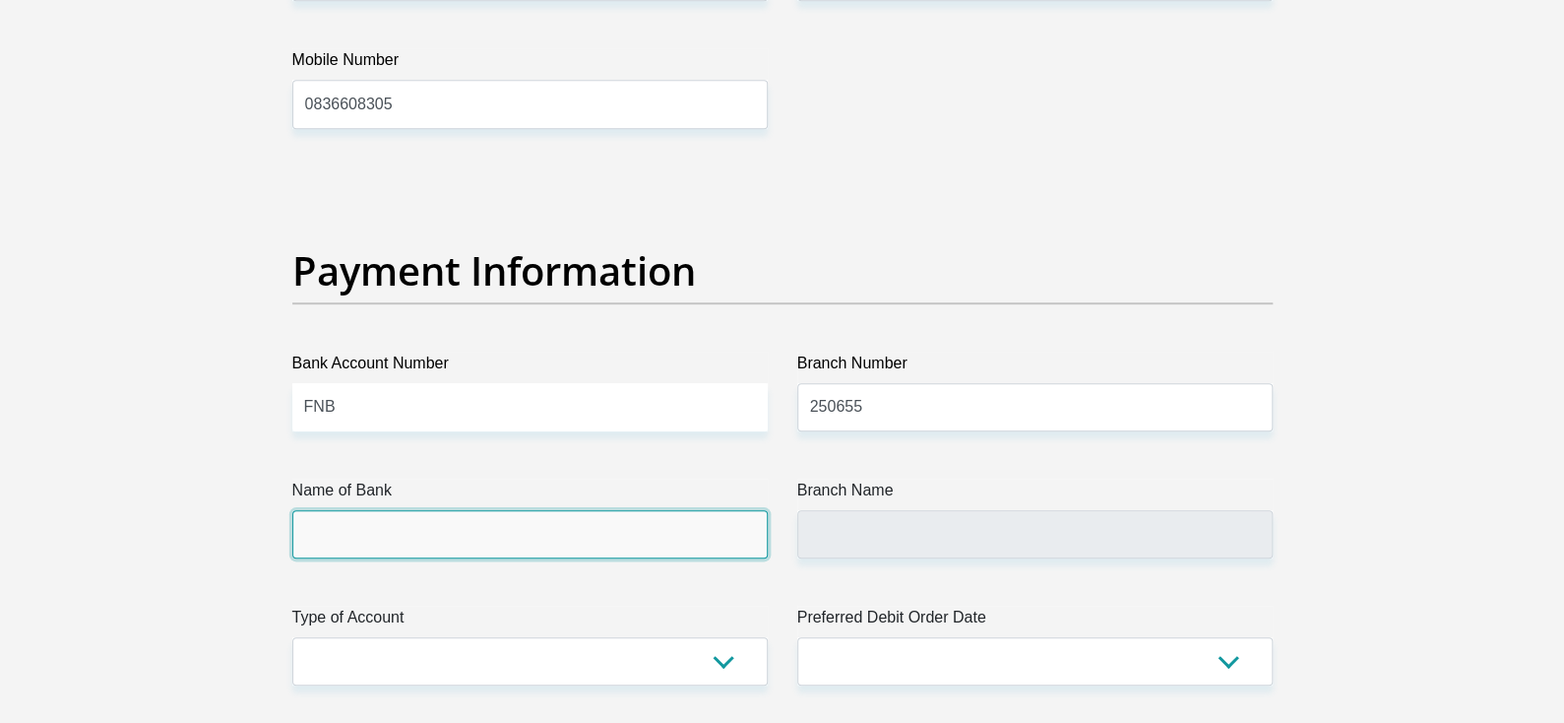
type input "FIRSTRAND BANK"
type input "BRANCH 560"
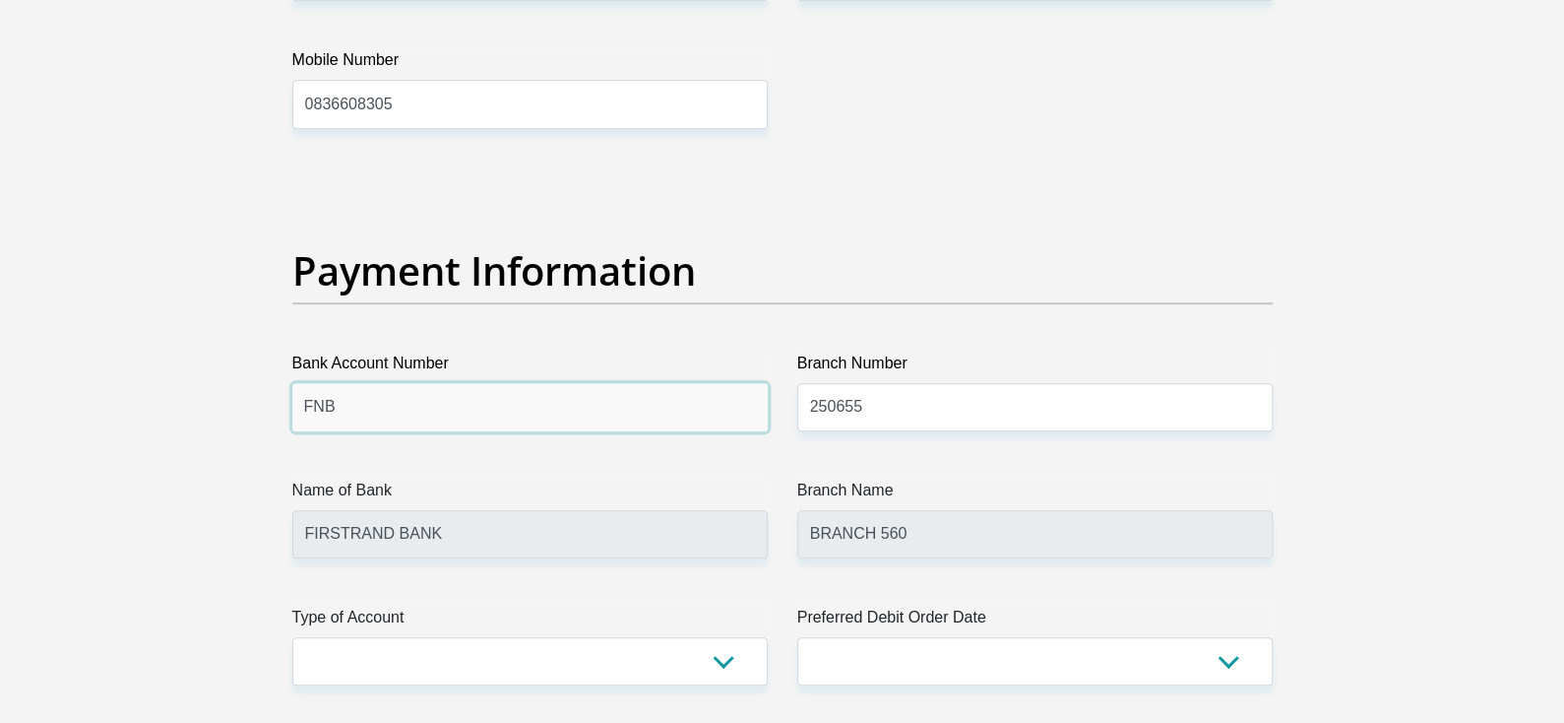
drag, startPoint x: 426, startPoint y: 408, endPoint x: 177, endPoint y: 390, distance: 249.7
type input "62519533617"
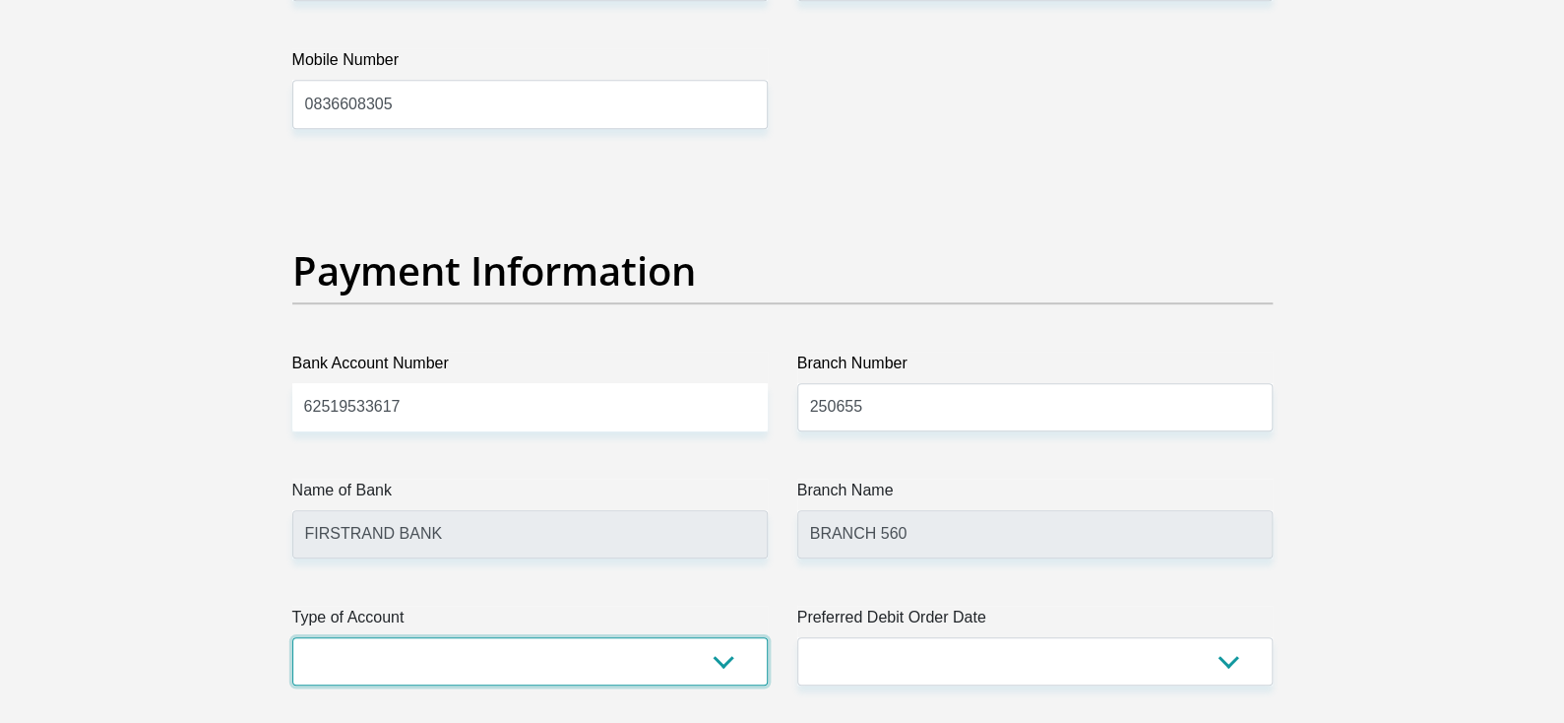
click at [587, 668] on select "Cheque Savings" at bounding box center [529, 661] width 475 height 48
select select "SAV"
click at [292, 637] on select "Cheque Savings" at bounding box center [529, 661] width 475 height 48
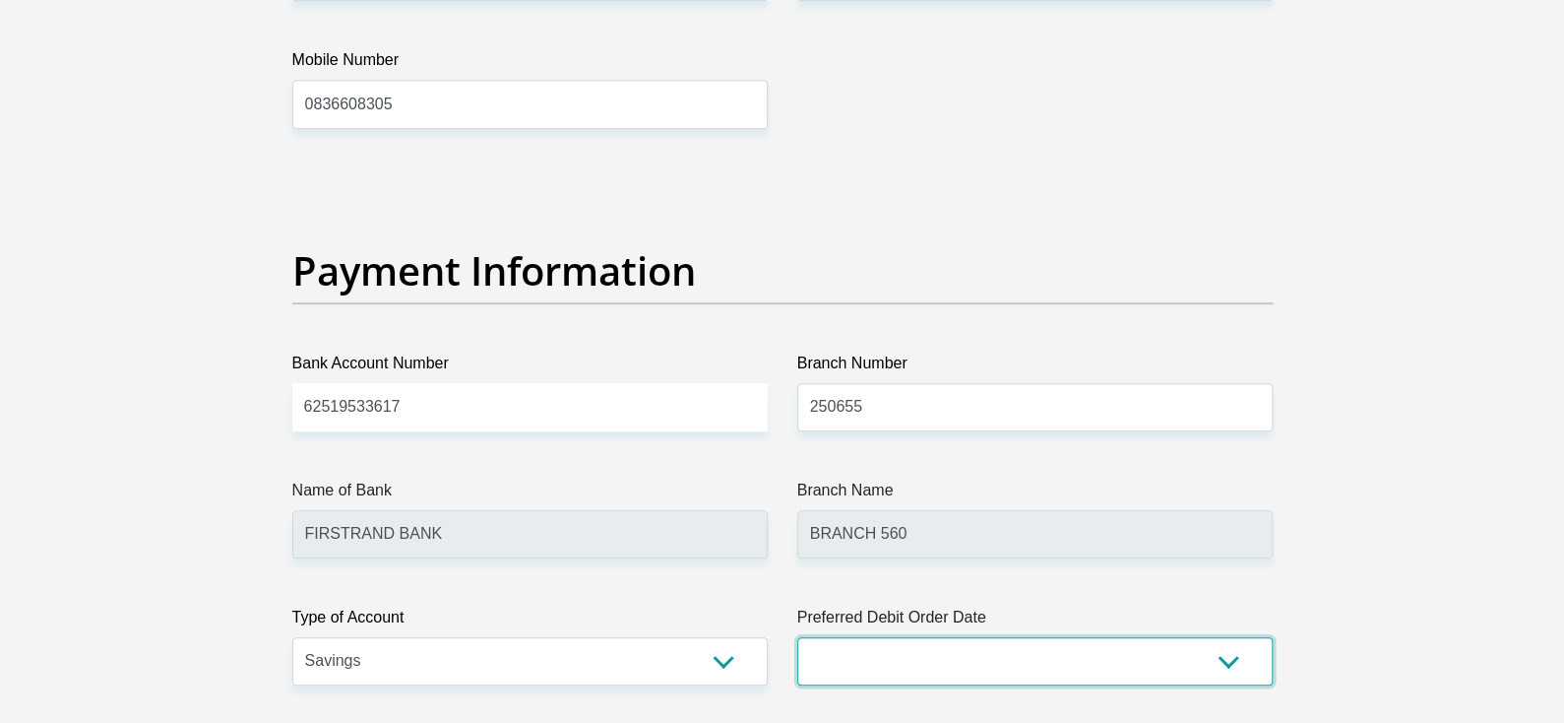
click at [1048, 666] on select "1st 2nd 3rd 4th 5th 7th 18th 19th 20th 21st 22nd 23rd 24th 25th 26th 27th 28th …" at bounding box center [1034, 661] width 475 height 48
select select "25"
click at [797, 637] on select "1st 2nd 3rd 4th 5th 7th 18th 19th 20th 21st 22nd 23rd 24th 25th 26th 27th 28th …" at bounding box center [1034, 661] width 475 height 48
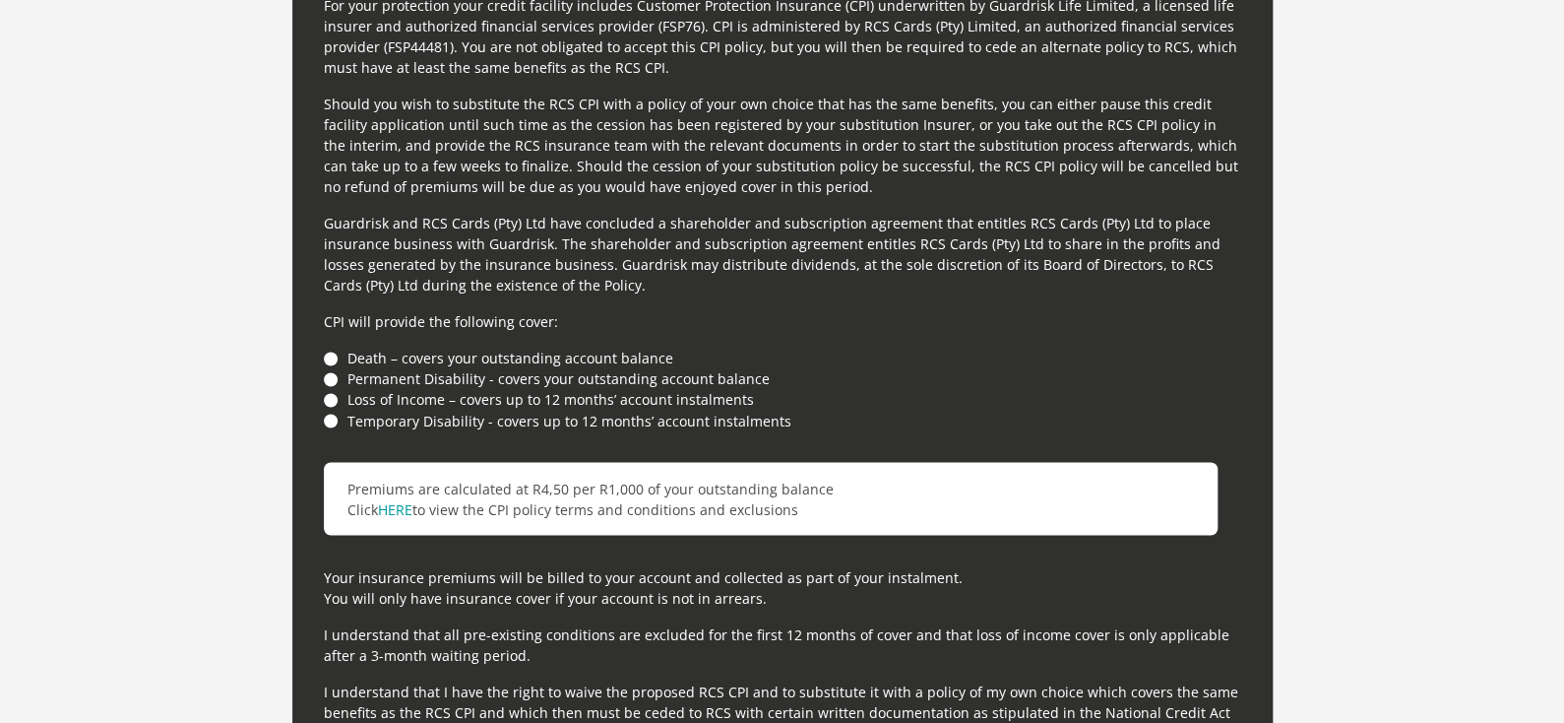
scroll to position [5415, 0]
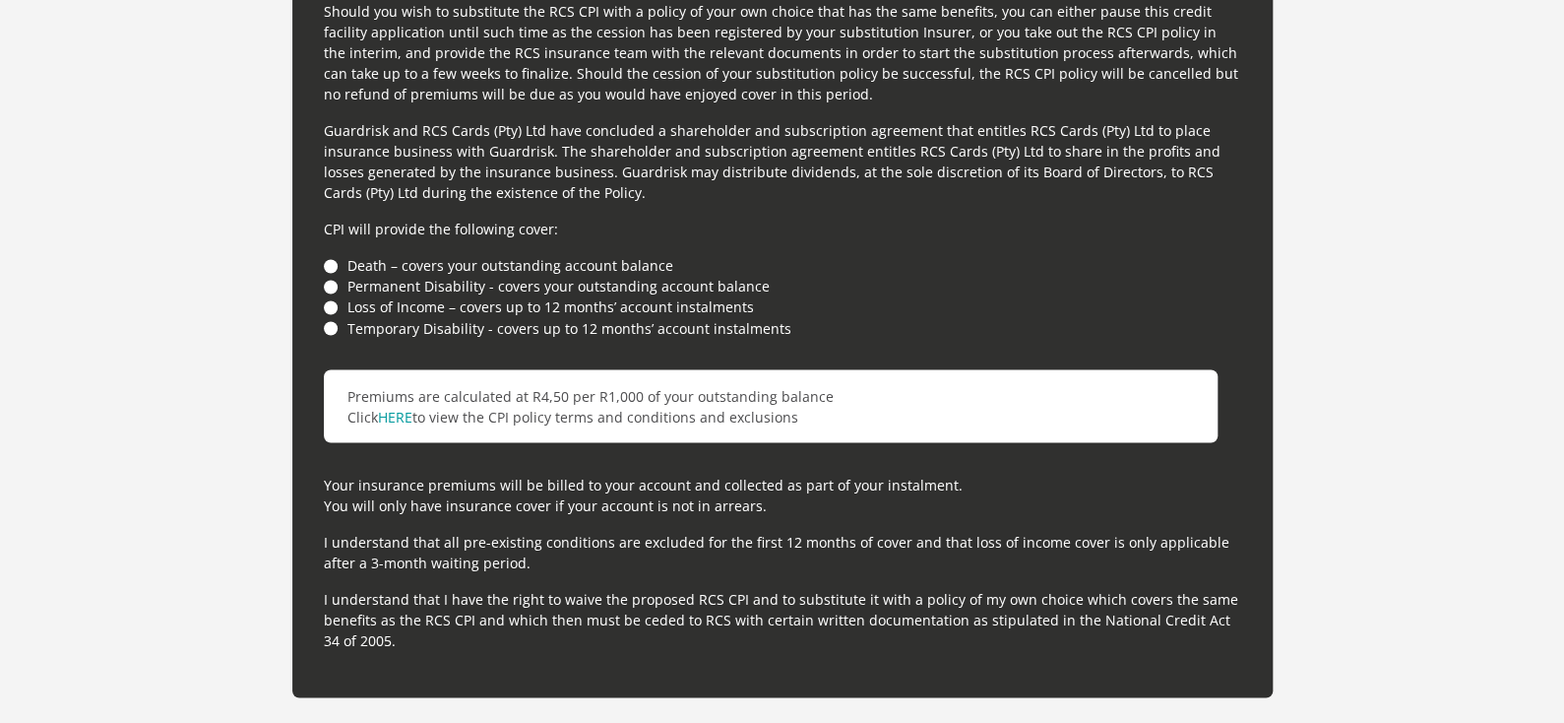
click at [327, 263] on li "Death – covers your outstanding account balance" at bounding box center [783, 265] width 918 height 21
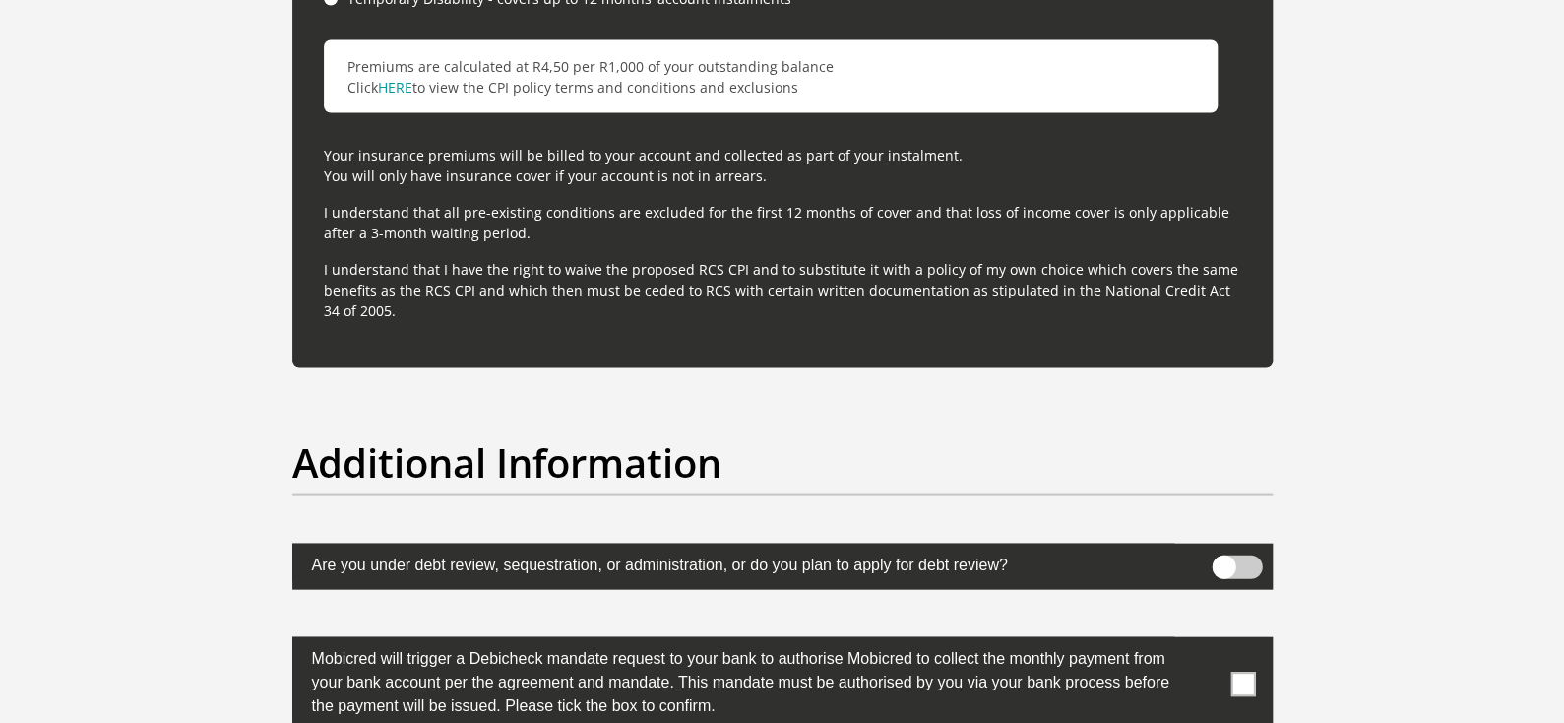
scroll to position [5906, 0]
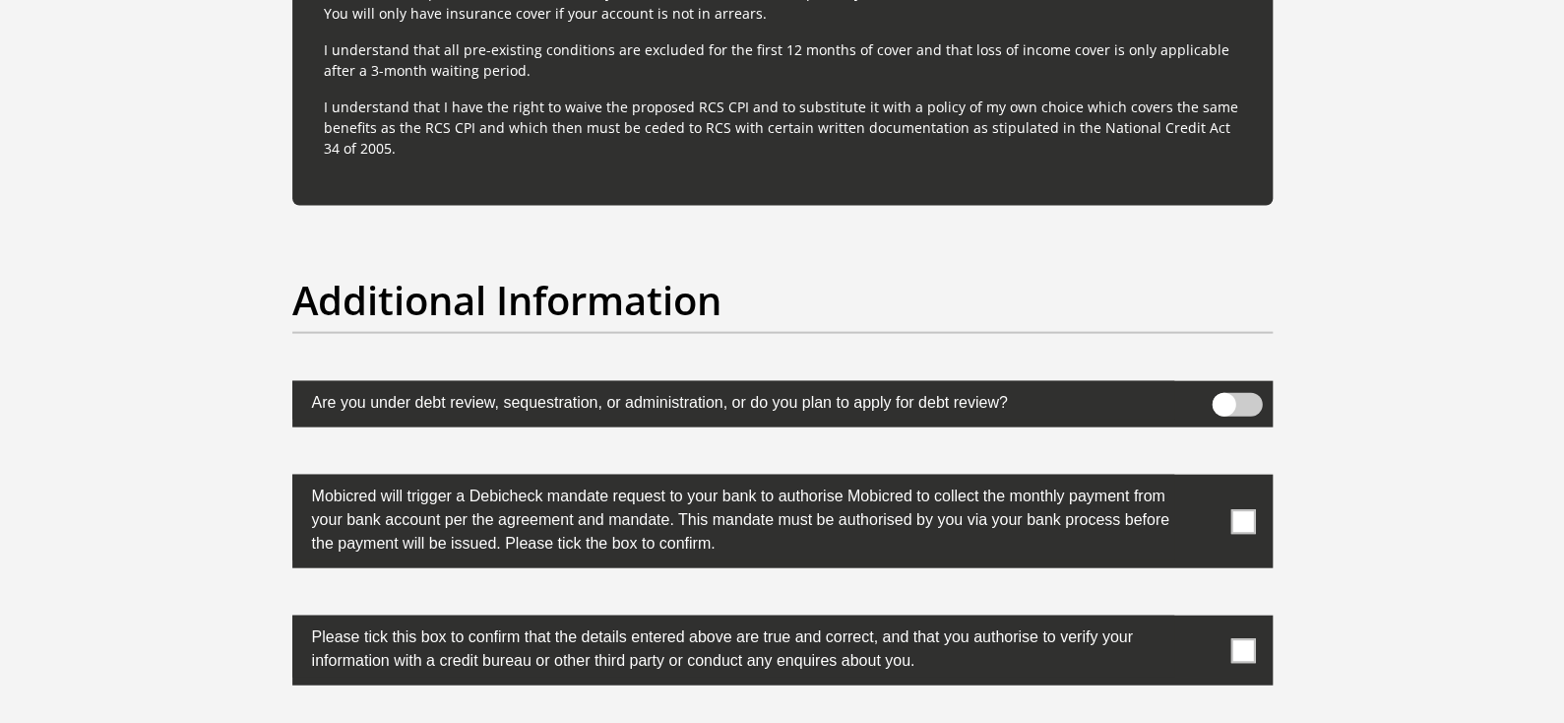
click at [1241, 524] on span at bounding box center [1243, 521] width 25 height 25
click at [1204, 479] on input "checkbox" at bounding box center [1204, 479] width 0 height 0
click at [1263, 396] on label at bounding box center [782, 404] width 981 height 46
click at [1224, 398] on input "checkbox" at bounding box center [1224, 398] width 0 height 0
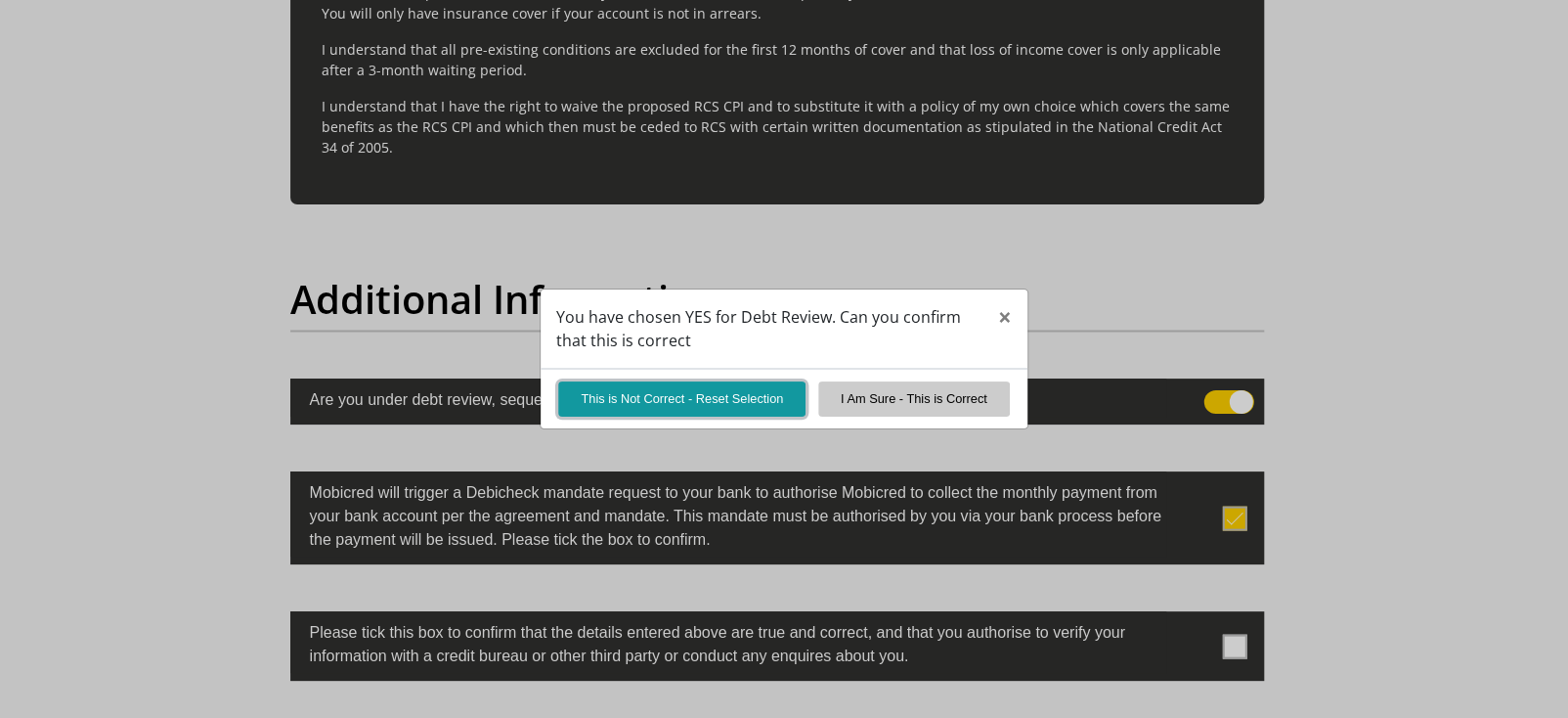
click at [611, 388] on button "This is Not Correct - Reset Selection" at bounding box center [681, 398] width 247 height 34
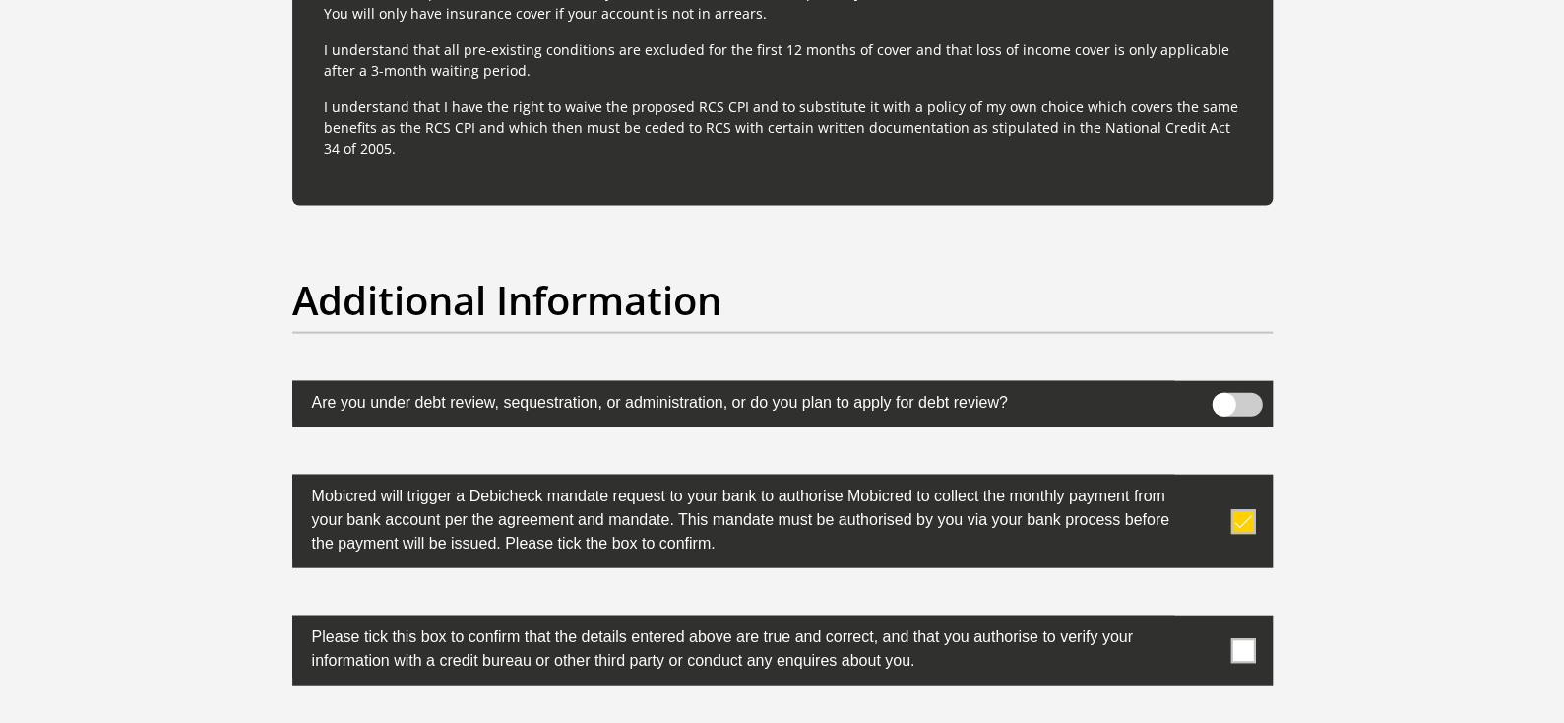
click at [1243, 652] on span at bounding box center [1243, 650] width 25 height 25
click at [1204, 620] on input "checkbox" at bounding box center [1204, 620] width 0 height 0
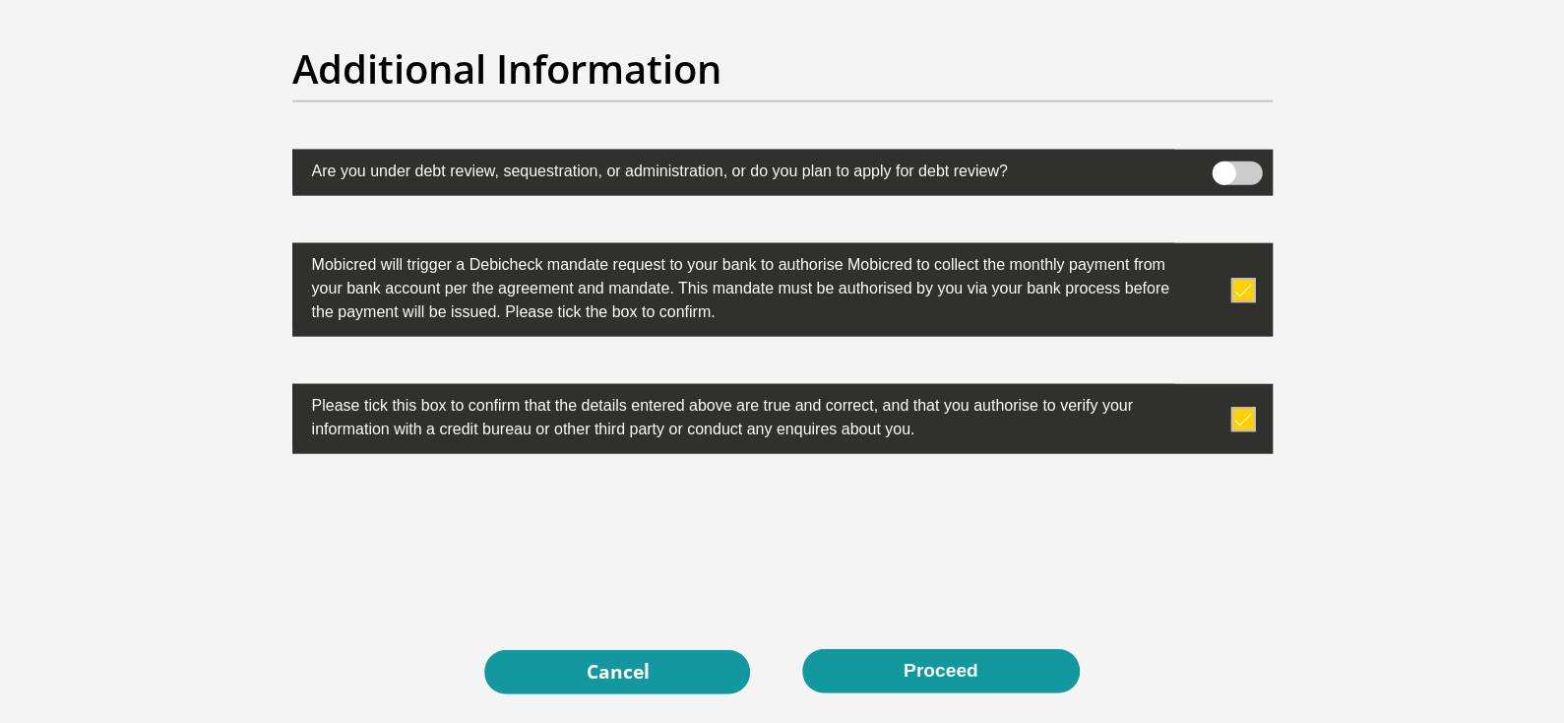
scroll to position [6336, 0]
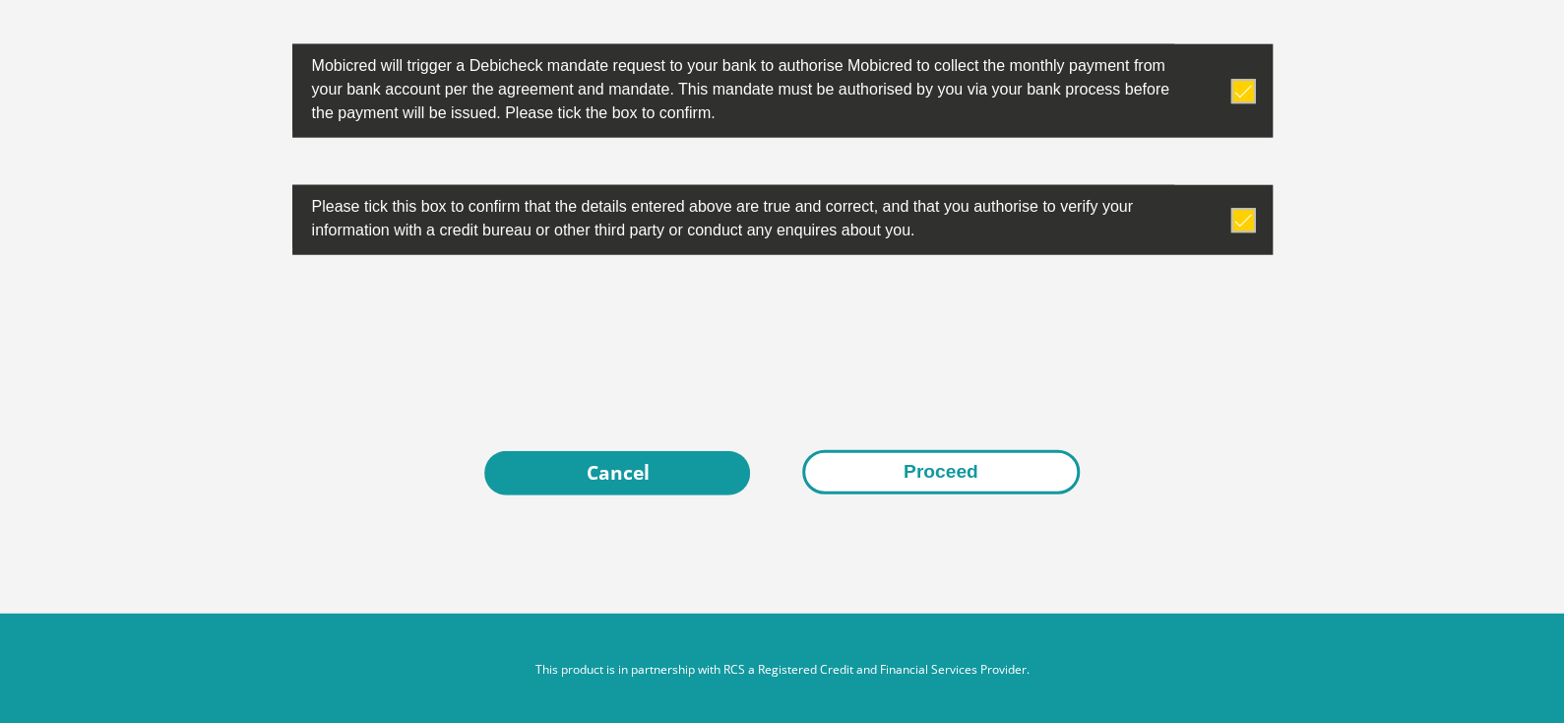
click at [925, 454] on button "Proceed" at bounding box center [941, 472] width 278 height 44
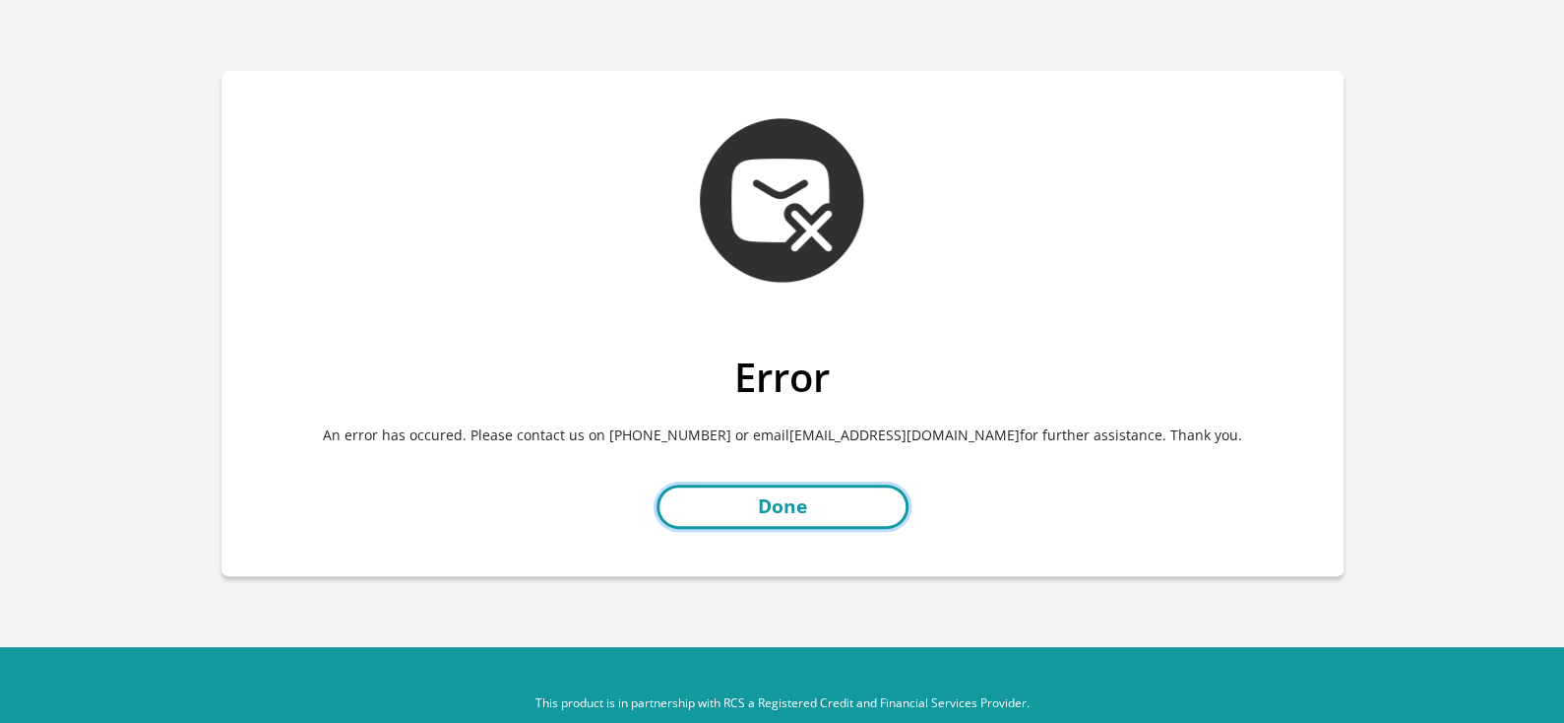
click at [791, 516] on link "Done" at bounding box center [783, 506] width 252 height 44
click at [784, 496] on link "Done" at bounding box center [783, 506] width 252 height 44
